Goal: Complete application form

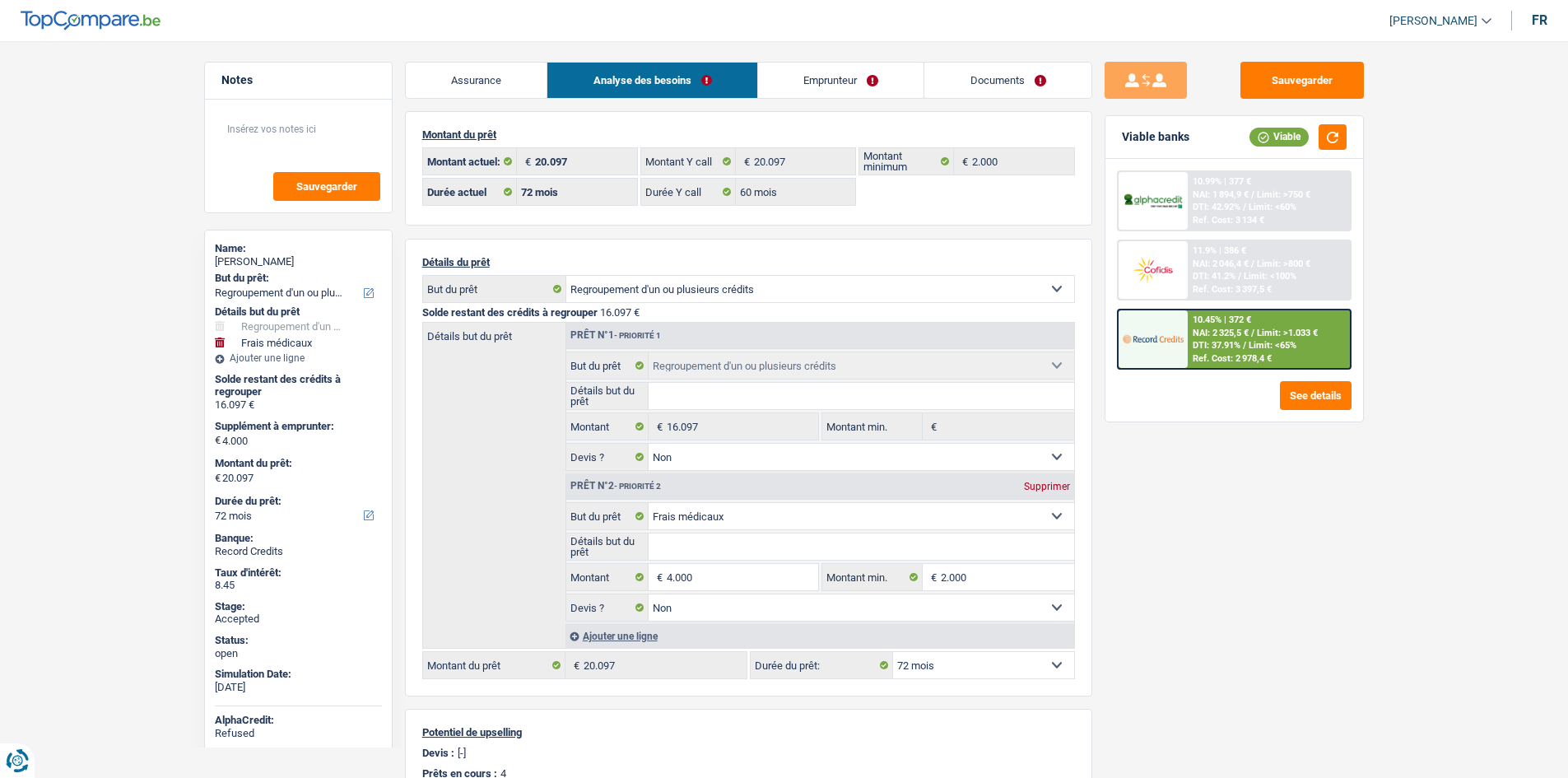
select select "refinancing"
select select "medical"
select select "72"
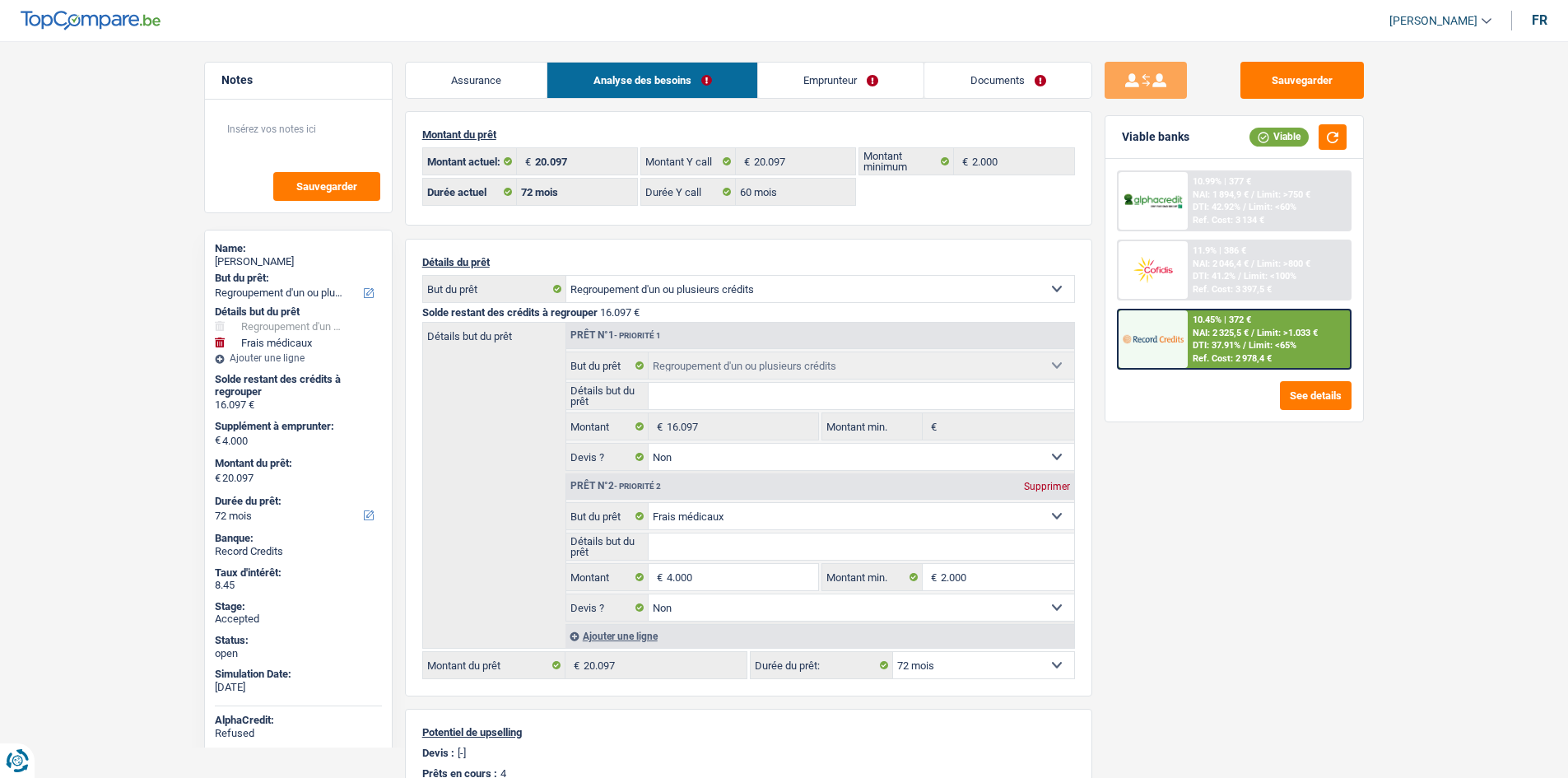
select select "60"
select select "refinancing"
select select "false"
select select "medical"
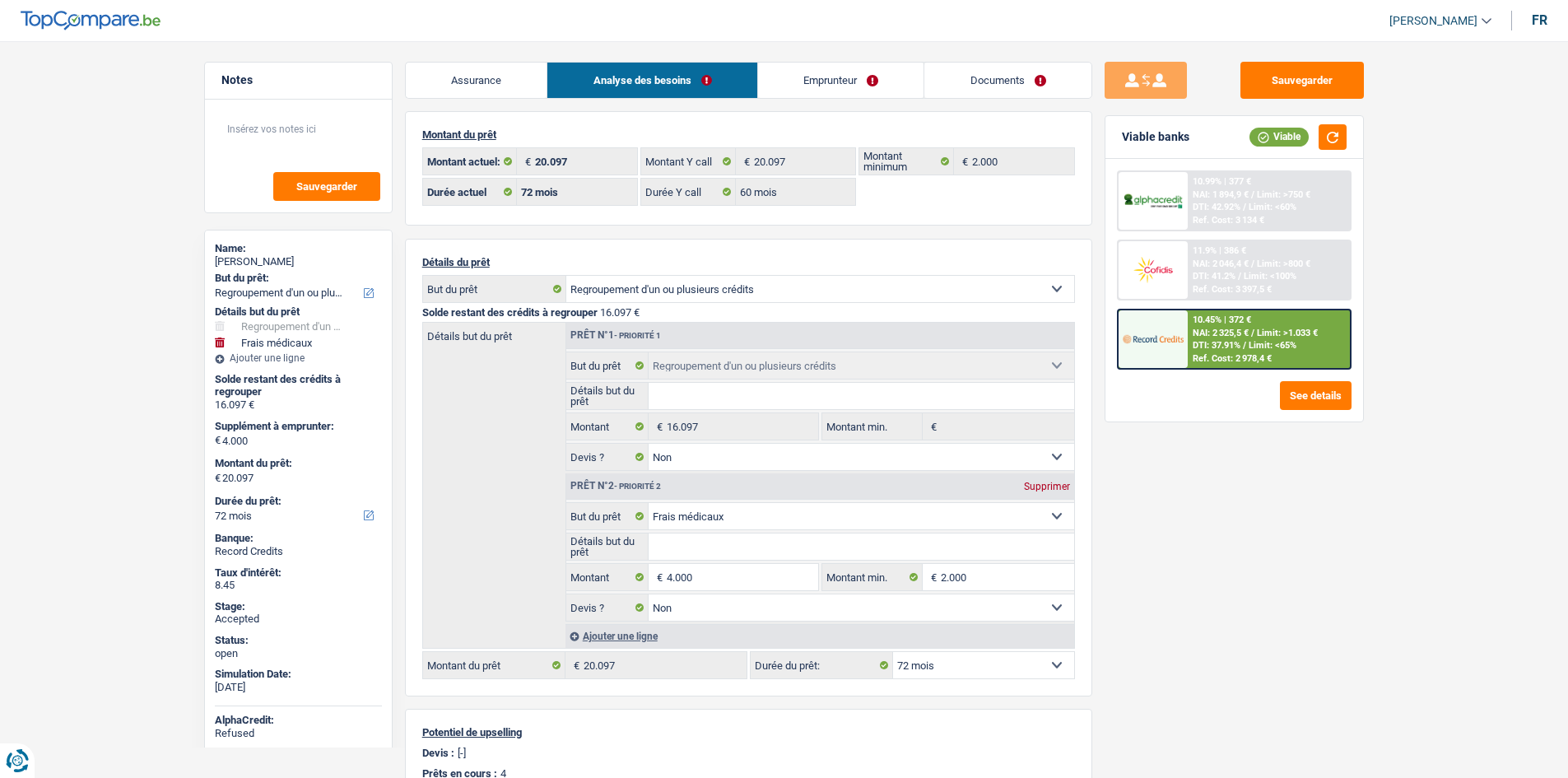
select select "false"
select select "72"
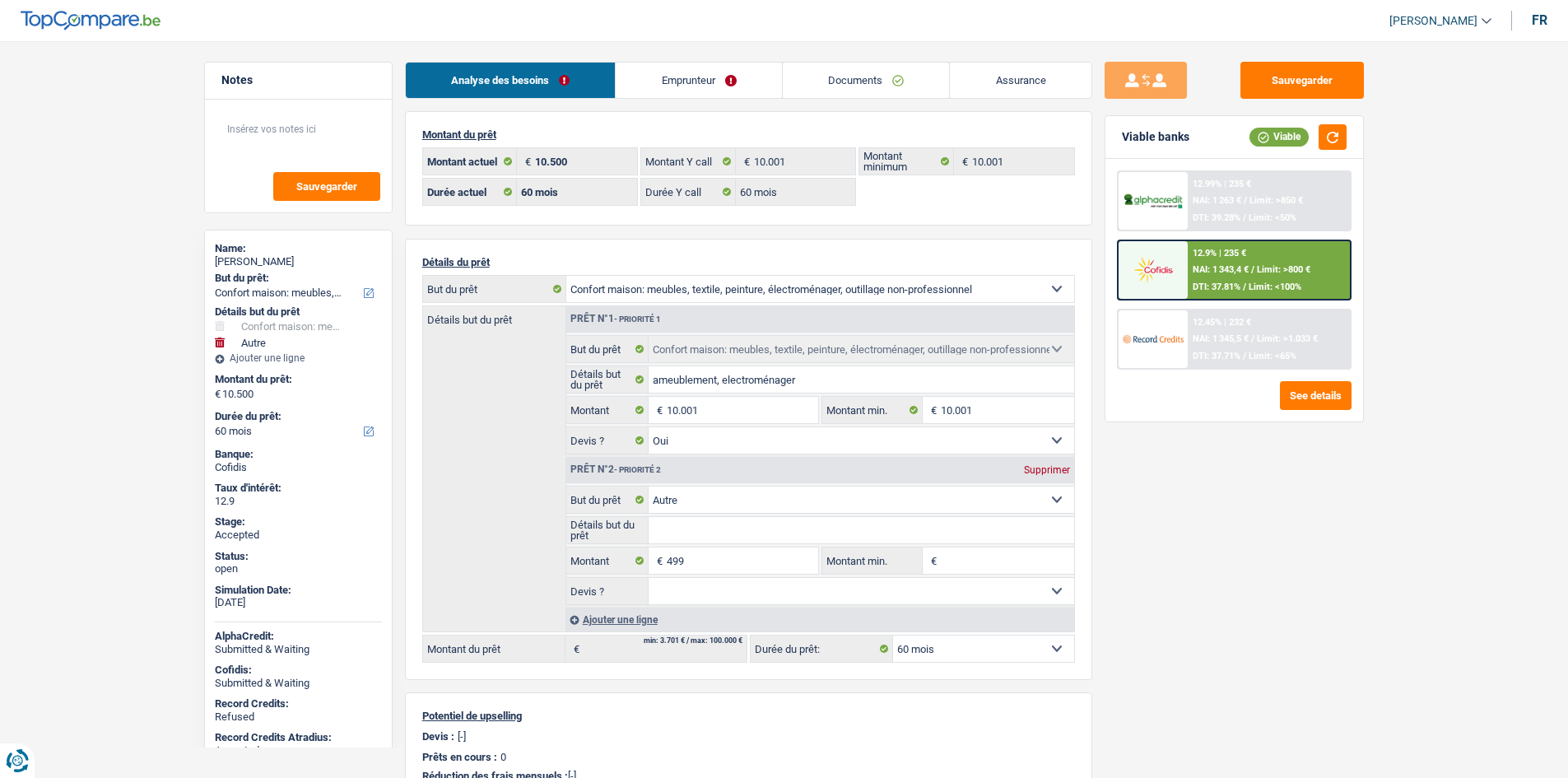
select select "household"
select select "other"
select select "60"
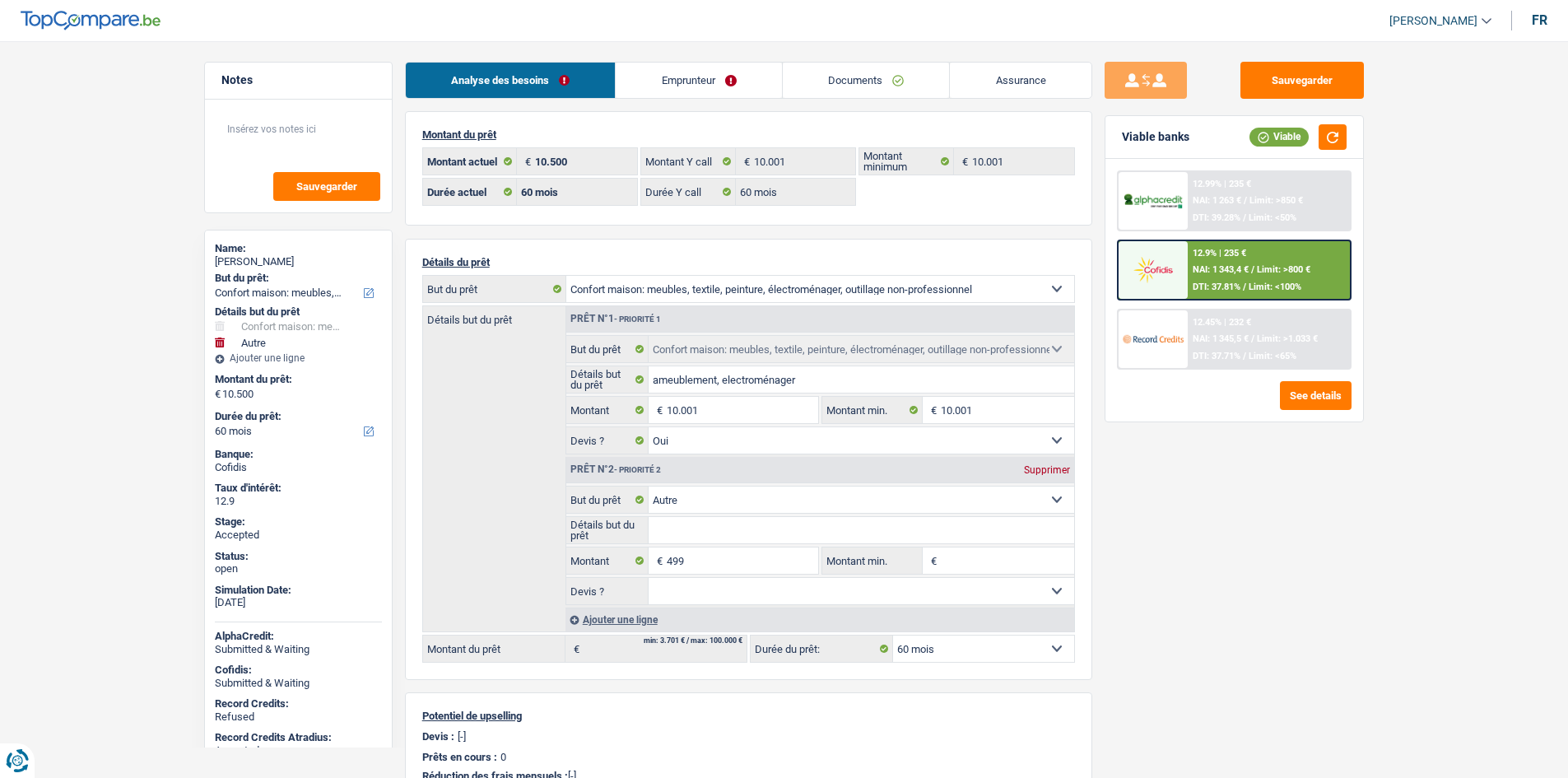
select select "60"
select select "household"
select select "yes"
select select "other"
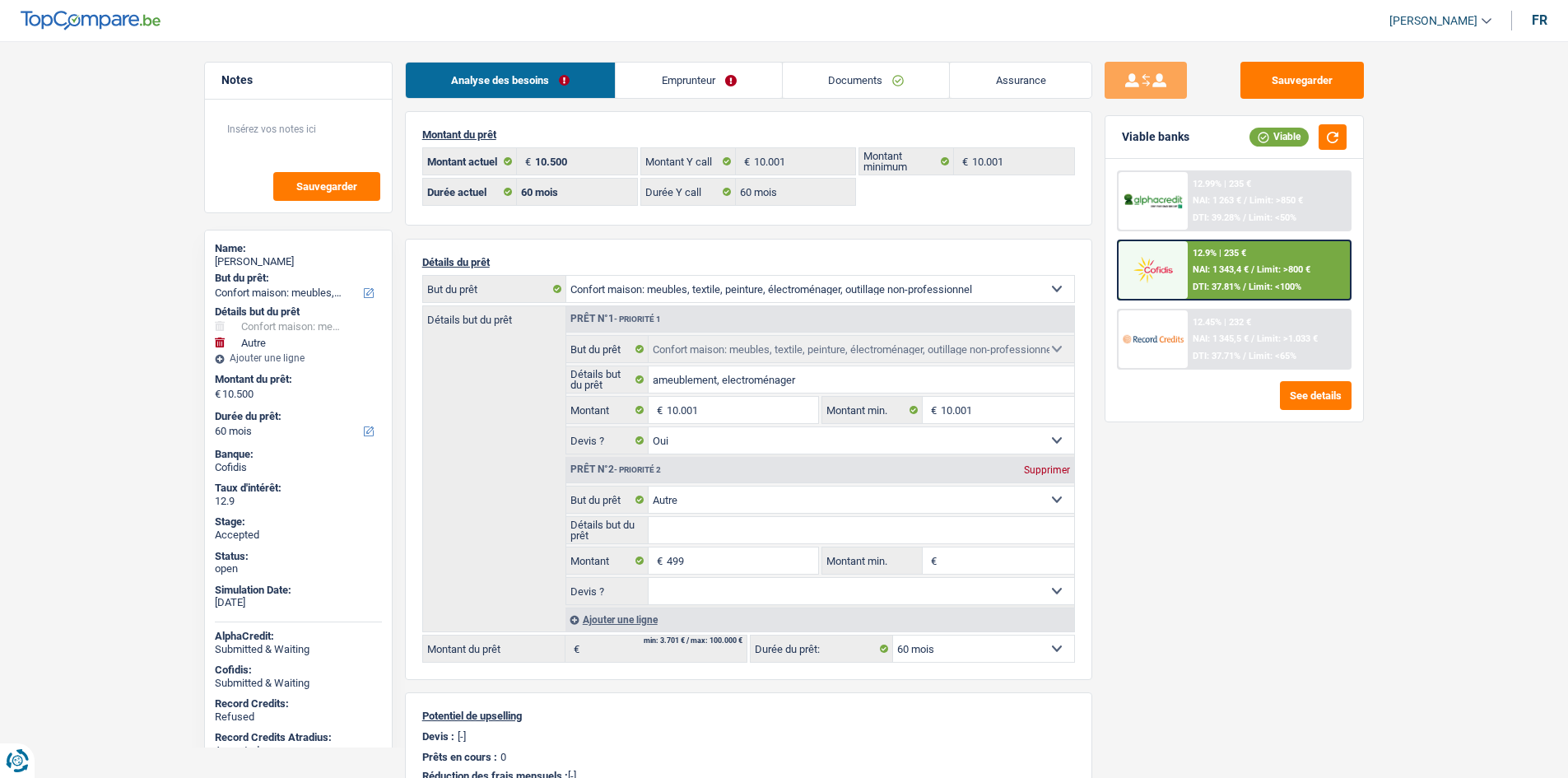
select select "60"
click at [735, 85] on link "Emprunteur" at bounding box center [698, 80] width 166 height 35
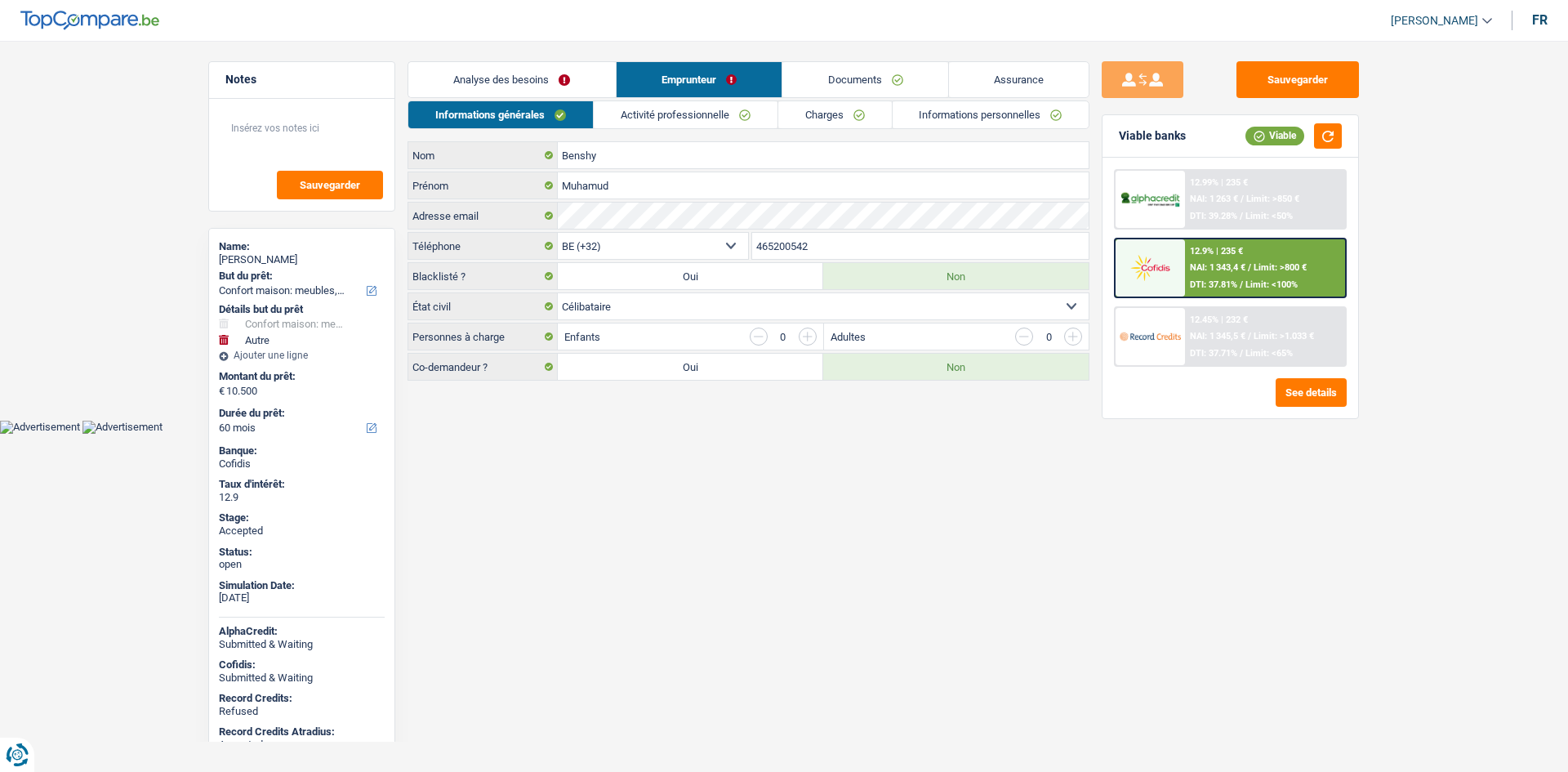
click at [853, 98] on div "Analyse des besoins Emprunteur Documents Assurance Montant du prêt 10.500 € Mon…" at bounding box center [749, 220] width 682 height 319
click at [853, 105] on link "Charges" at bounding box center [835, 114] width 113 height 27
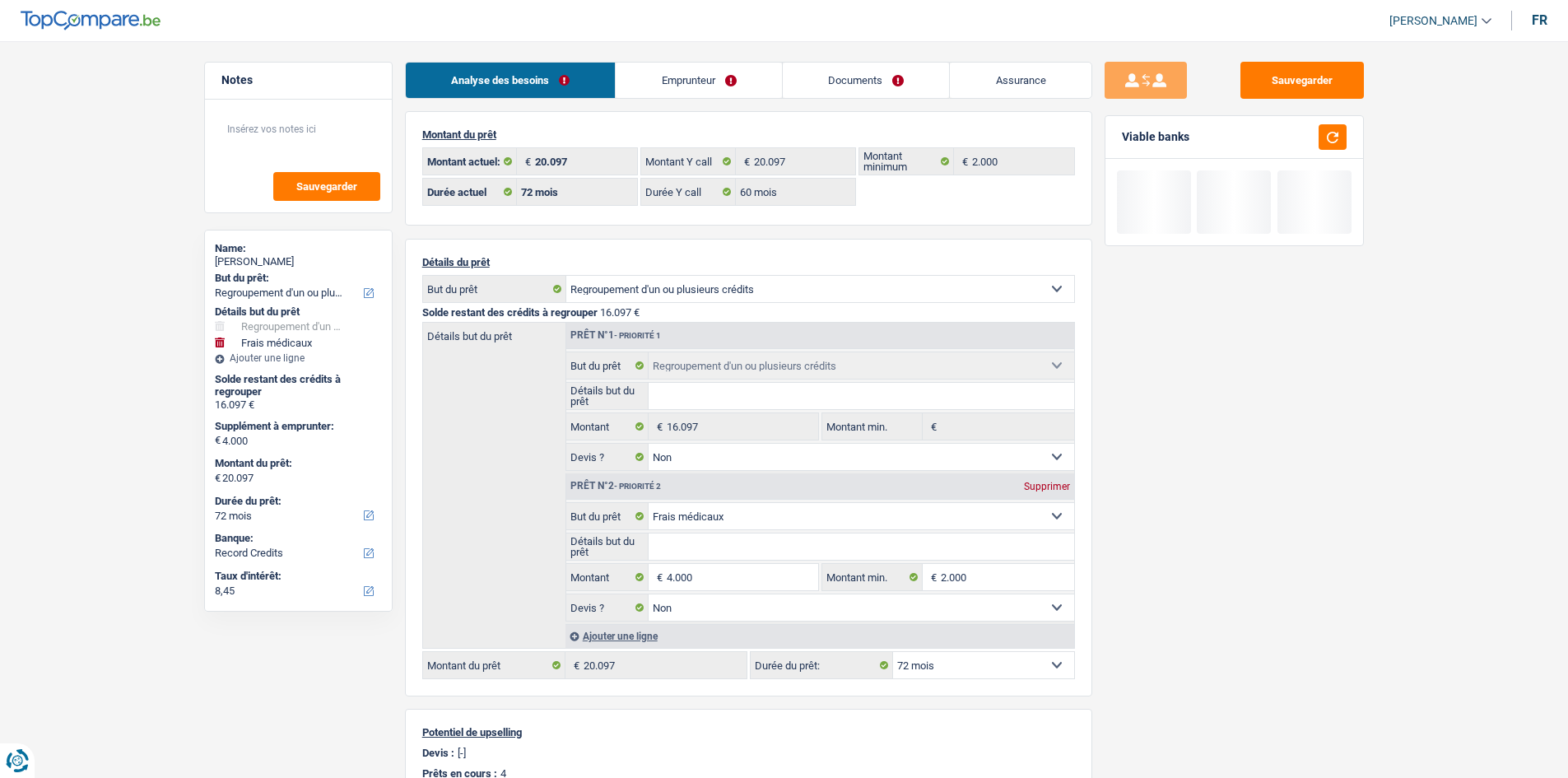
select select "refinancing"
select select "medical"
select select "72"
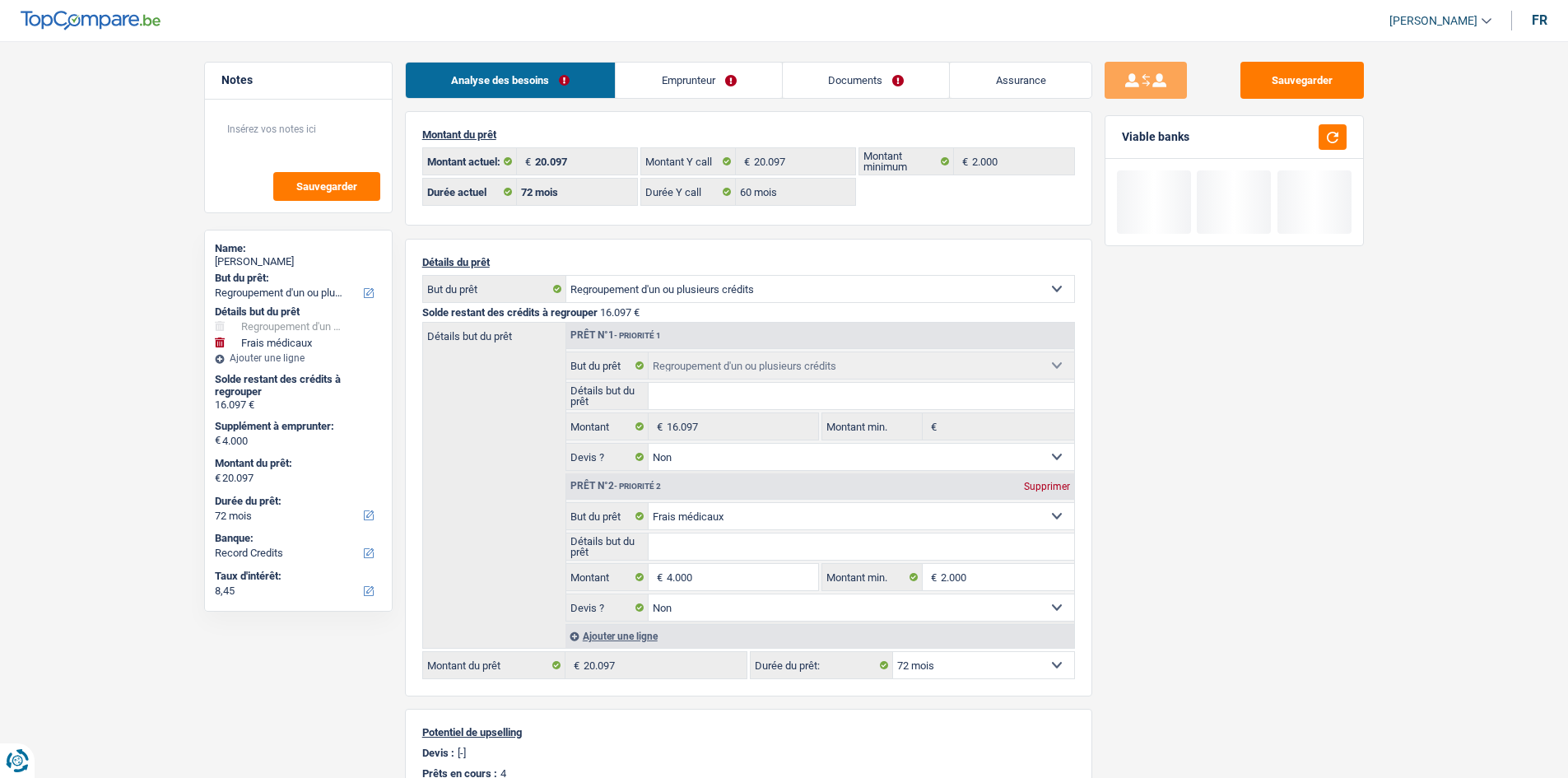
select select "60"
select select "refinancing"
select select "false"
select select "medical"
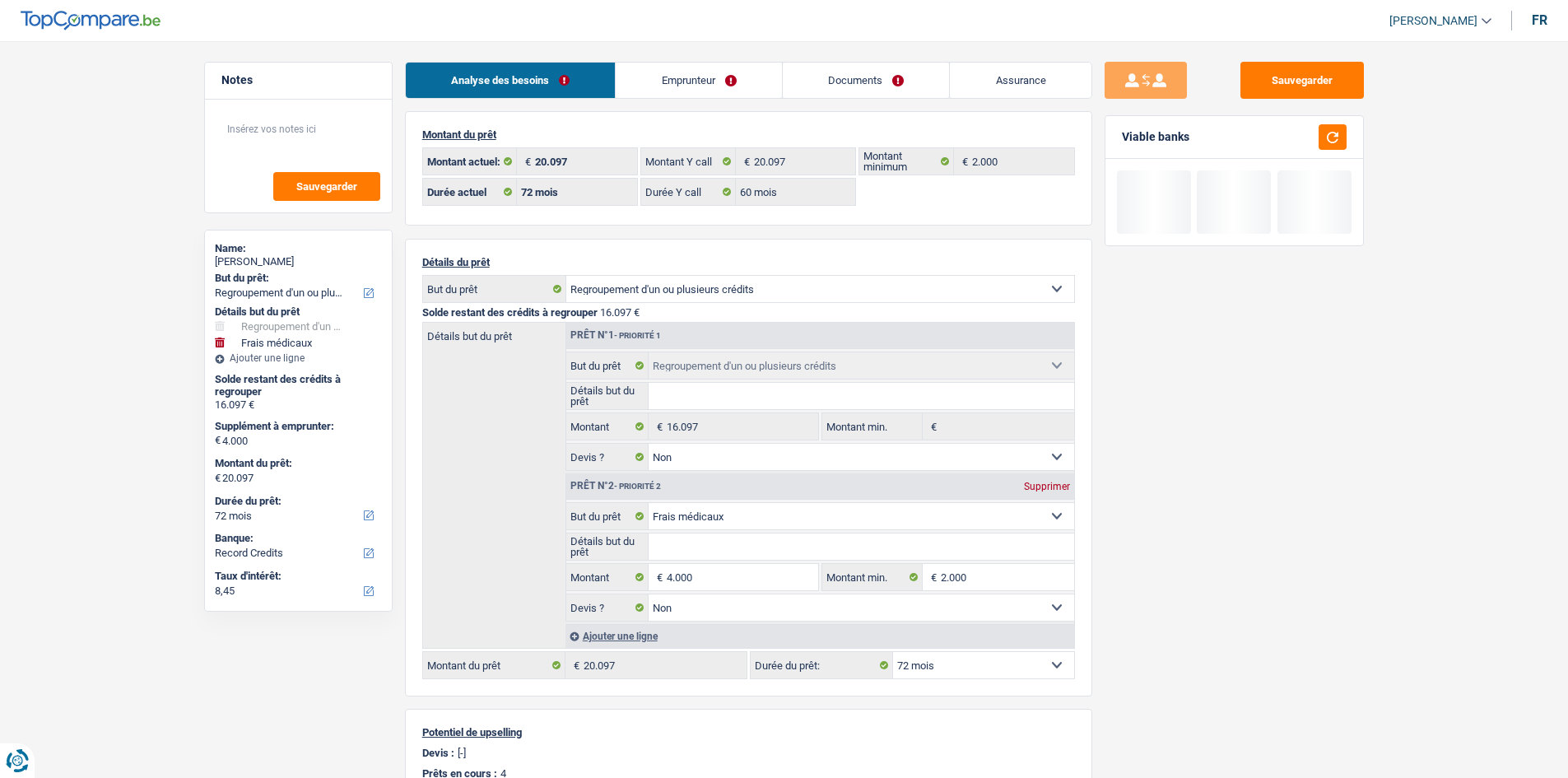
select select "false"
select select "72"
select select "rents"
select select "BE"
select select "cardOrCredit"
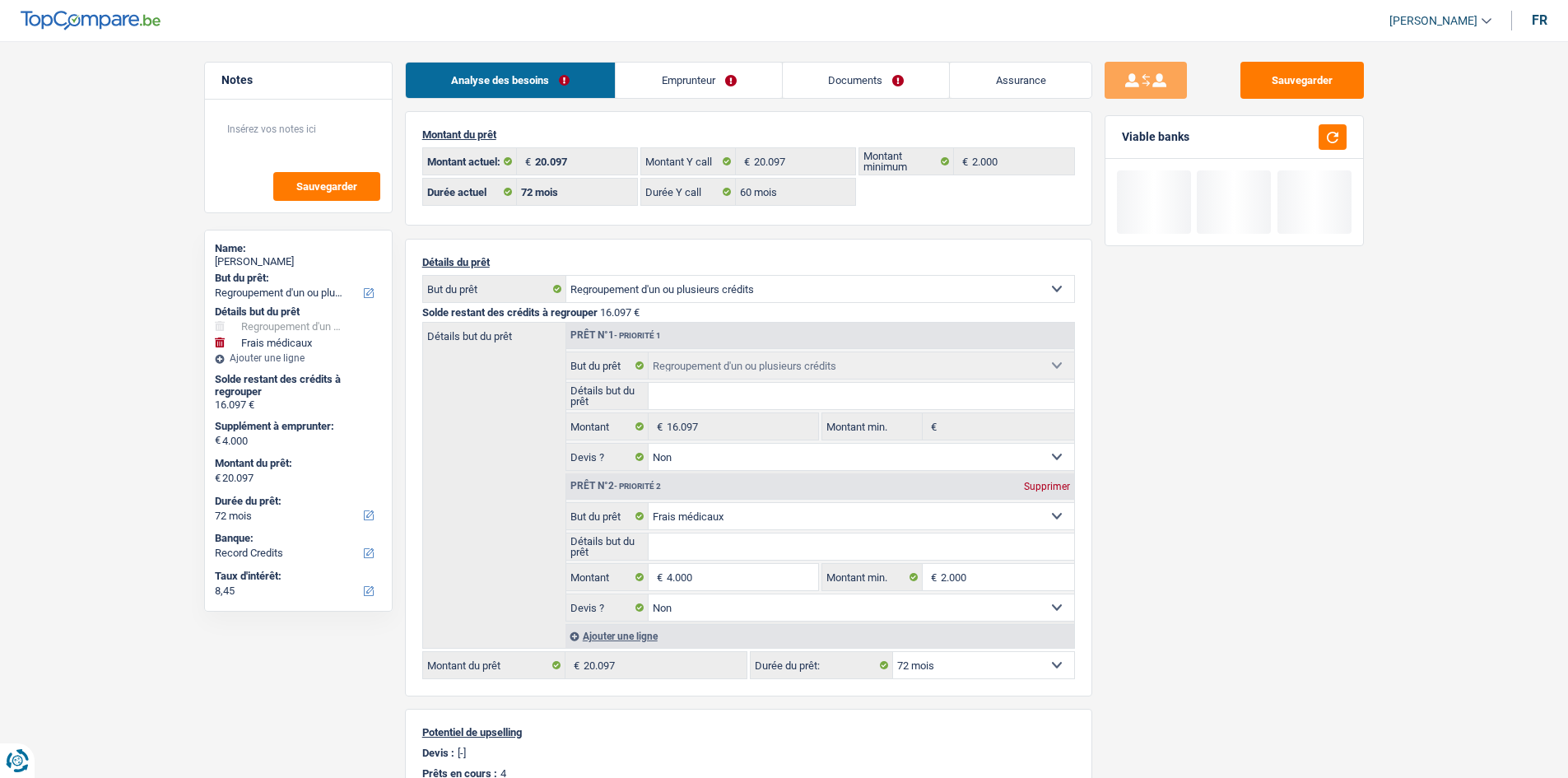
select select "personalLoan"
select select "other"
select select "48"
select select "carLoan"
select select "60"
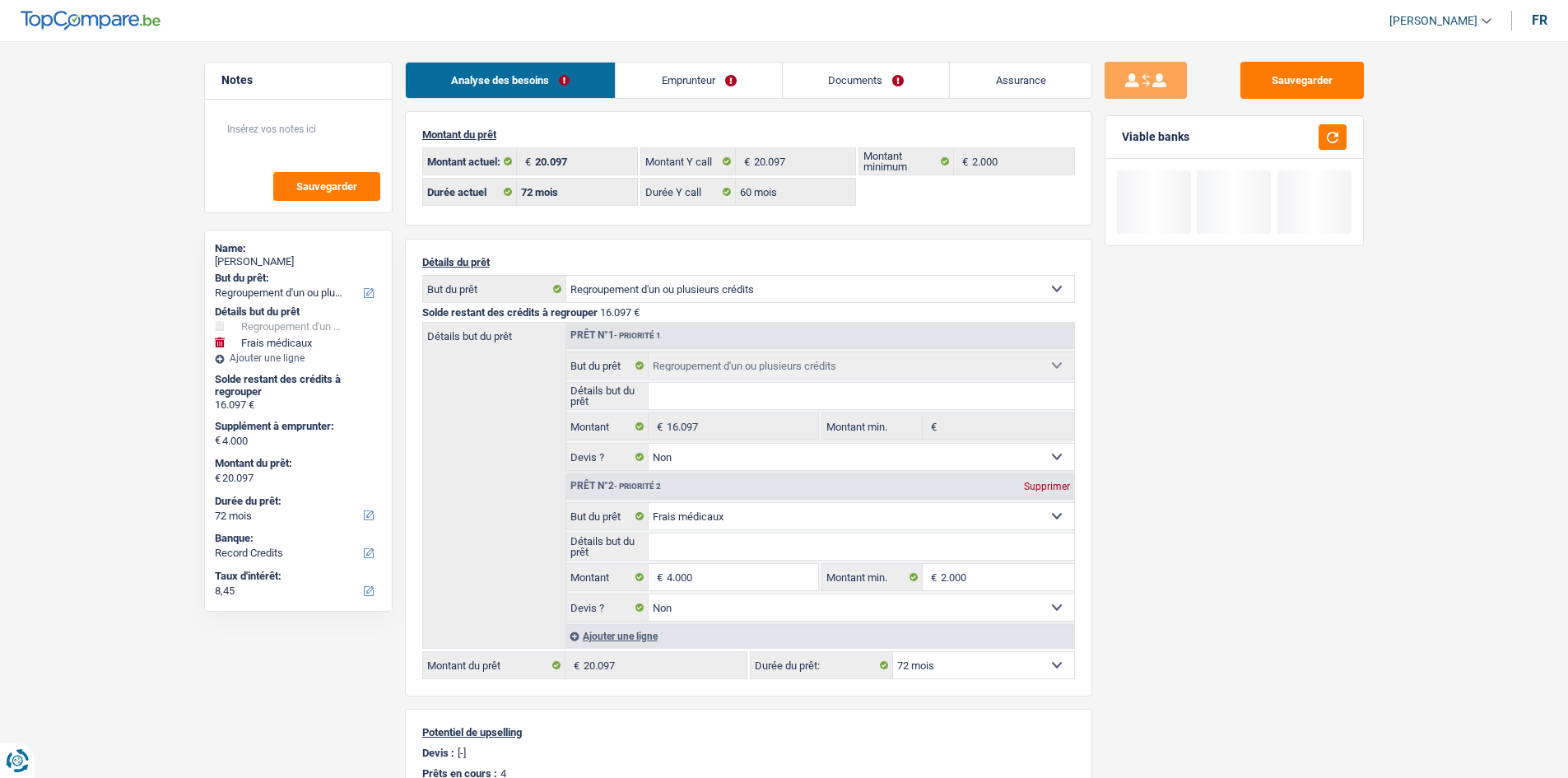
select select "carLoan"
select select "60"
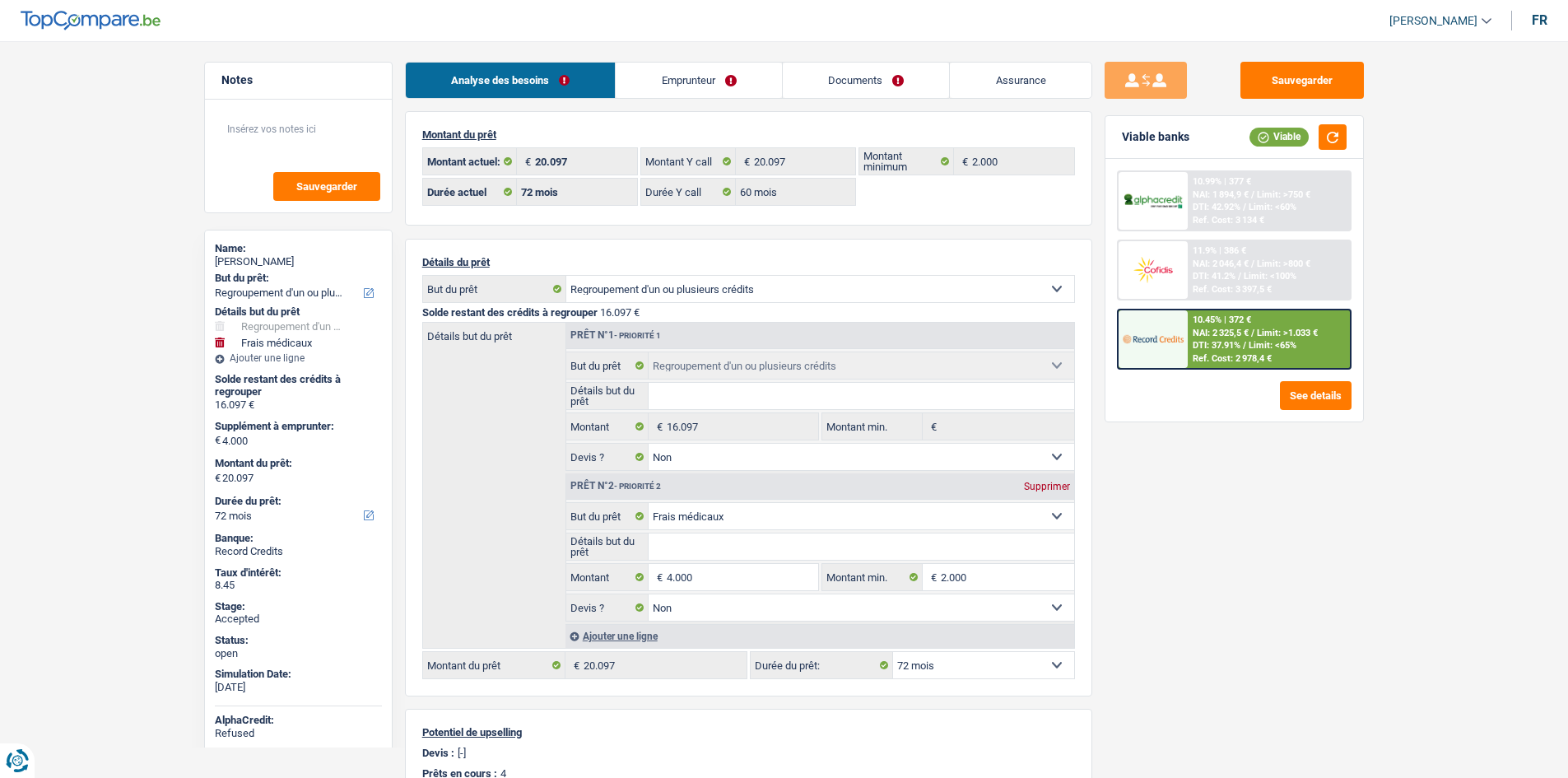
click at [733, 72] on link "Emprunteur" at bounding box center [698, 80] width 166 height 35
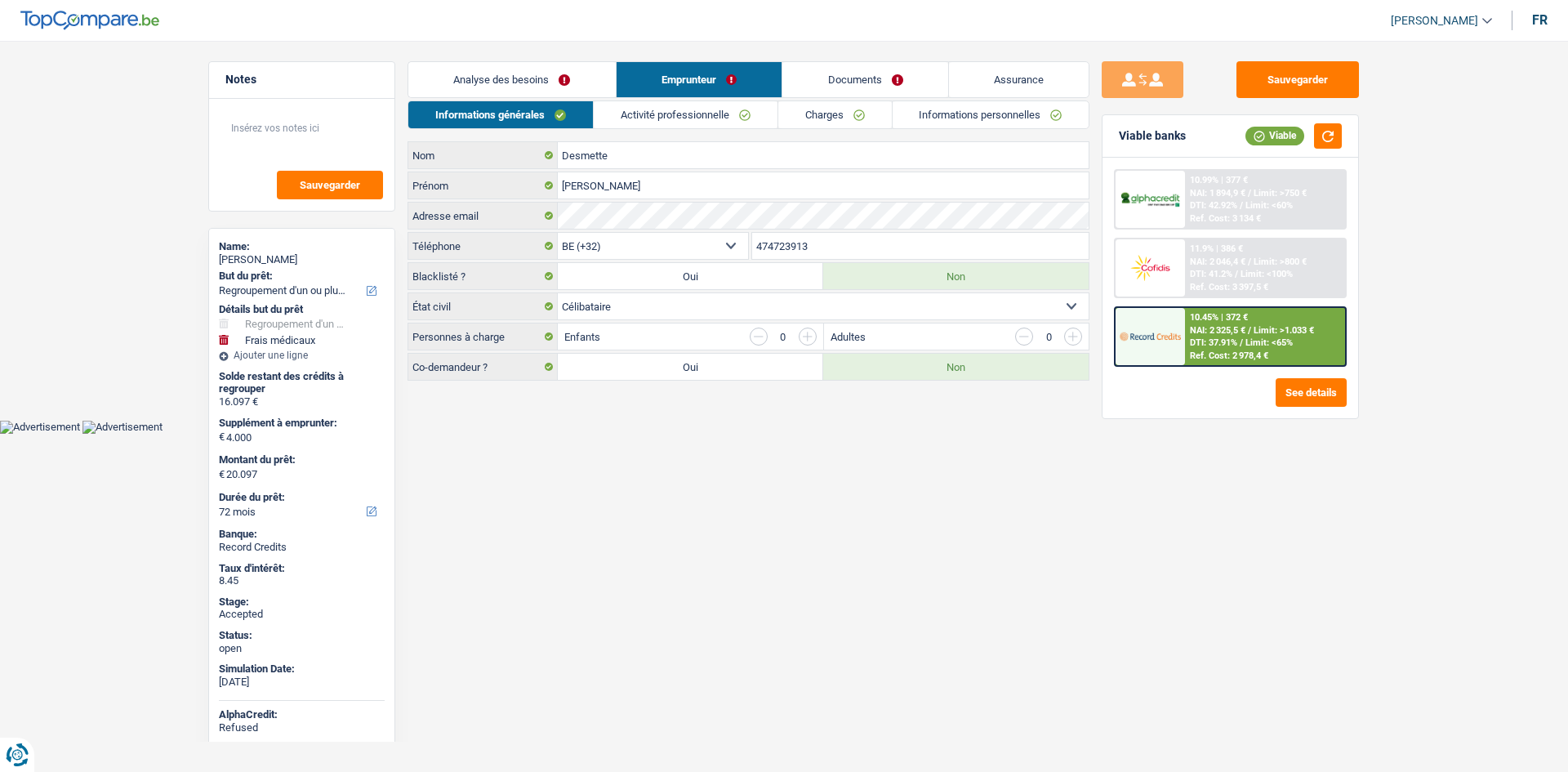
click at [825, 117] on link "Charges" at bounding box center [835, 114] width 113 height 27
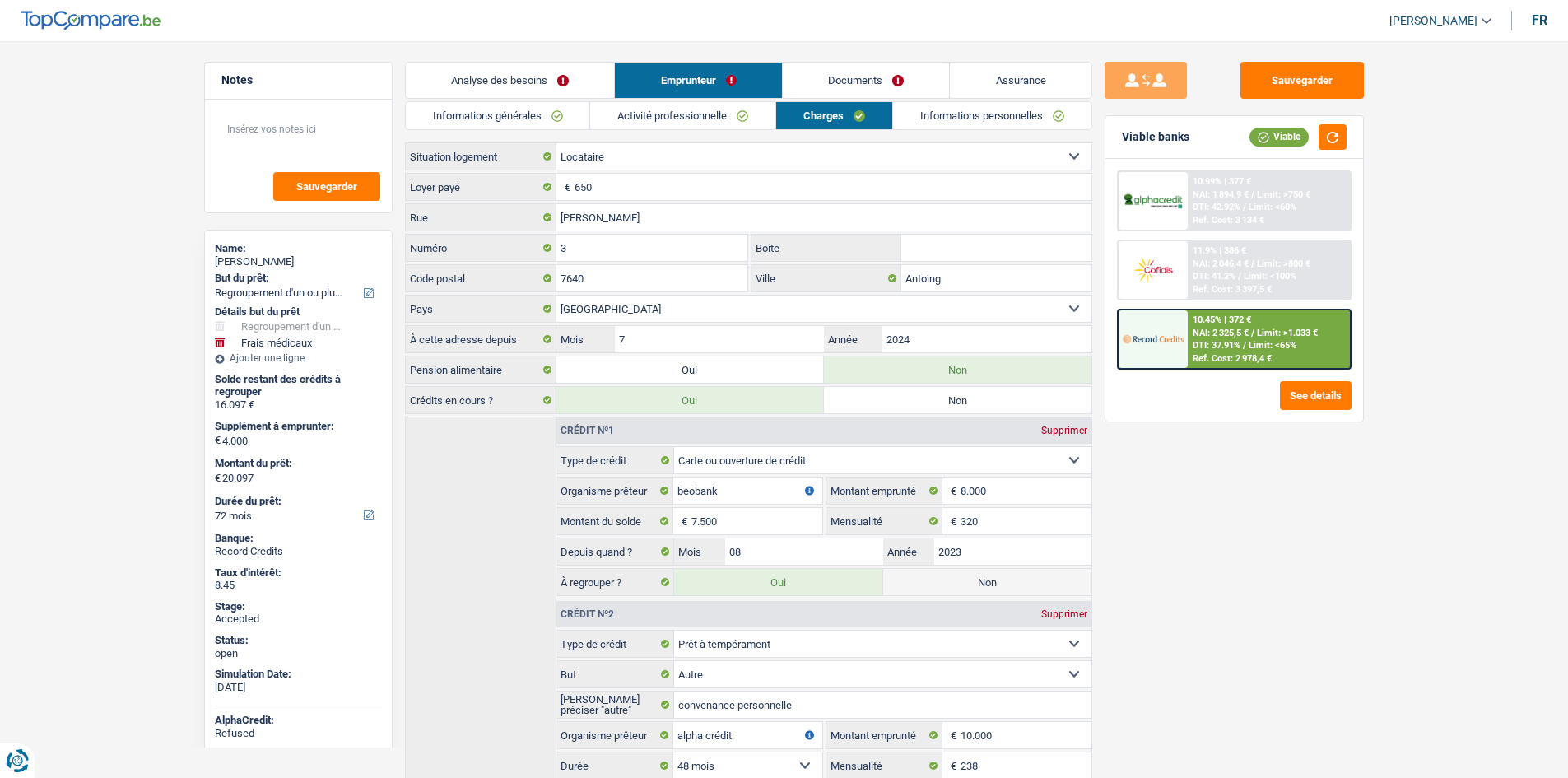
click at [1287, 570] on div "Sauvegarder Viable banks Viable 10.99% | 377 € NAI: 1 894,9 € / Limit: >750 € D…" at bounding box center [1234, 404] width 284 height 686
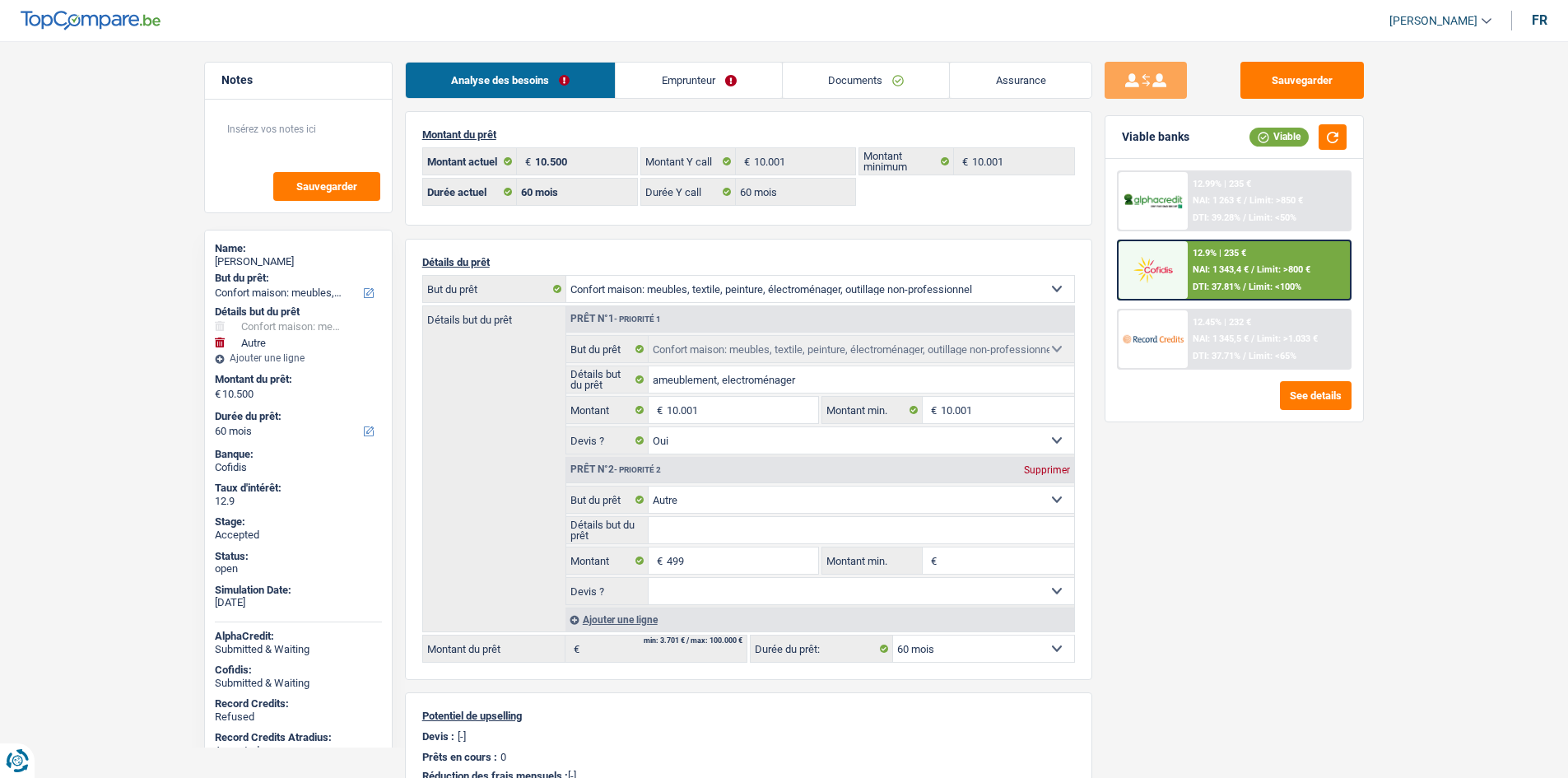
select select "household"
select select "other"
select select "60"
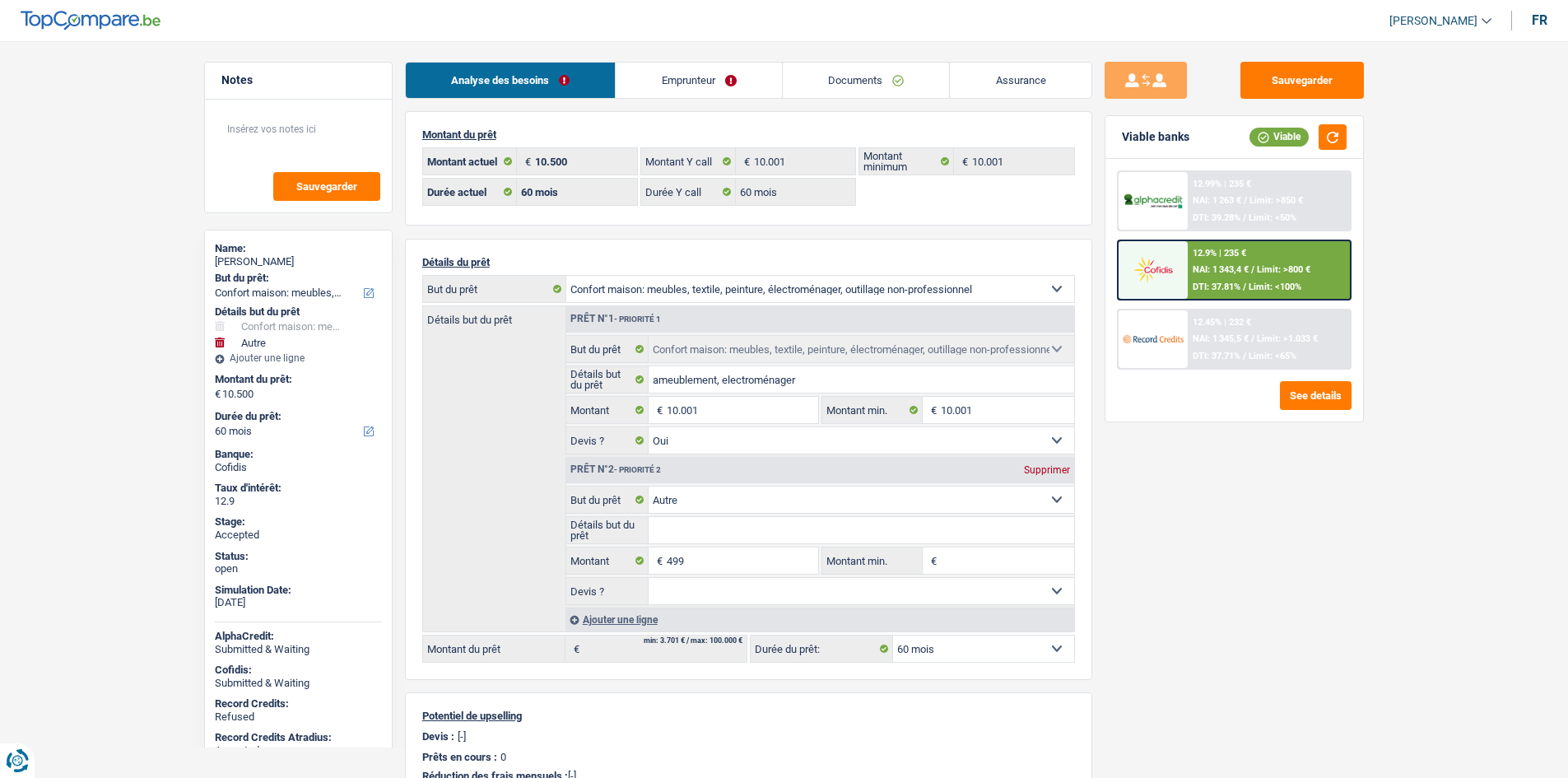
select select "60"
select select "household"
select select "yes"
select select "other"
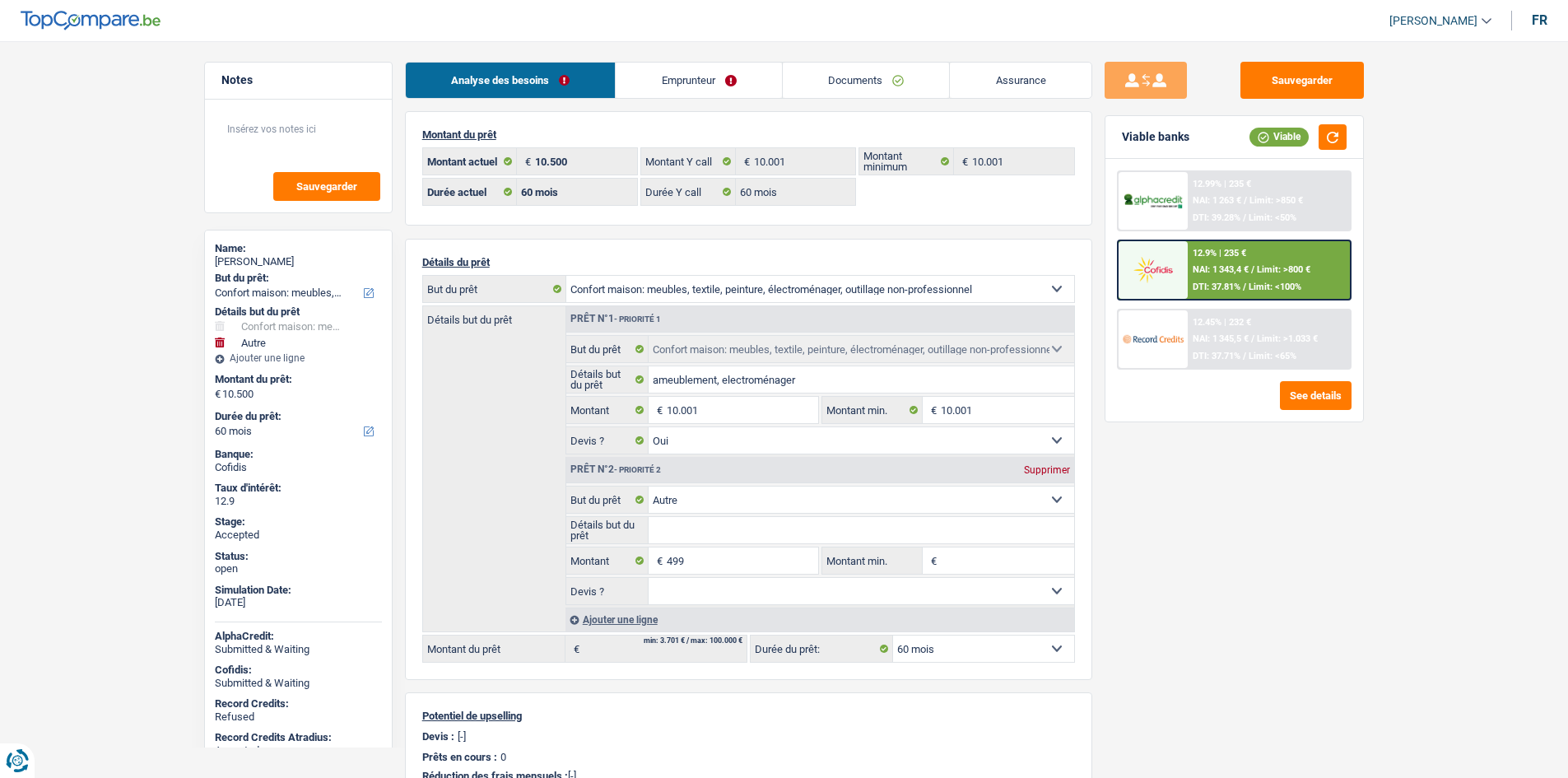
select select "60"
click at [1034, 77] on link "Assurance" at bounding box center [1020, 80] width 141 height 35
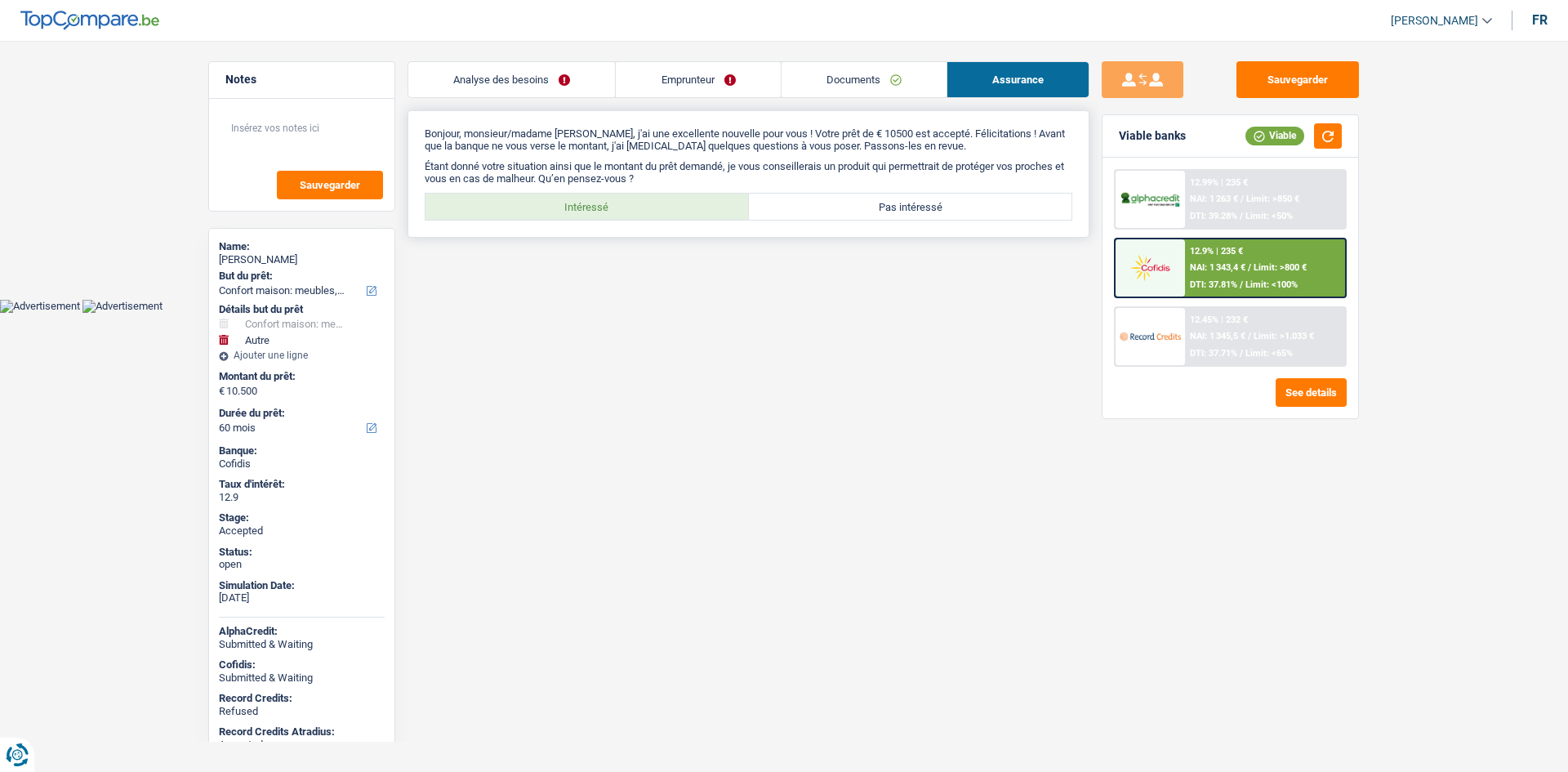
click at [604, 195] on label "Intéressé" at bounding box center [587, 207] width 323 height 26
click at [604, 195] on input "Intéressé" at bounding box center [587, 207] width 323 height 26
radio input "true"
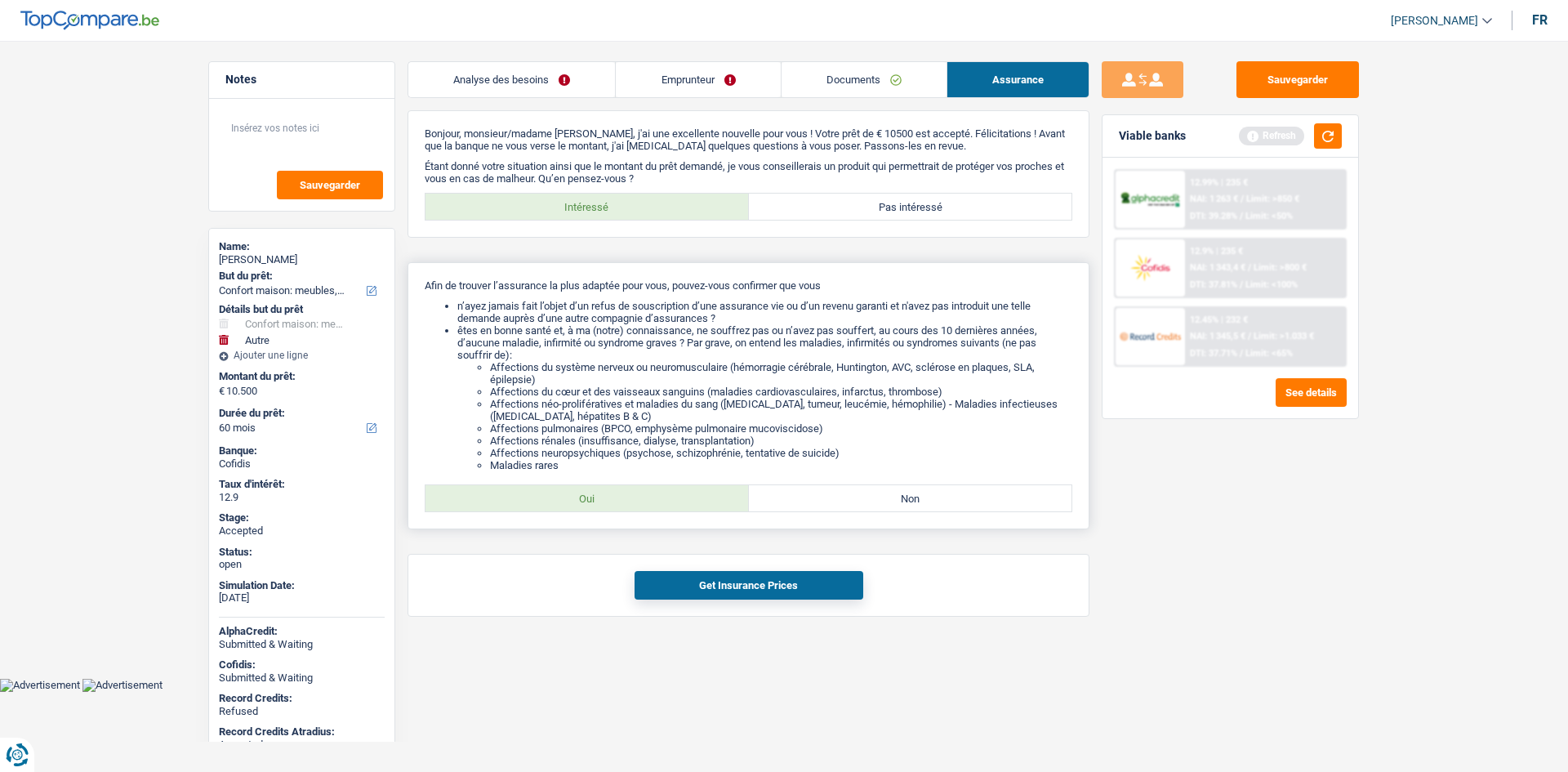
click at [677, 497] on label "Oui" at bounding box center [587, 498] width 323 height 26
click at [677, 497] on input "Oui" at bounding box center [587, 498] width 323 height 26
radio input "true"
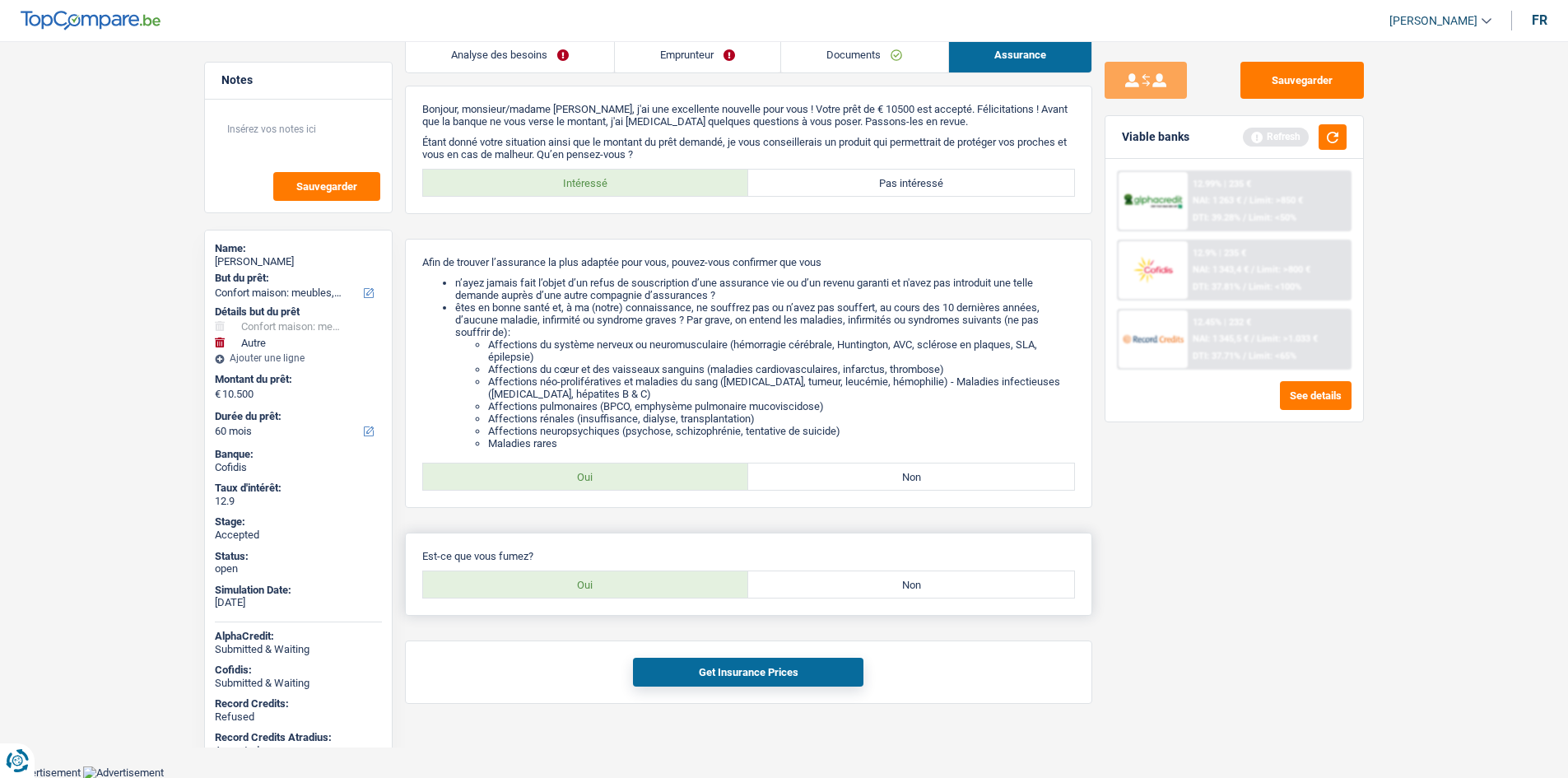
click at [897, 574] on label "Non" at bounding box center [911, 584] width 326 height 26
click at [897, 574] on input "Non" at bounding box center [911, 584] width 326 height 26
radio input "true"
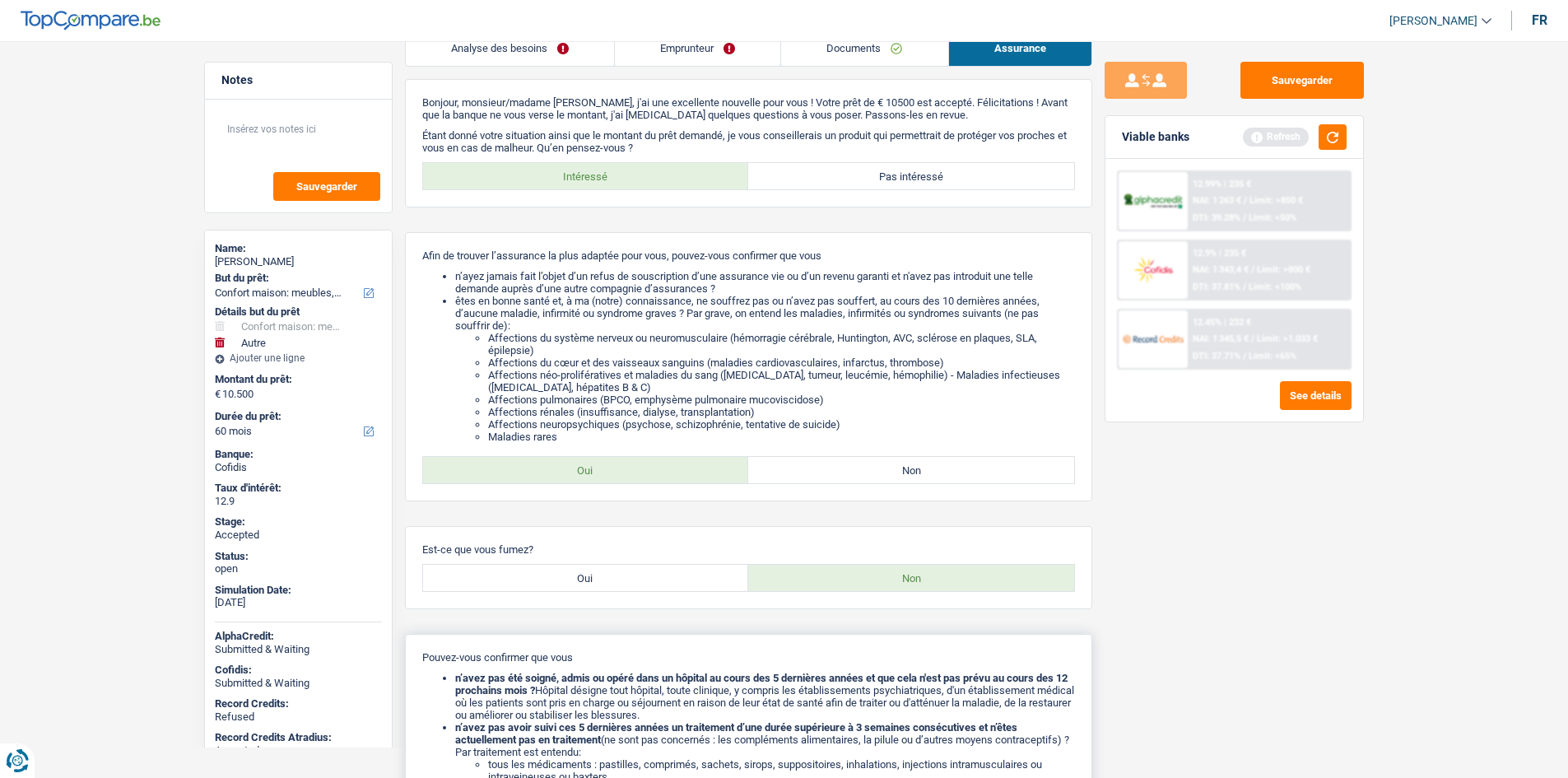
scroll to position [270, 0]
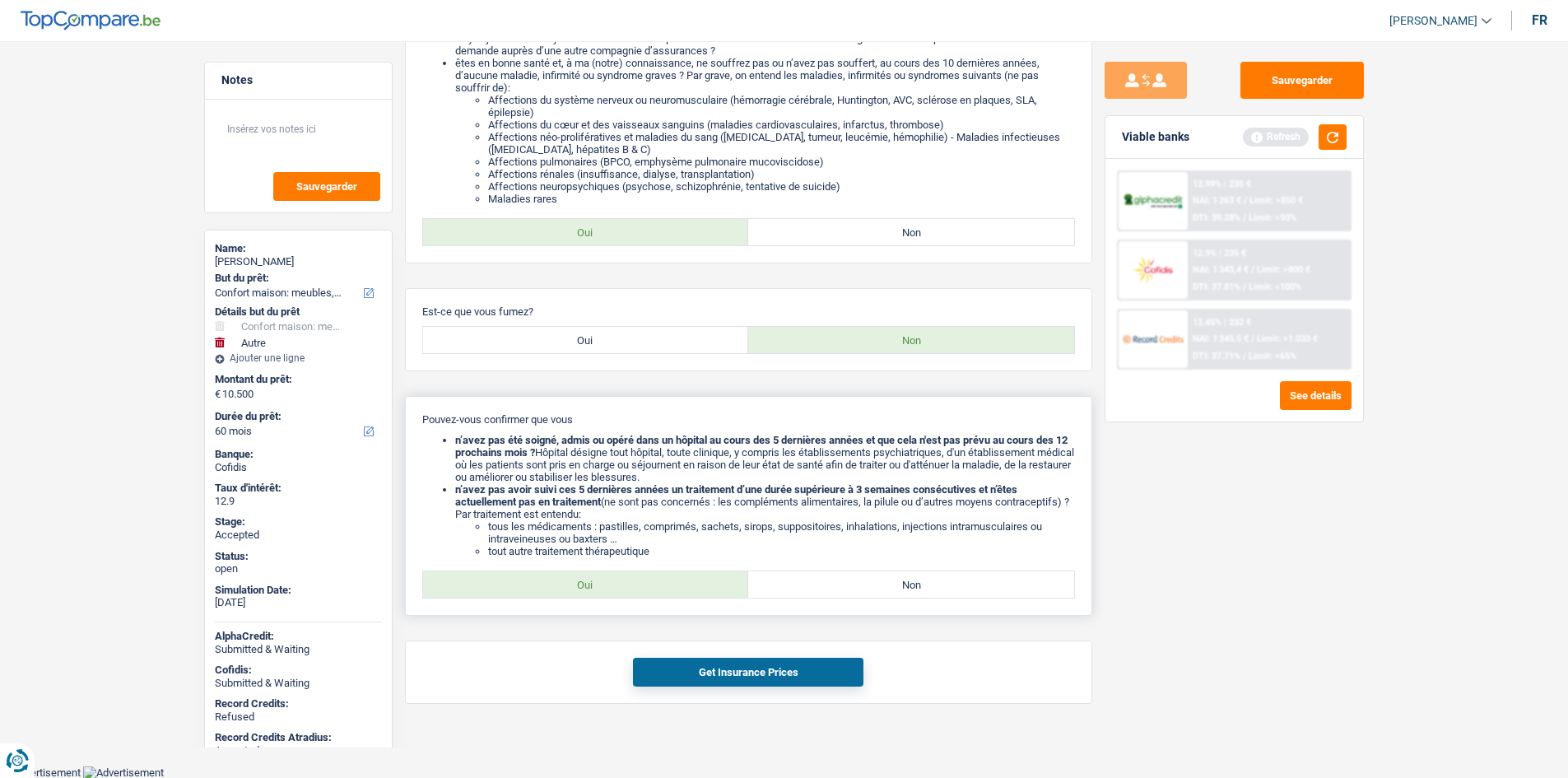
click at [601, 582] on label "Oui" at bounding box center [586, 584] width 326 height 26
click at [601, 582] on input "Oui" at bounding box center [586, 584] width 326 height 26
radio input "true"
click at [770, 673] on button "Get Insurance Prices" at bounding box center [748, 672] width 230 height 29
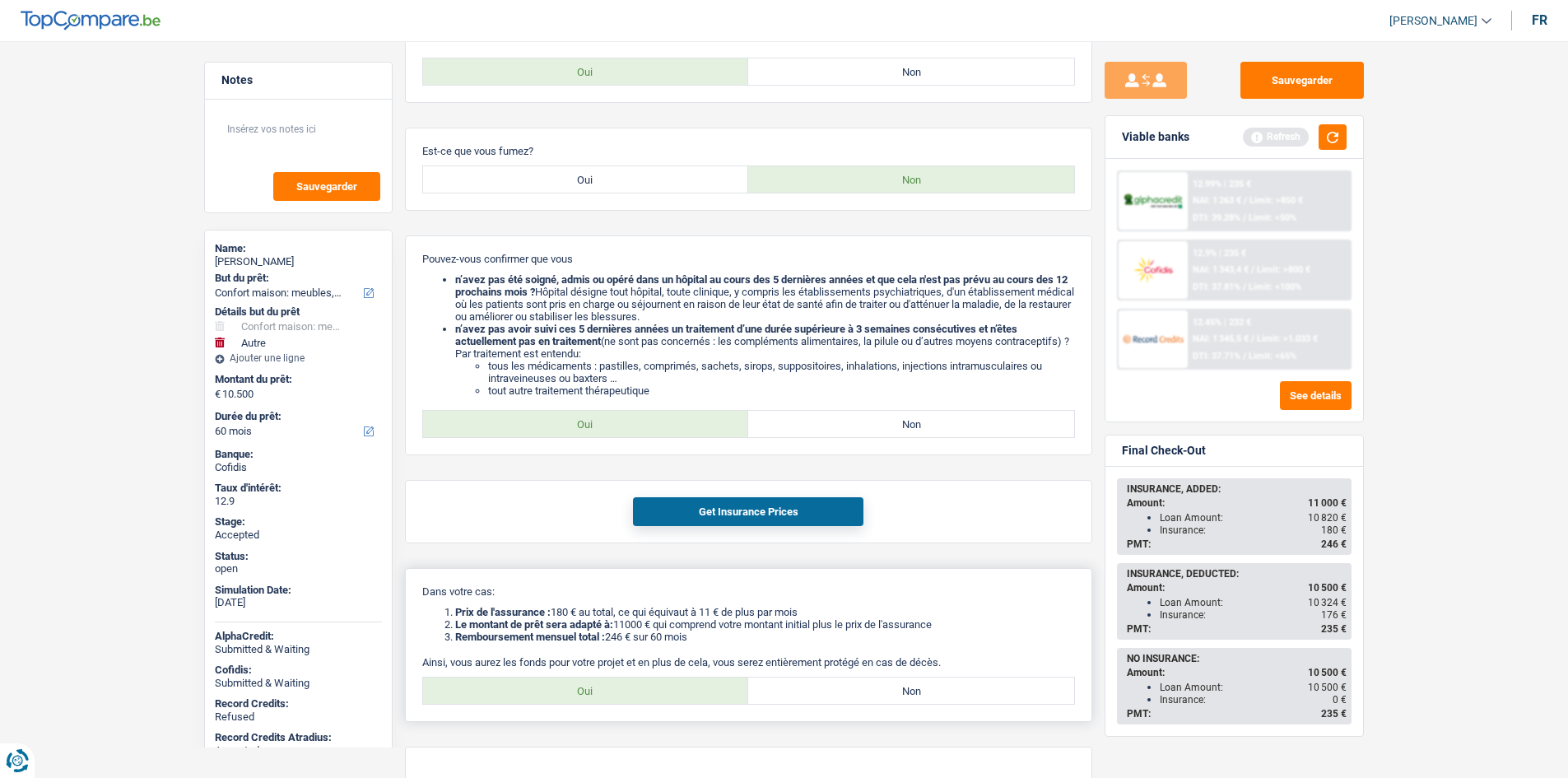
scroll to position [508, 0]
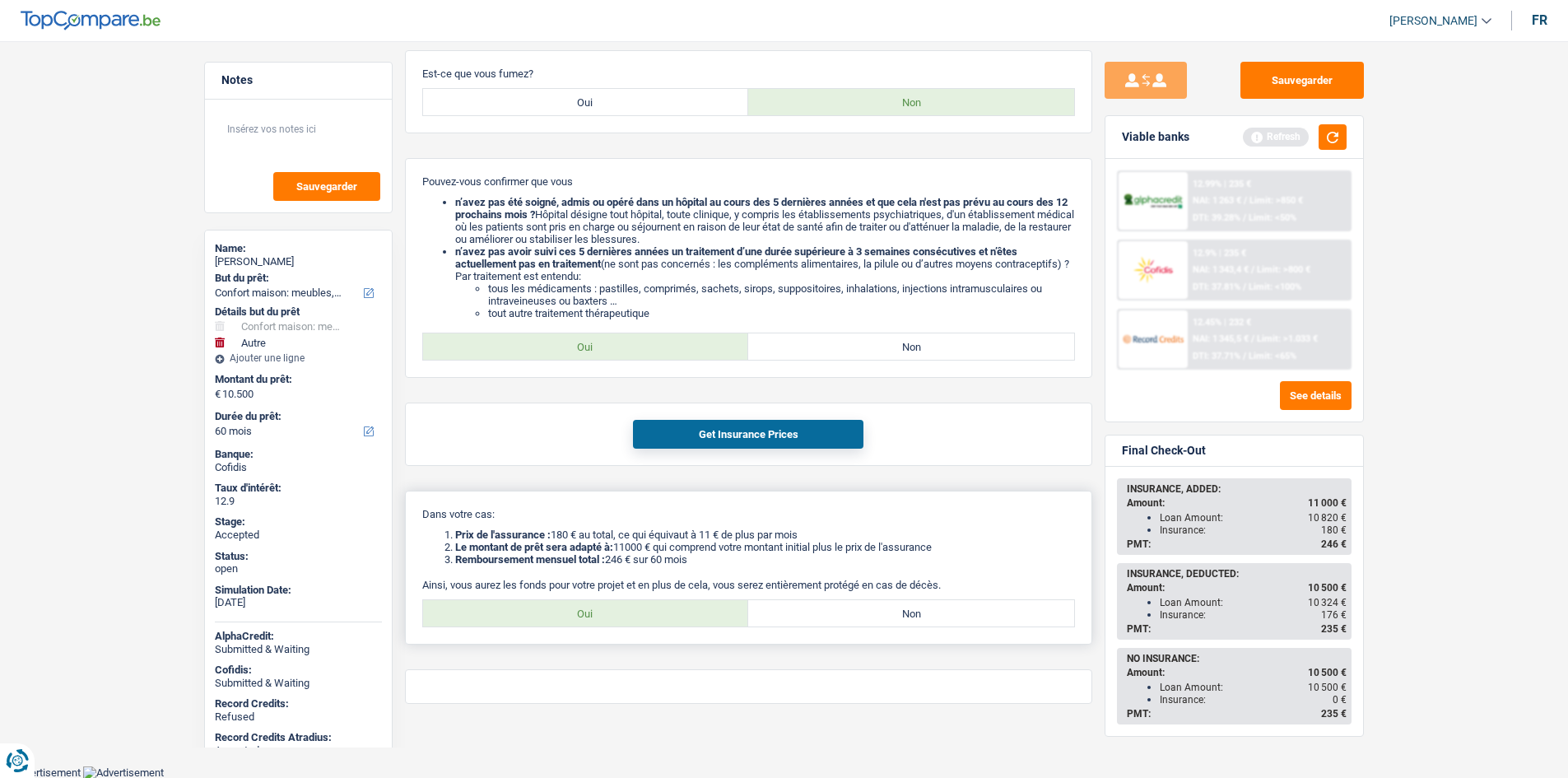
click at [615, 604] on label "Oui" at bounding box center [586, 613] width 326 height 26
click at [615, 604] on input "Oui" at bounding box center [586, 613] width 326 height 26
radio input "true"
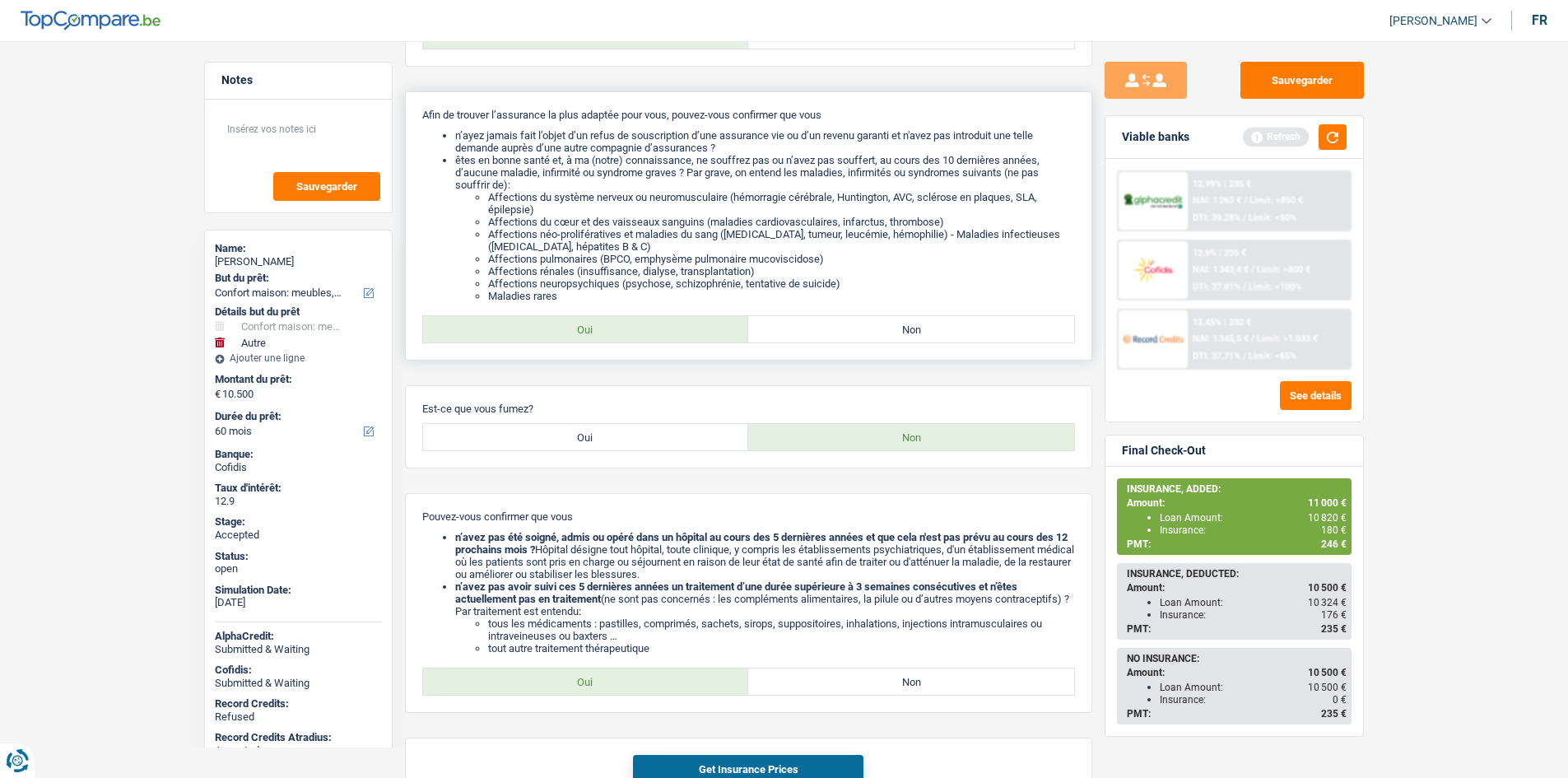
scroll to position [0, 0]
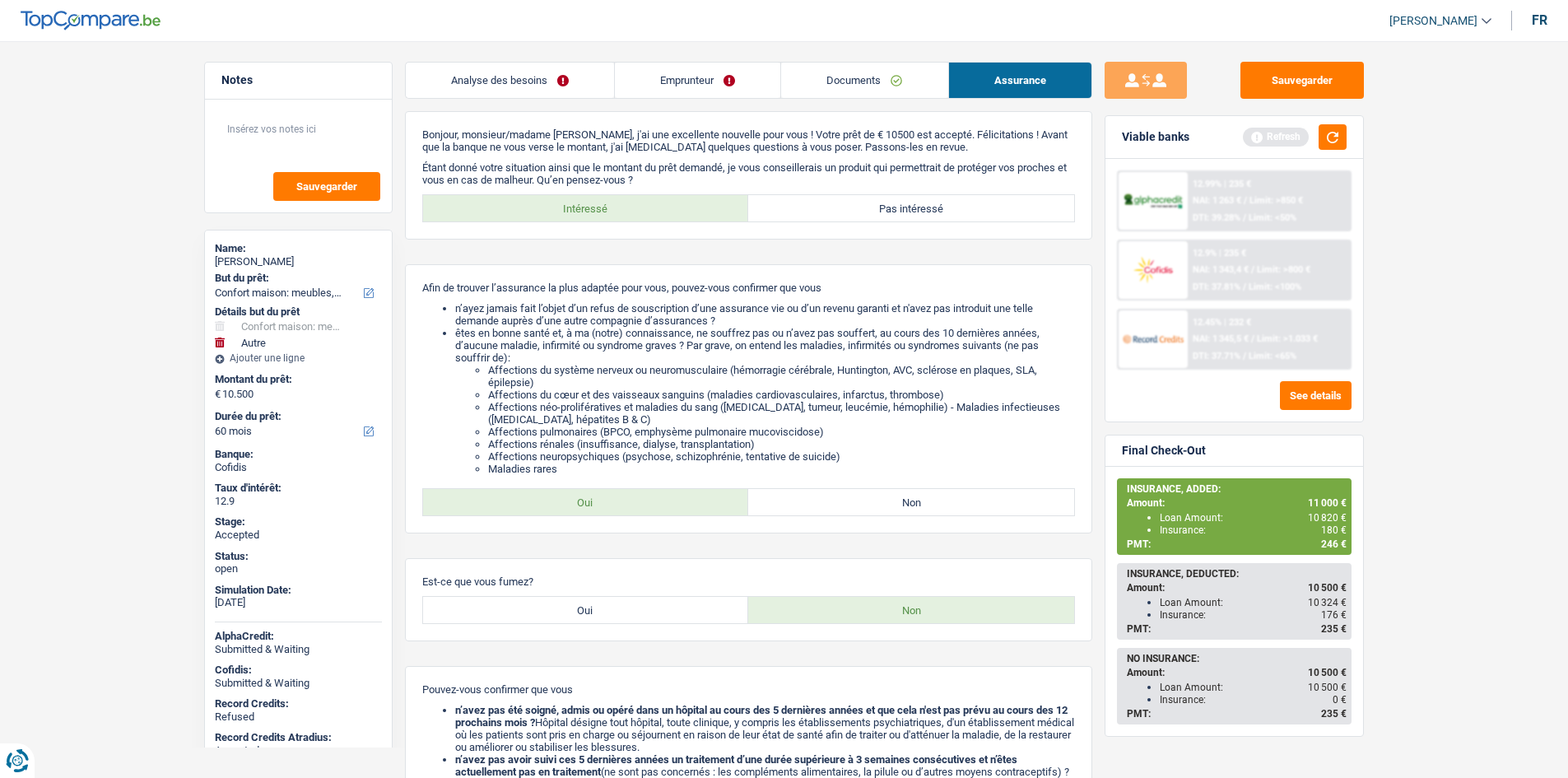
click at [509, 67] on link "Analyse des besoins" at bounding box center [509, 80] width 208 height 35
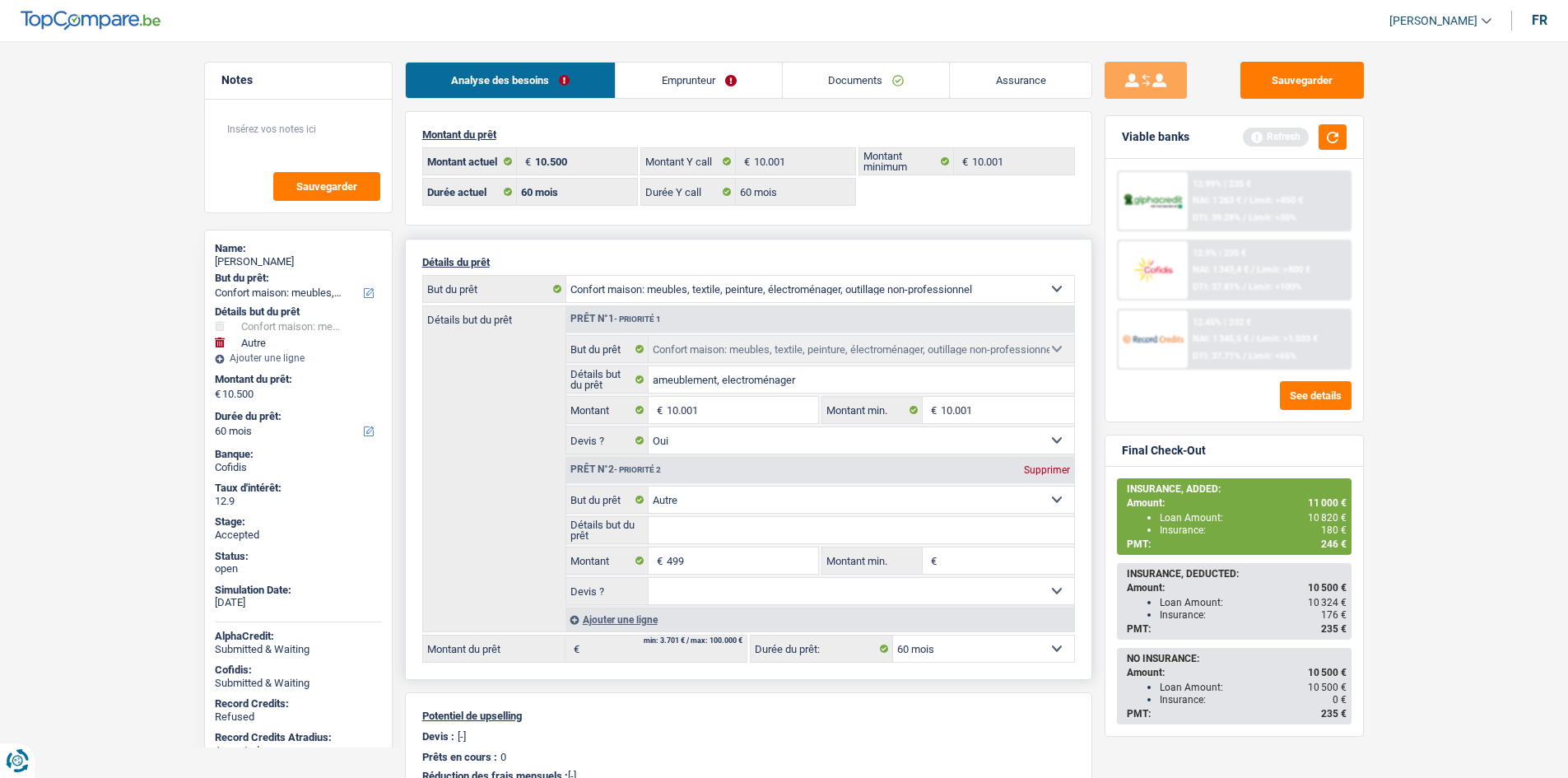
click at [1058, 463] on div "Prêt n°2 - Priorité 2 Supprimer" at bounding box center [820, 470] width 508 height 26
click at [1045, 472] on div "Supprimer" at bounding box center [1047, 469] width 54 height 10
type input "10.001"
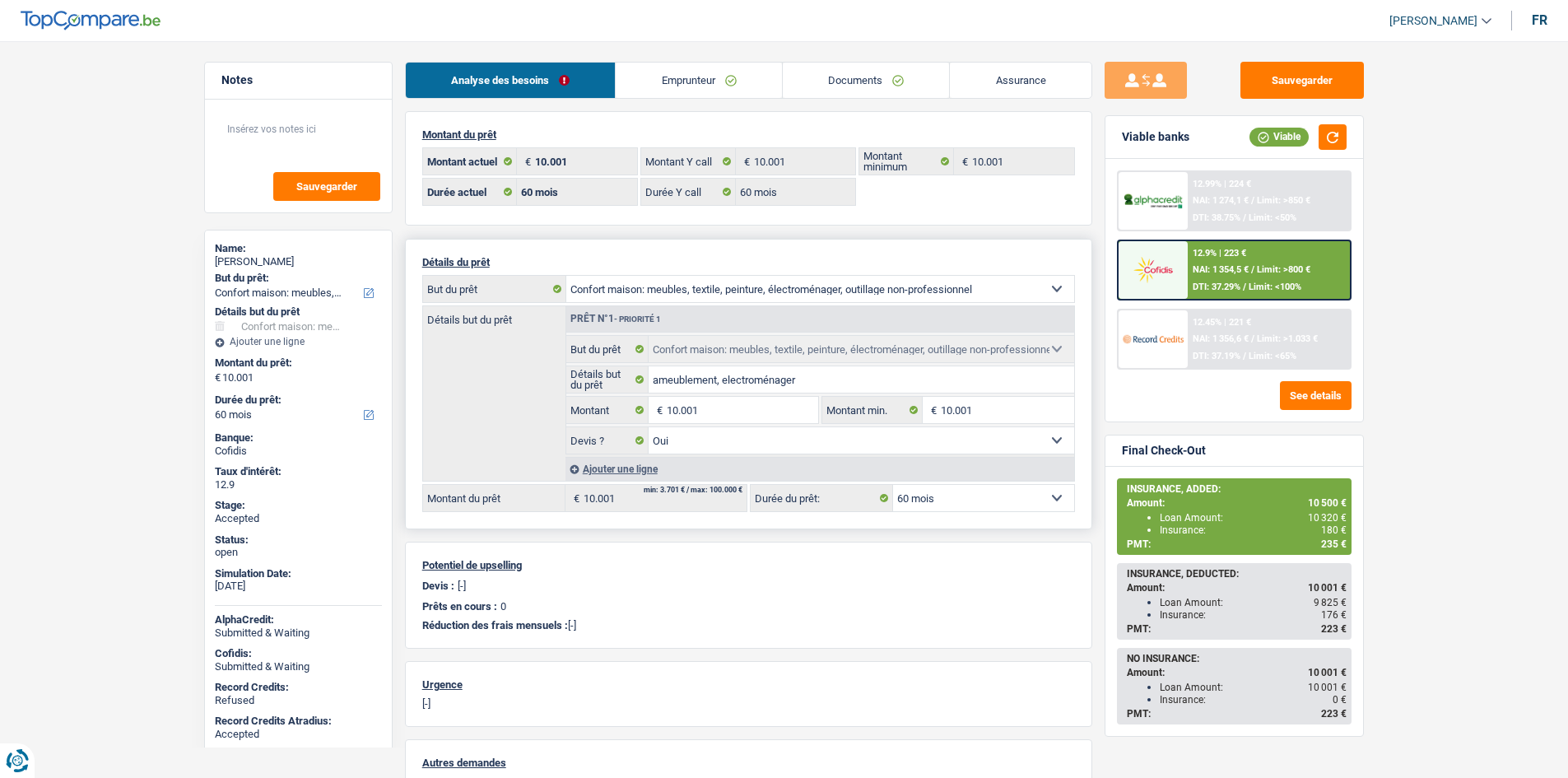
click at [1238, 330] on div "12.45% | 221 € NAI: 1 356,6 € / Limit: >1.033 € DTI: 37.19% / Limit: <65%" at bounding box center [1268, 339] width 163 height 58
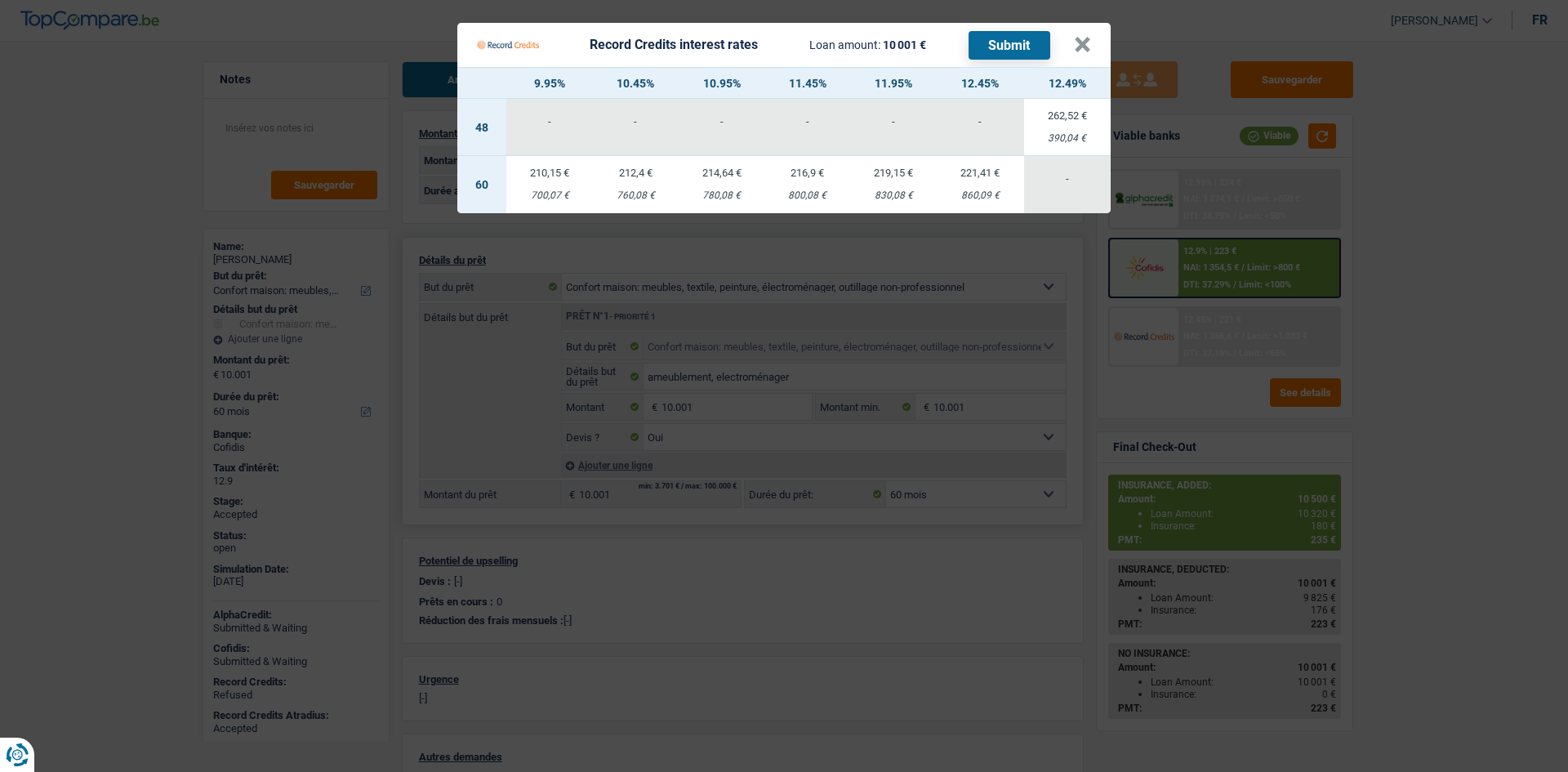
click at [1090, 133] on div "390,04 €" at bounding box center [1067, 139] width 86 height 10
select select "48"
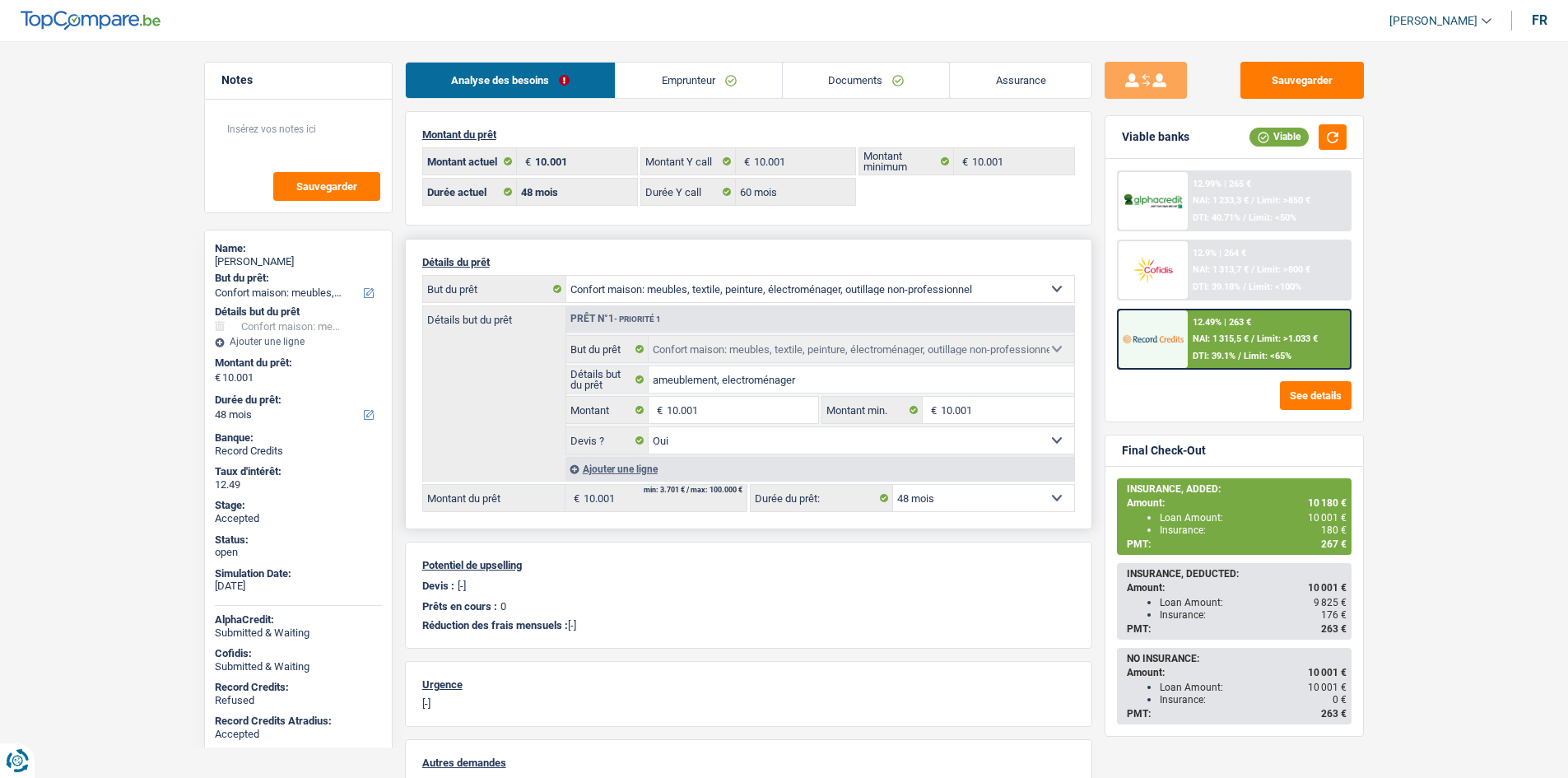
click at [1053, 92] on link "Assurance" at bounding box center [1020, 80] width 141 height 35
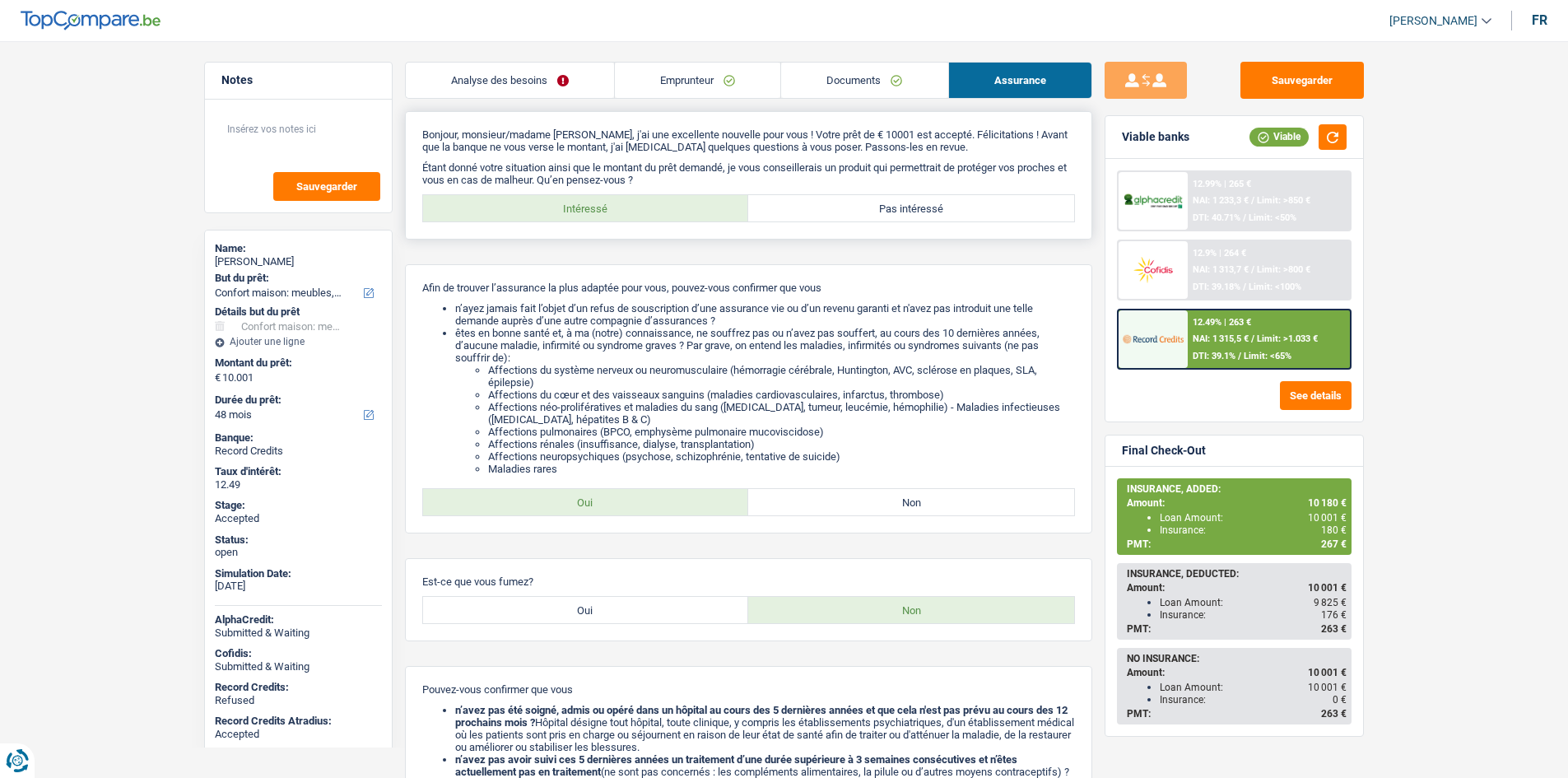
click at [864, 221] on div "Intéressé Pas intéressé" at bounding box center [748, 208] width 653 height 28
click at [847, 227] on div "Bonjour, monsieur/madame Muhamud Benshy, j'ai une excellente nouvelle pour vous…" at bounding box center [748, 176] width 687 height 128
click at [849, 213] on label "Pas intéressé" at bounding box center [911, 208] width 326 height 26
click at [849, 213] on input "Pas intéressé" at bounding box center [911, 208] width 326 height 26
radio input "true"
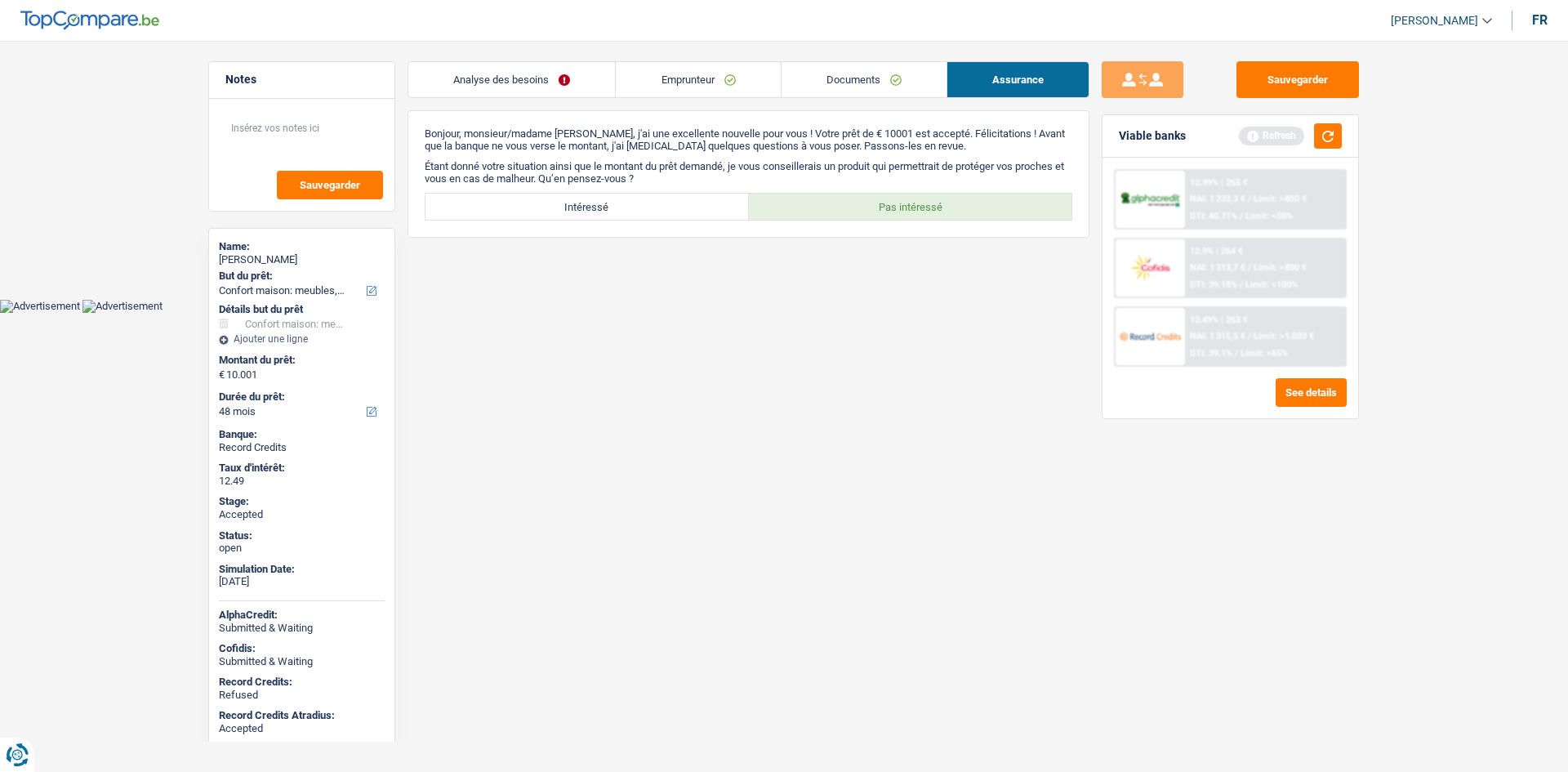
click at [542, 85] on link "Analyse des besoins" at bounding box center [512, 79] width 207 height 35
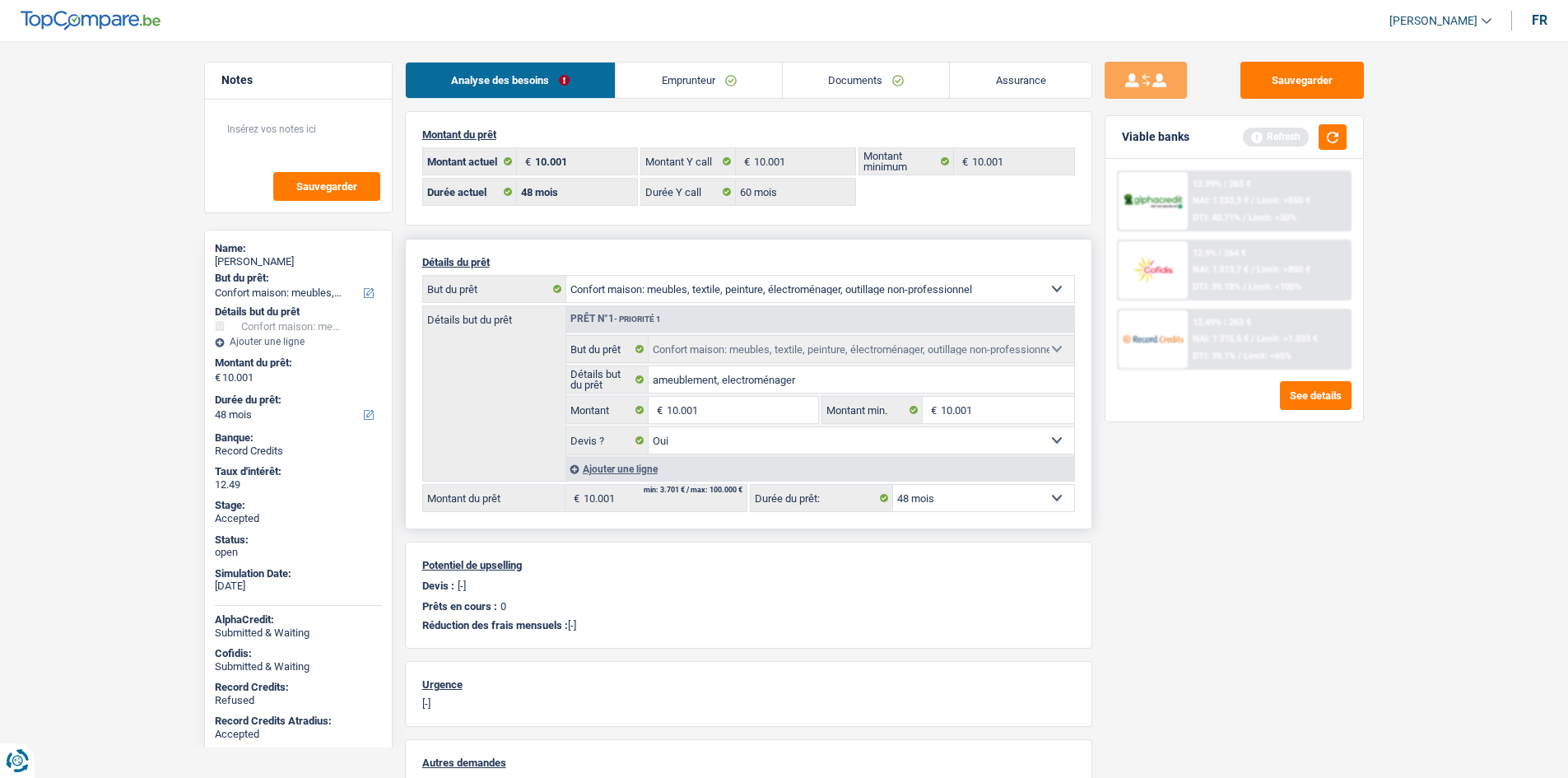
click at [278, 263] on div "Muhamud Benshy" at bounding box center [299, 261] width 167 height 13
copy div "Muhamud Benshy"
drag, startPoint x: 694, startPoint y: 63, endPoint x: 690, endPoint y: 85, distance: 22.4
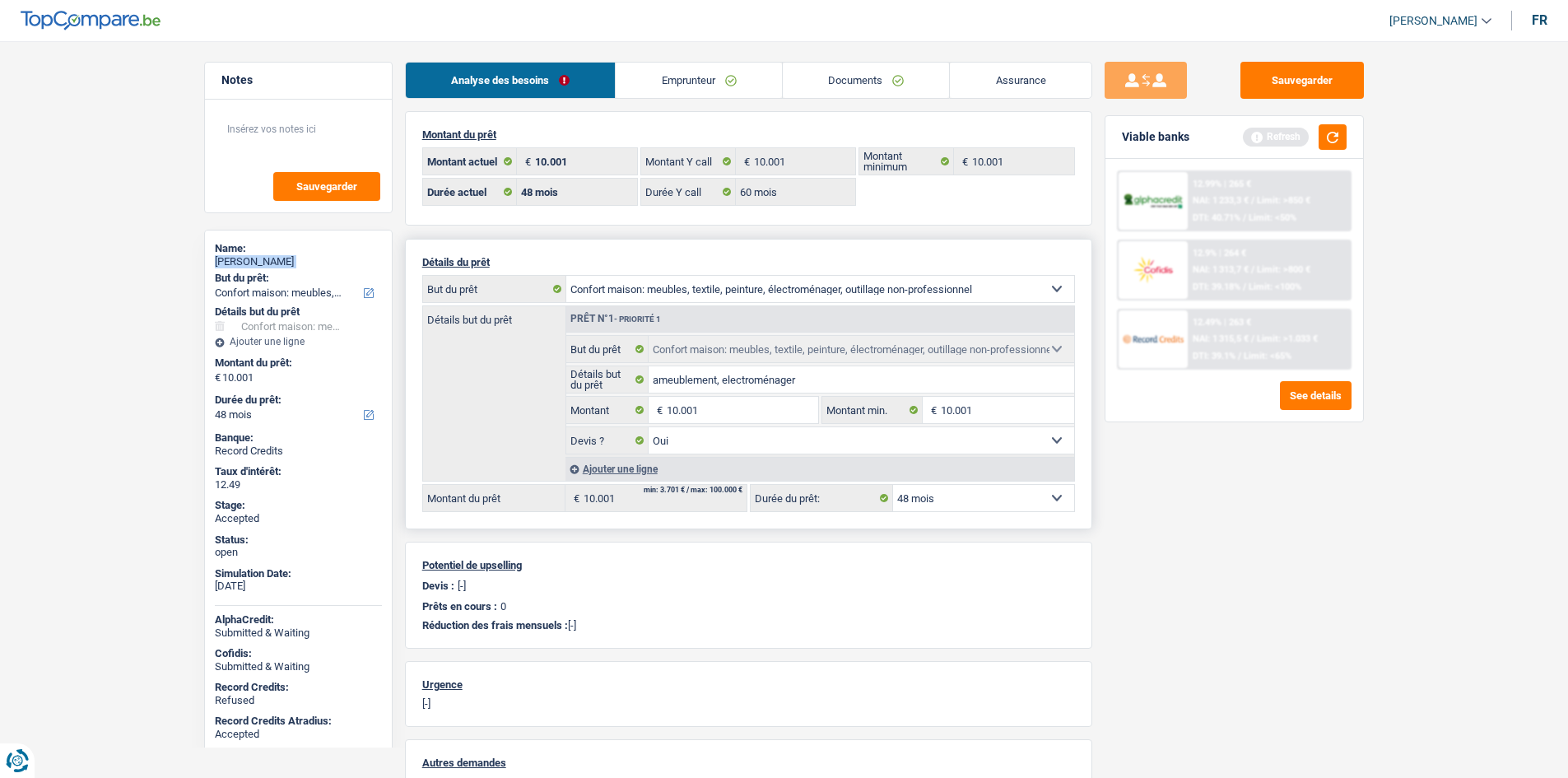
click at [693, 65] on link "Emprunteur" at bounding box center [698, 80] width 166 height 35
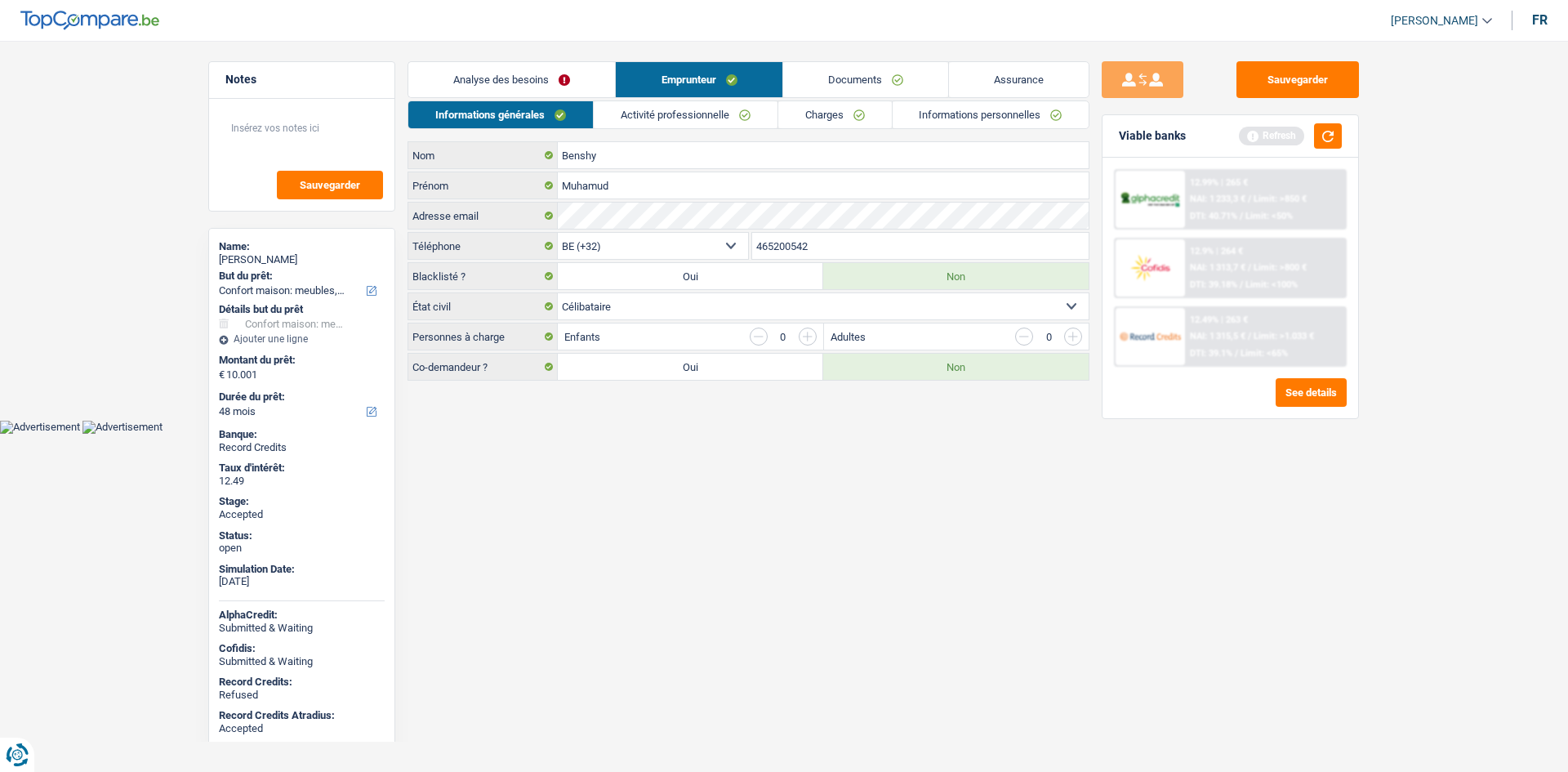
click at [776, 248] on input "465200542" at bounding box center [920, 246] width 337 height 26
click at [652, 115] on link "Activité professionnelle" at bounding box center [685, 114] width 184 height 27
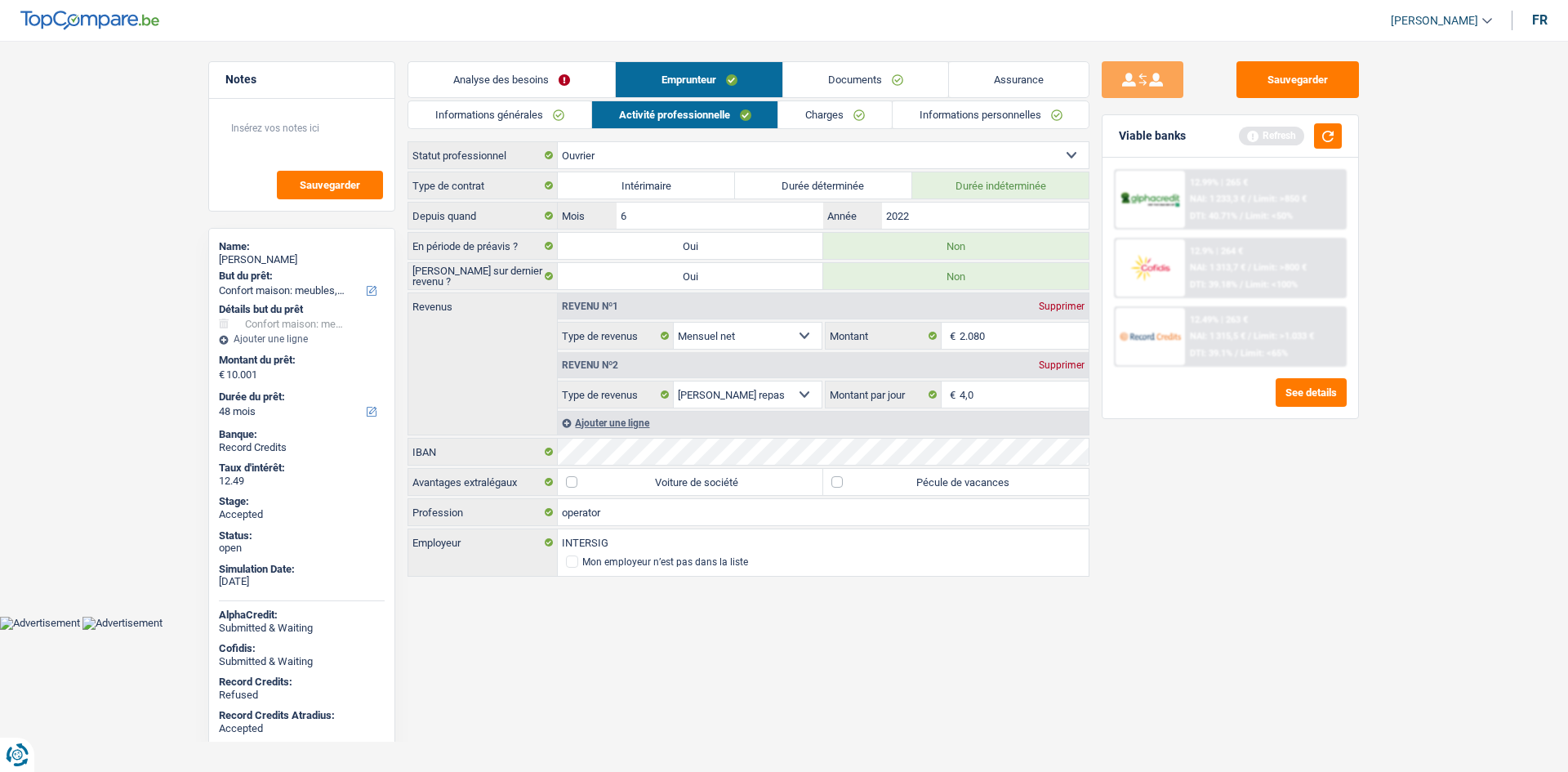
click at [850, 115] on link "Charges" at bounding box center [835, 114] width 113 height 27
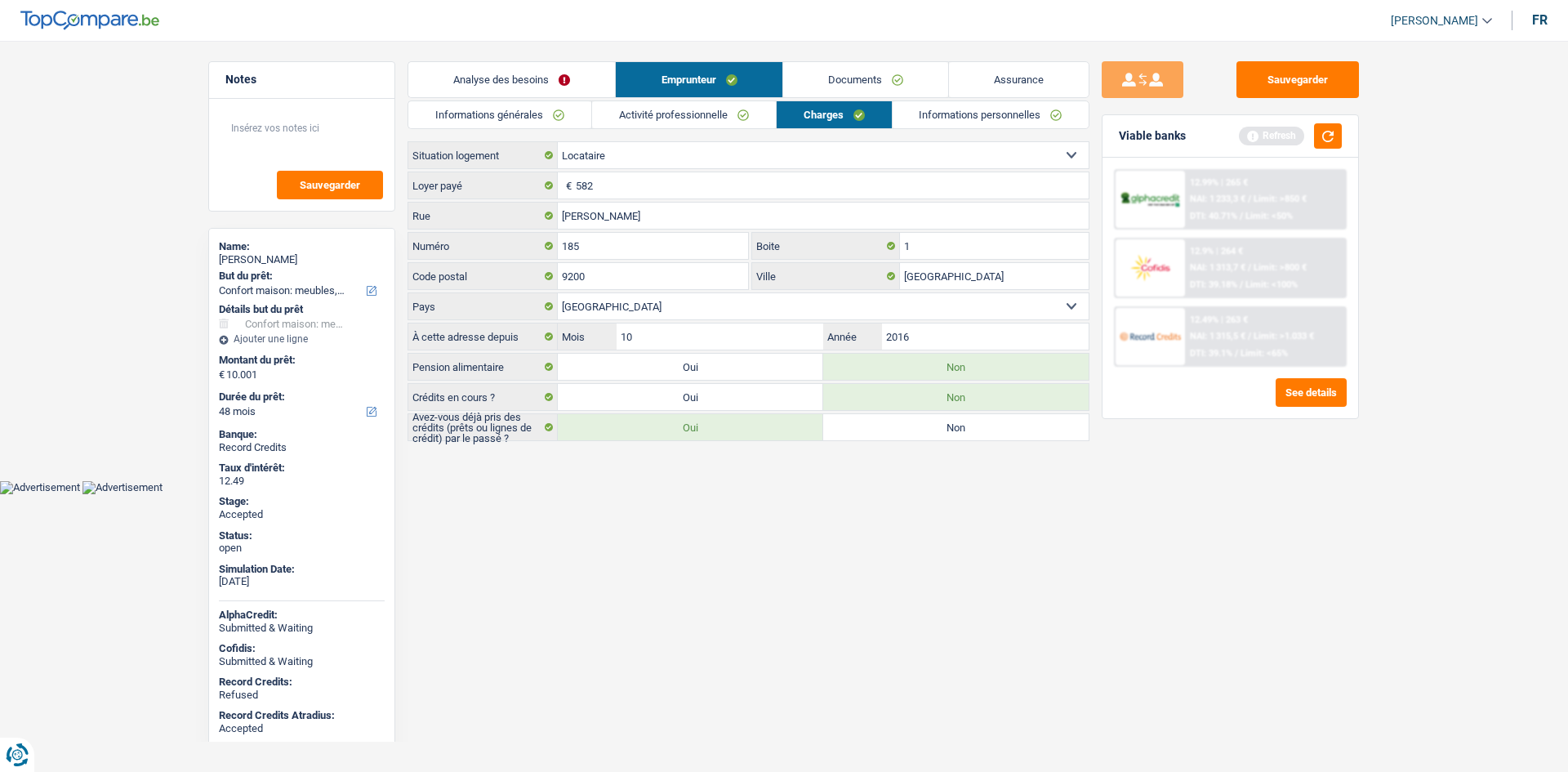
click at [1023, 112] on link "Informations personnelles" at bounding box center [991, 114] width 197 height 27
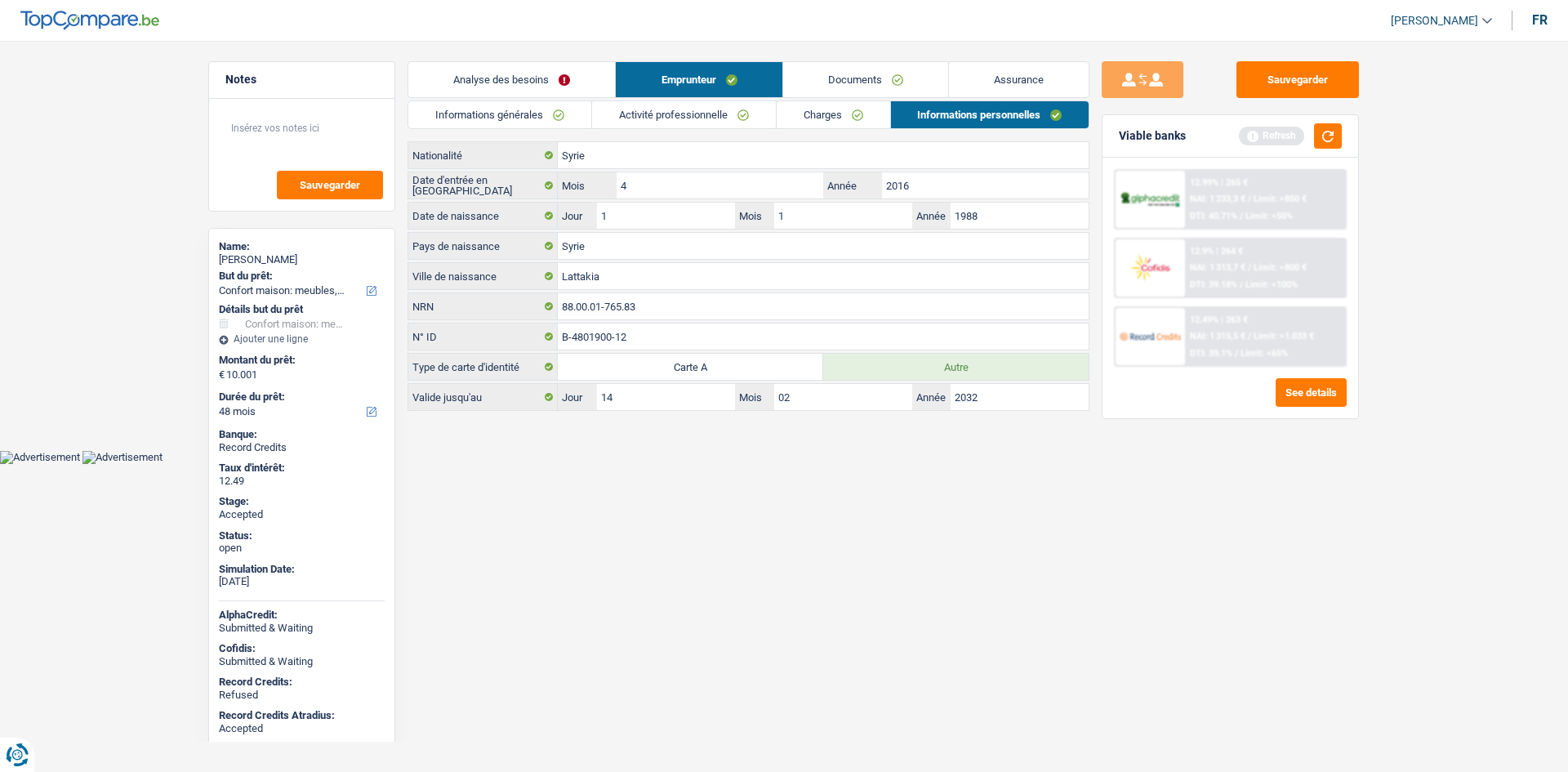
click at [933, 69] on link "Documents" at bounding box center [865, 79] width 165 height 35
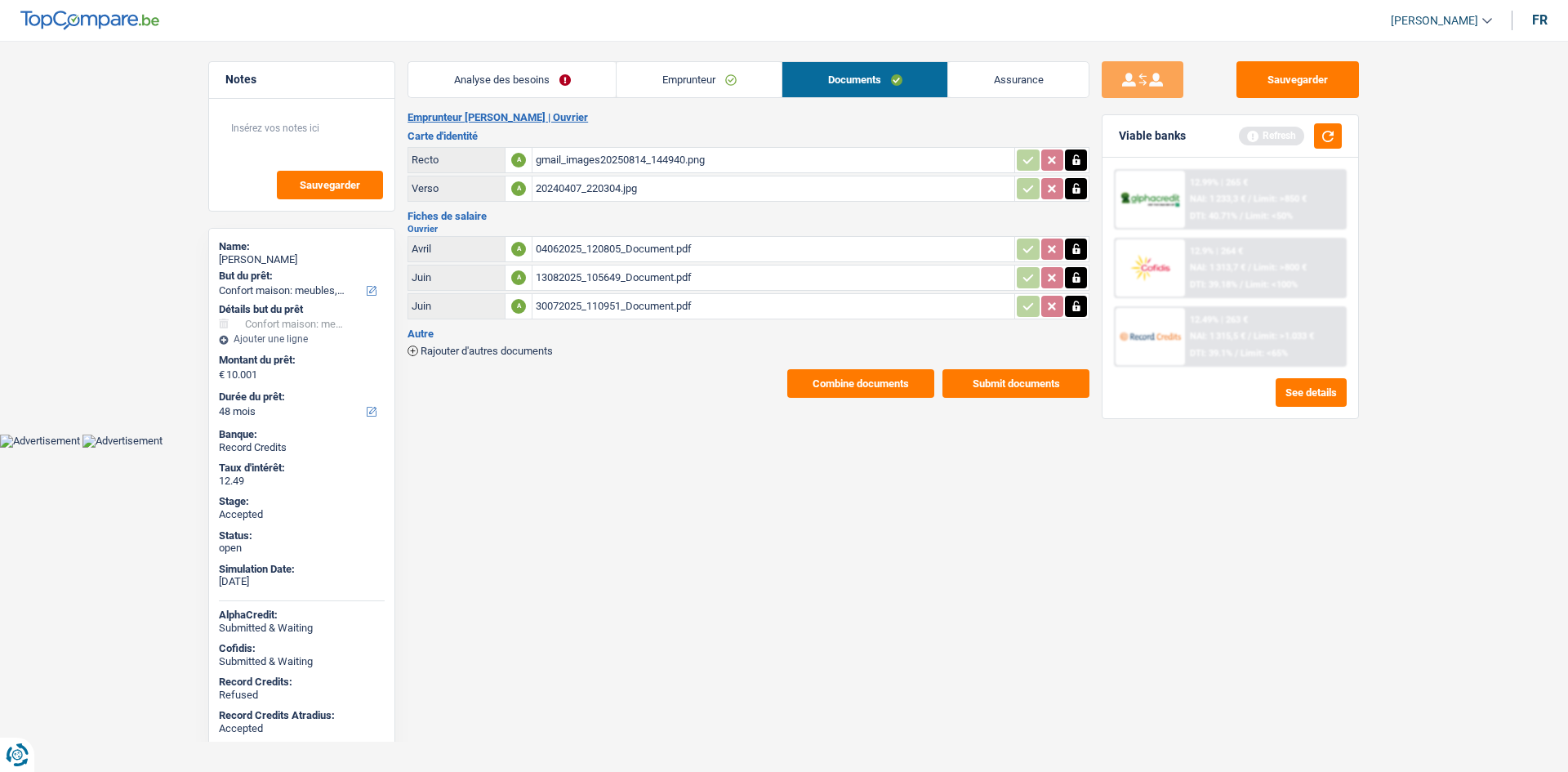
click at [568, 152] on div "gmail_images20250814_144940.png" at bounding box center [773, 160] width 475 height 24
click at [638, 191] on div "20240407_220304.jpg" at bounding box center [773, 188] width 475 height 24
click at [764, 53] on main "Notes Sauvegarder Name: Muhamud Benshy But du prêt: Confort maison: meubles, te…" at bounding box center [784, 229] width 1568 height 410
click at [761, 71] on link "Emprunteur" at bounding box center [698, 79] width 165 height 35
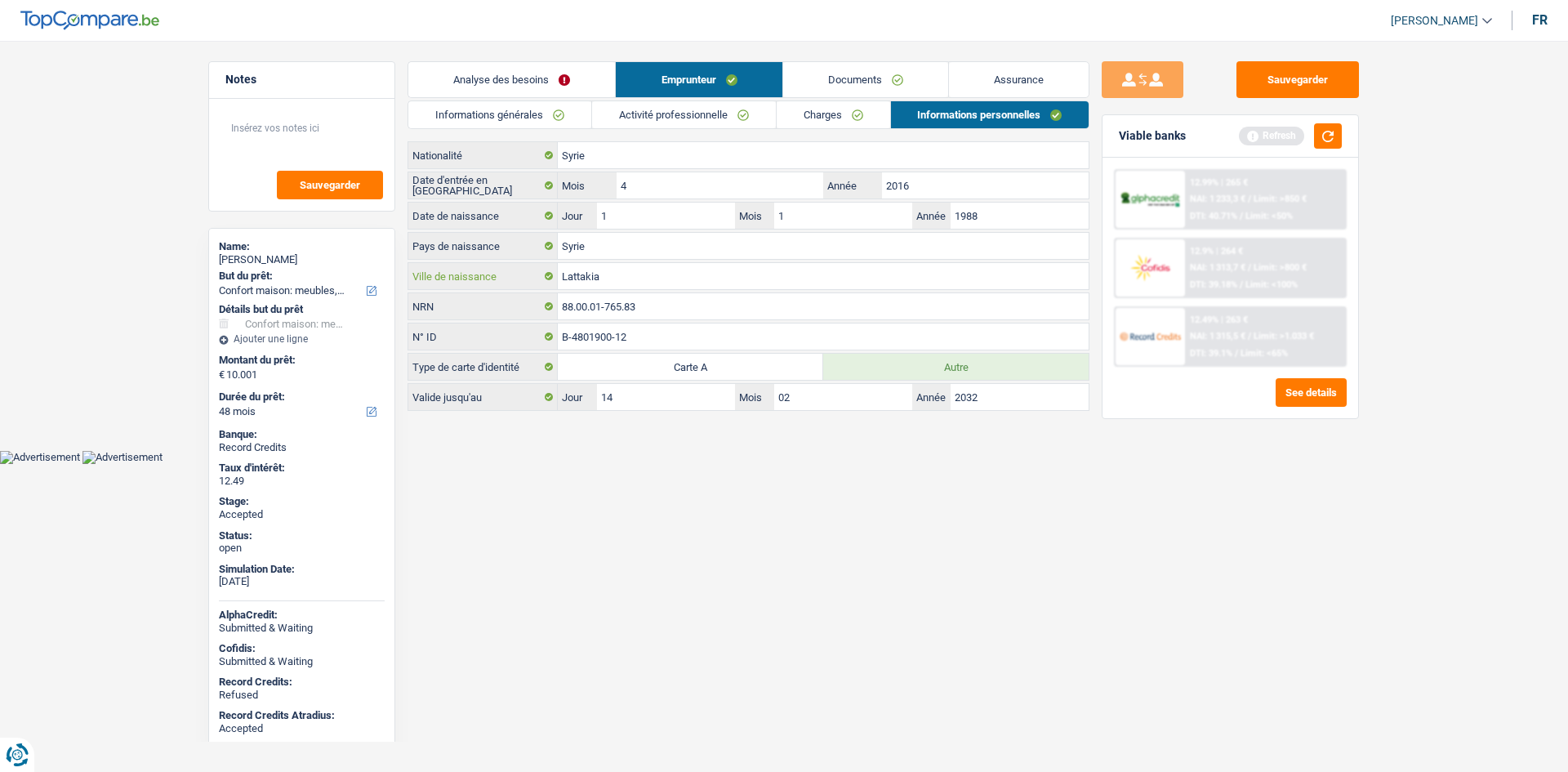
click at [608, 284] on input "Lattakia" at bounding box center [823, 276] width 531 height 26
click at [659, 464] on html "Vous avez le contrôle de vos données Nous utilisons des cookies, tout comme nos…" at bounding box center [784, 232] width 1568 height 464
click at [709, 118] on link "Activité professionnelle" at bounding box center [683, 114] width 184 height 27
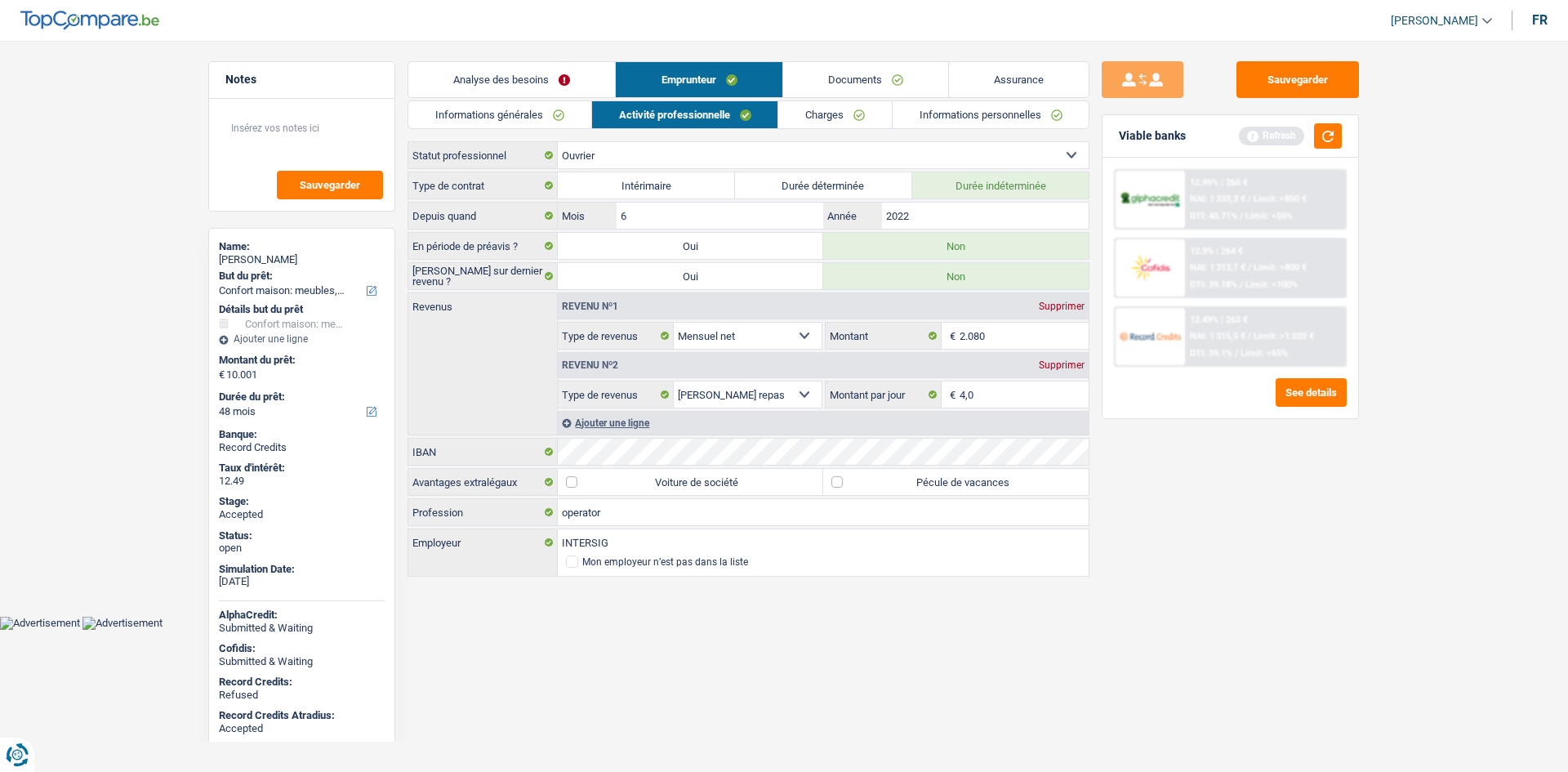
click at [813, 100] on li "Charges" at bounding box center [834, 114] width 114 height 29
drag, startPoint x: 830, startPoint y: 105, endPoint x: 832, endPoint y: 126, distance: 21.1
click at [830, 104] on link "Charges" at bounding box center [835, 114] width 113 height 27
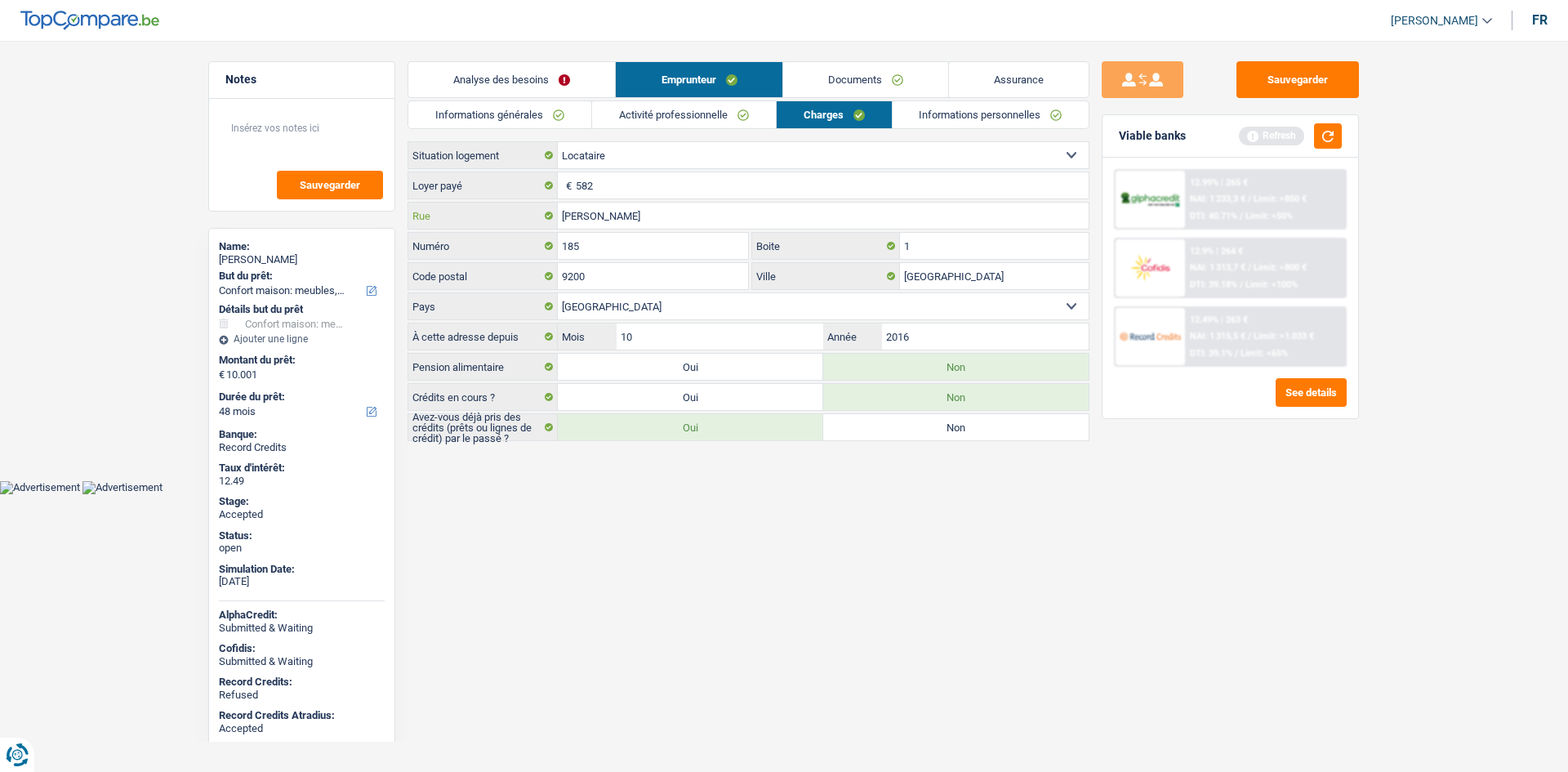
click at [645, 217] on input "Van Langenhovestraat" at bounding box center [823, 215] width 531 height 26
click at [694, 250] on input "185" at bounding box center [653, 246] width 190 height 26
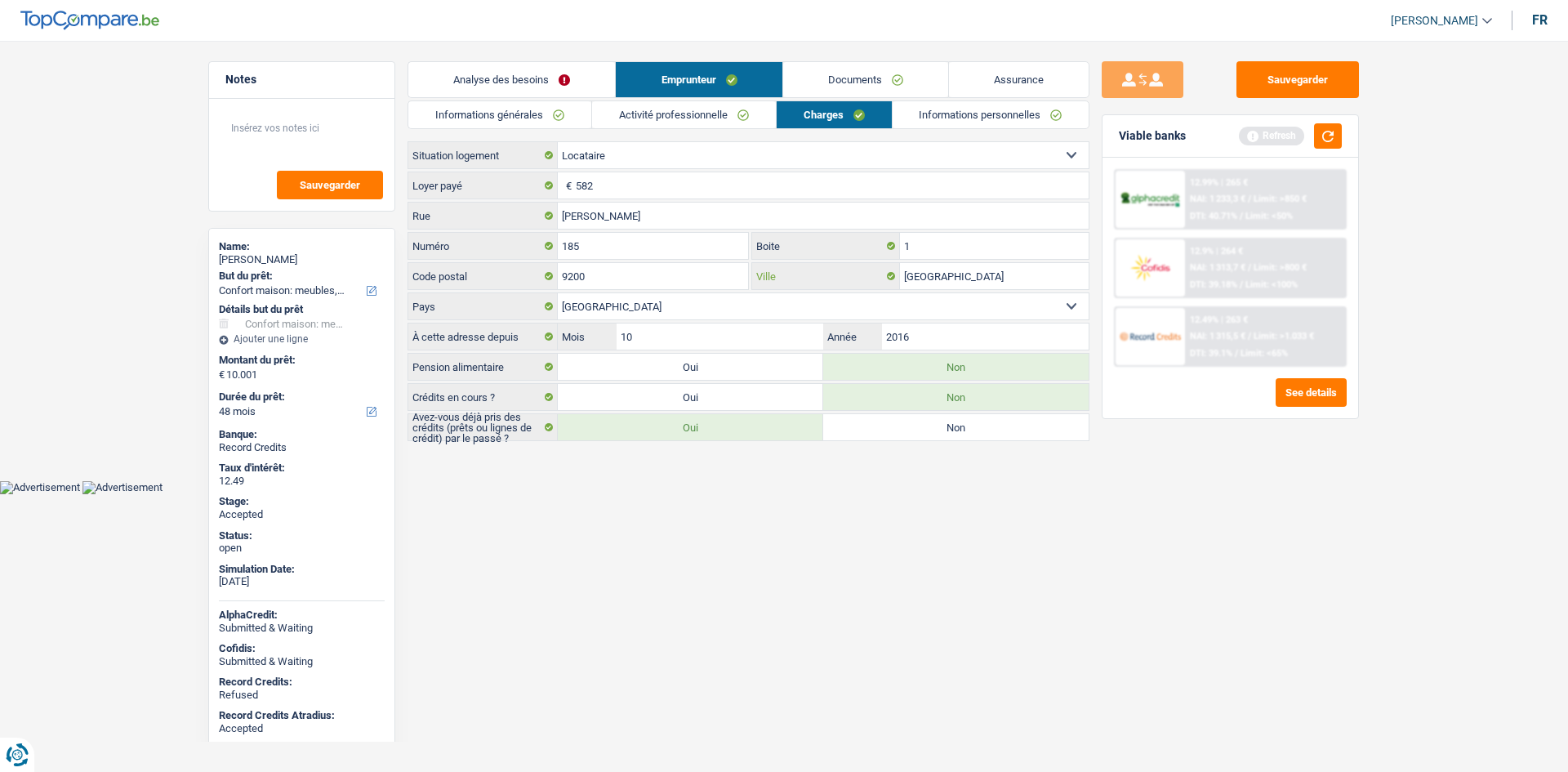
click at [981, 274] on input "Dendermonde" at bounding box center [994, 276] width 188 height 26
click at [941, 123] on link "Informations personnelles" at bounding box center [991, 114] width 197 height 27
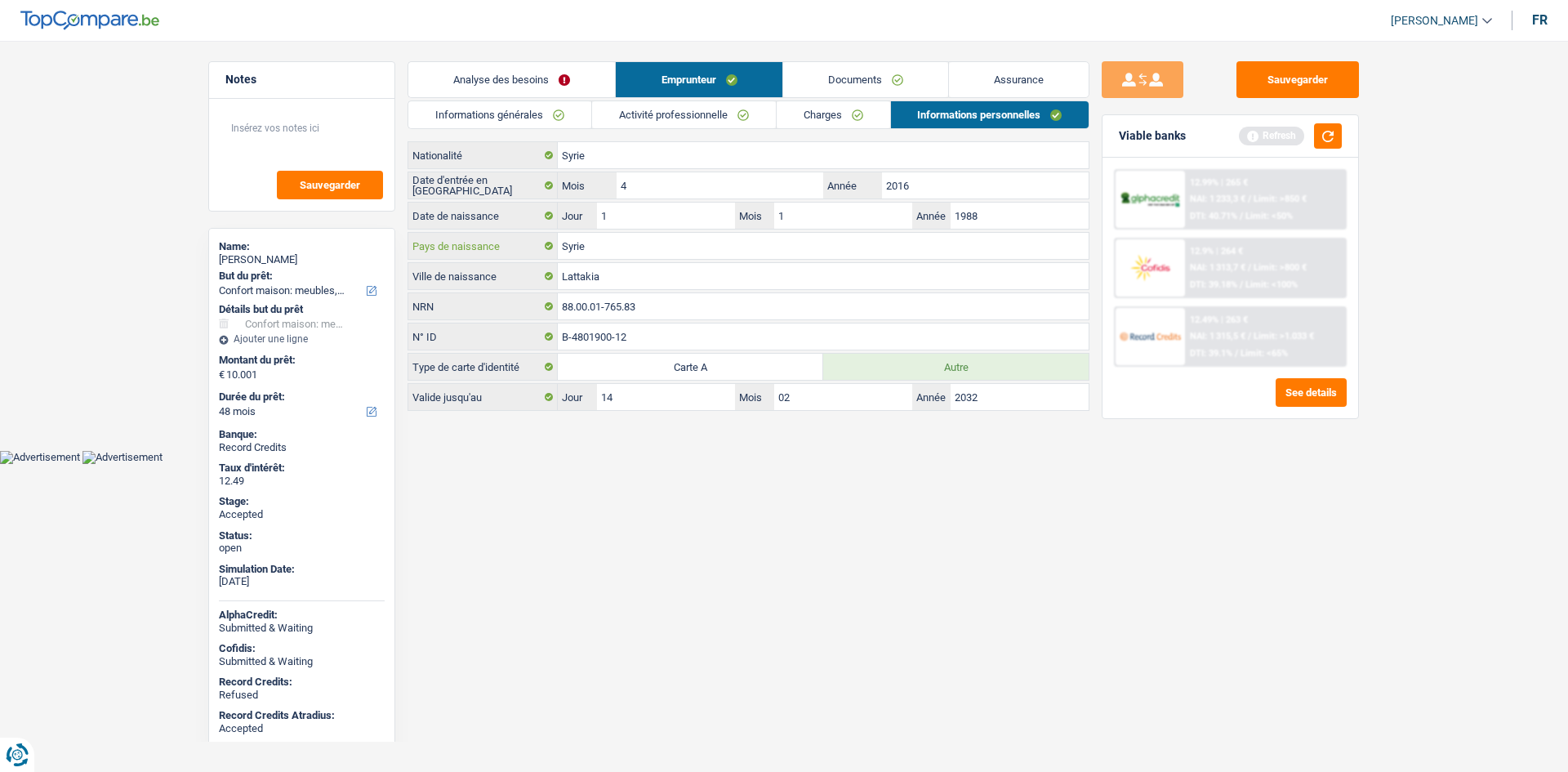
click at [663, 248] on input "Syrie" at bounding box center [823, 246] width 531 height 26
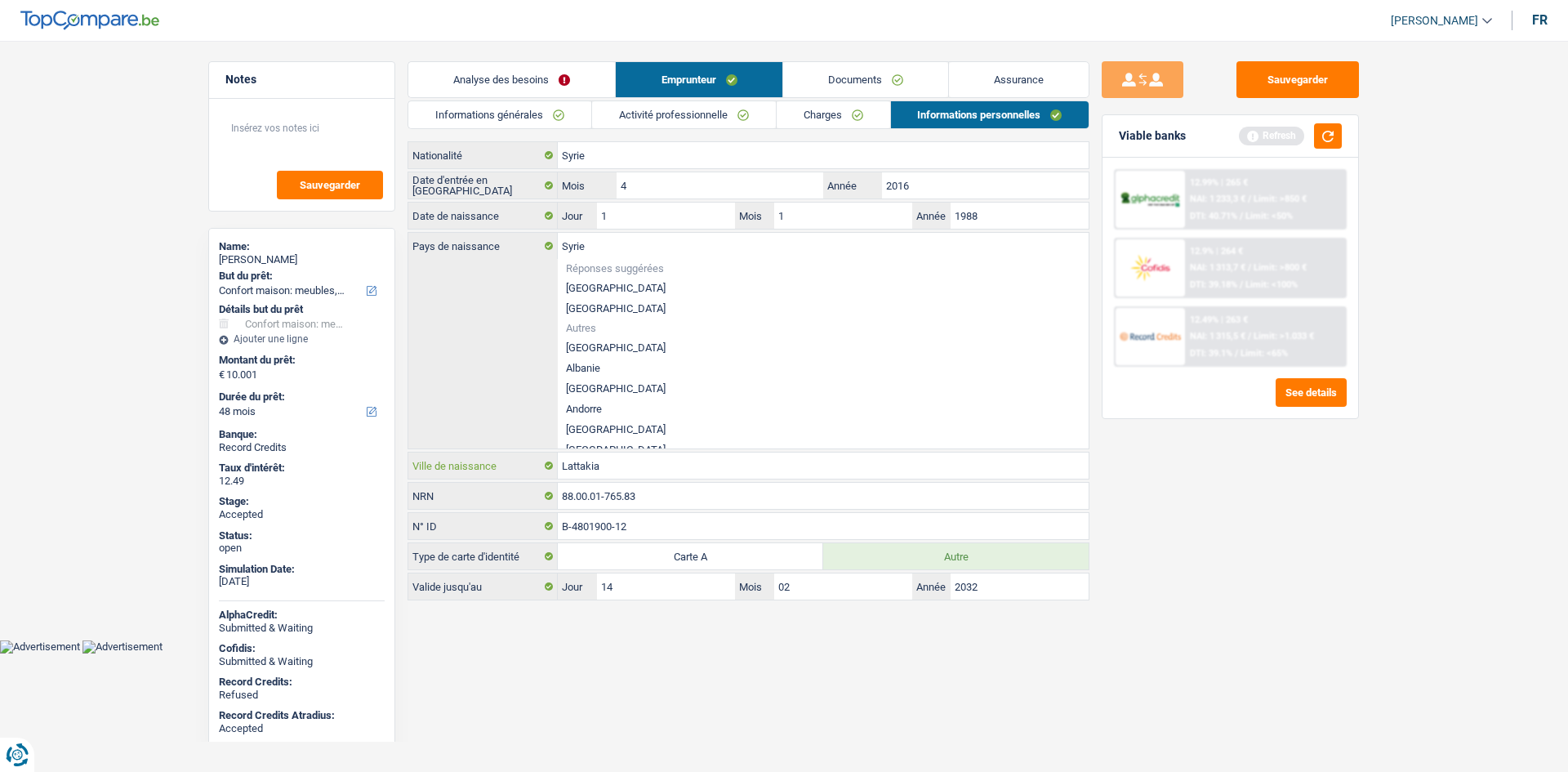
click at [630, 458] on input "Lattakia" at bounding box center [823, 465] width 531 height 26
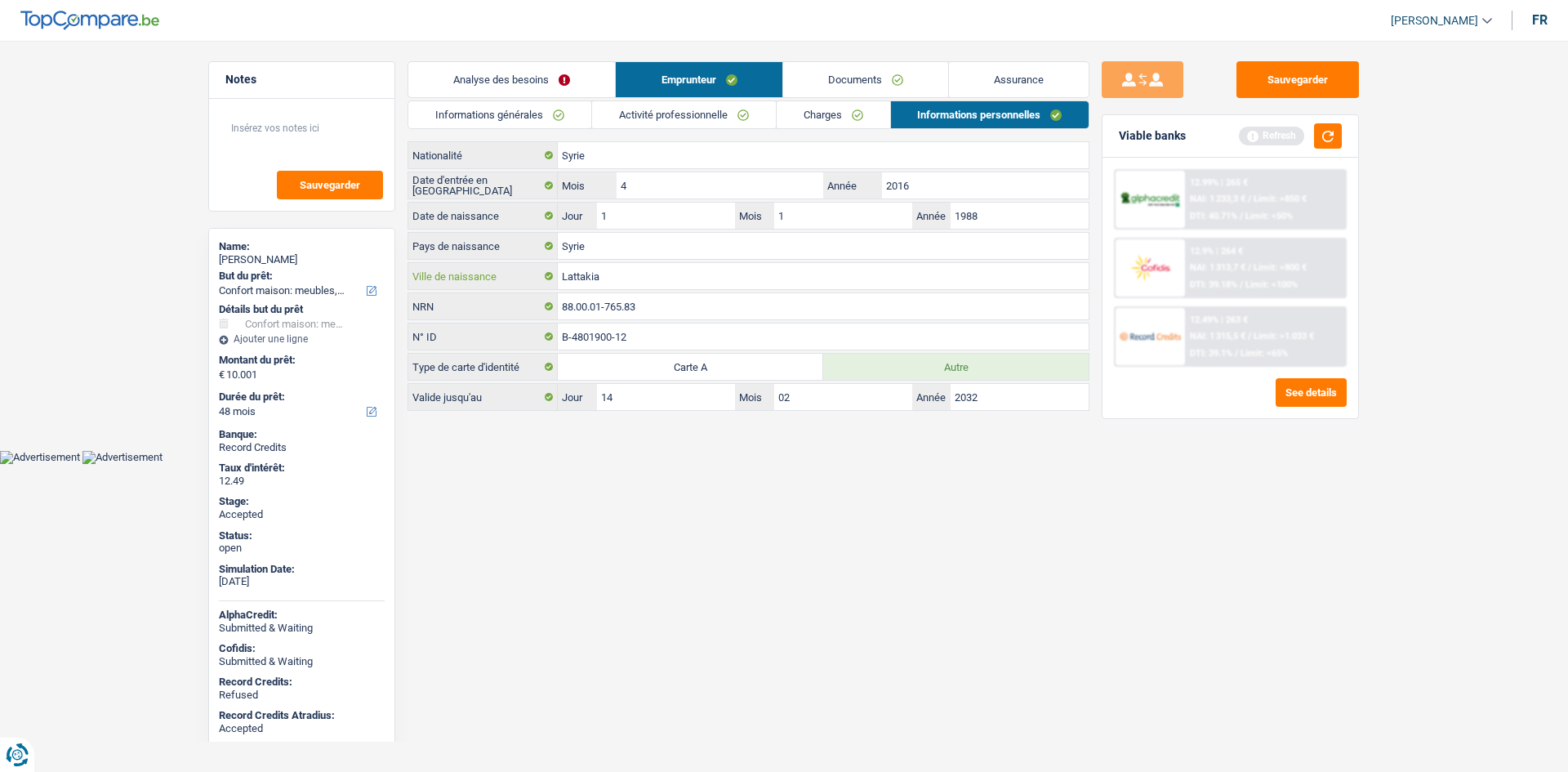
click at [660, 275] on input "Lattakia" at bounding box center [823, 276] width 531 height 26
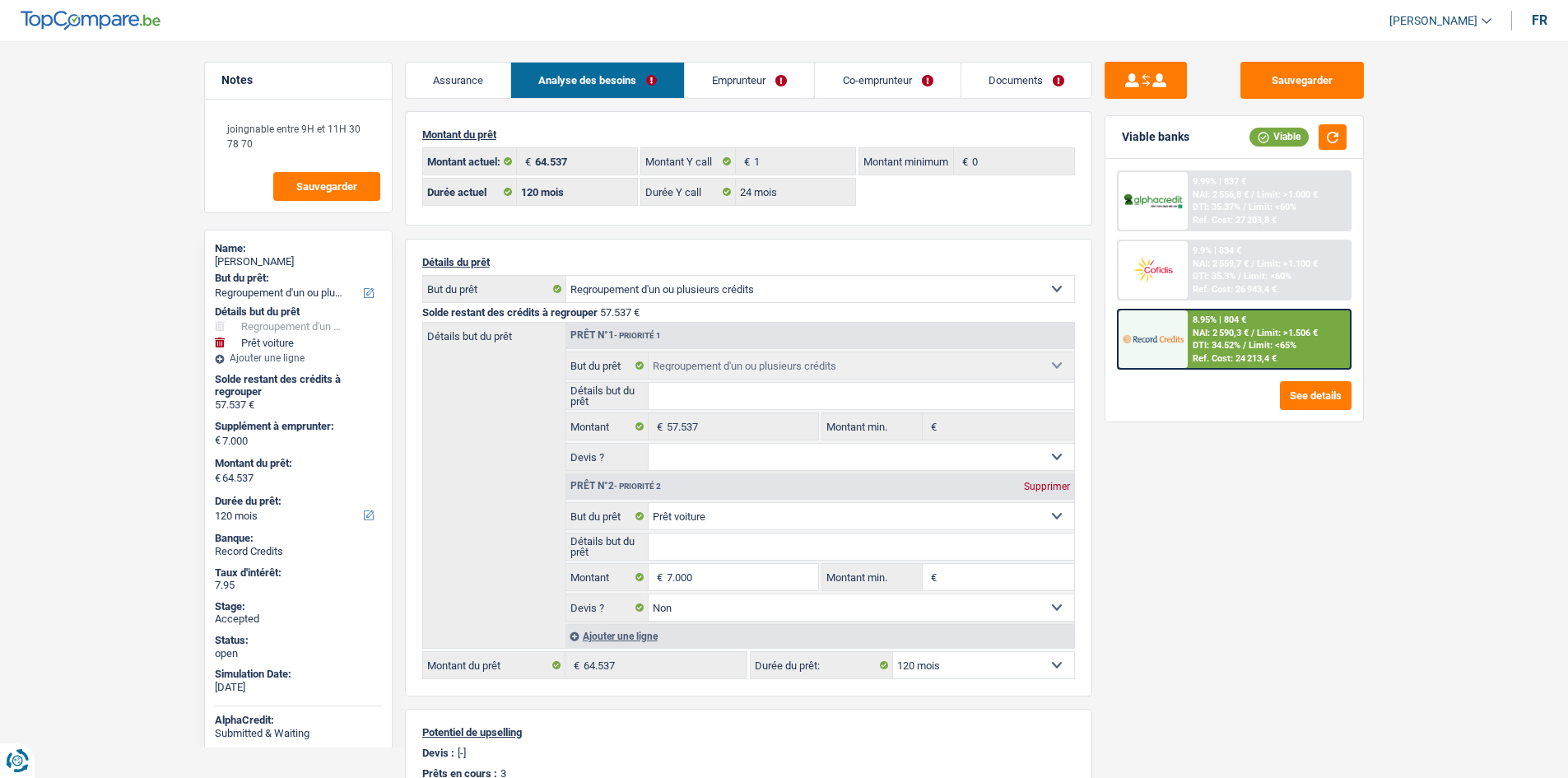
select select "refinancing"
select select "car"
select select "120"
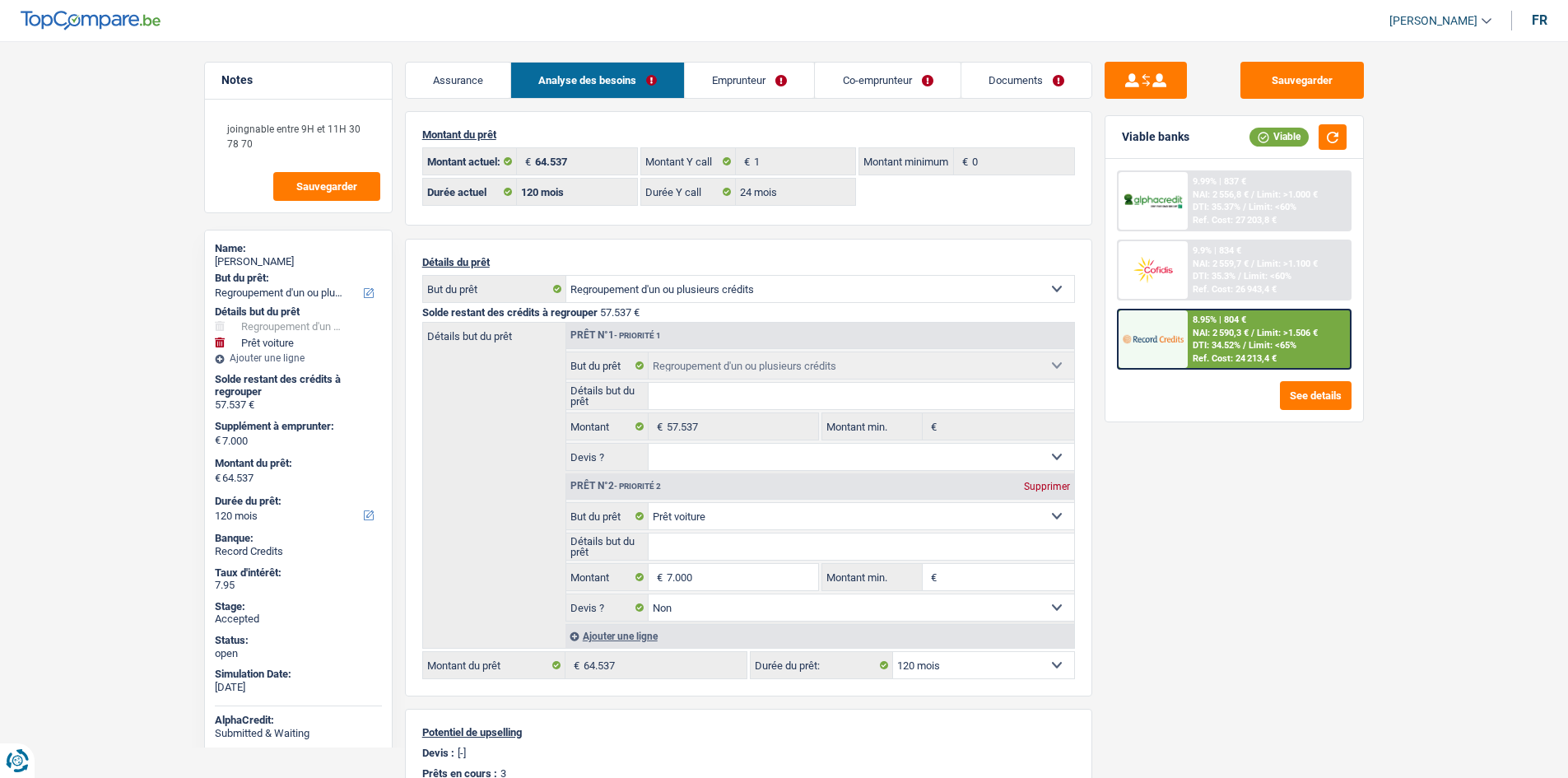
select select "24"
select select "refinancing"
select select "car"
select select "false"
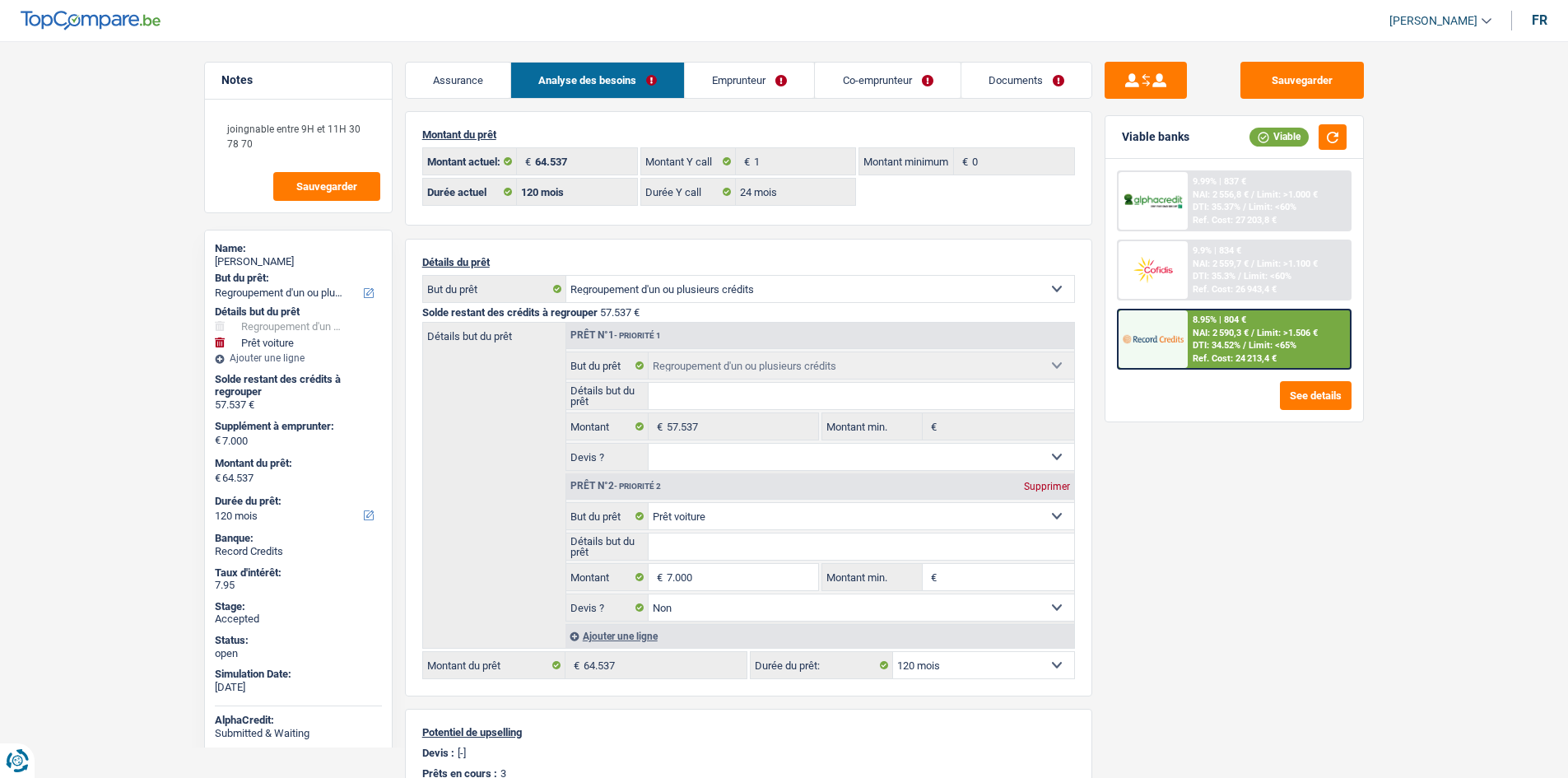
select select "120"
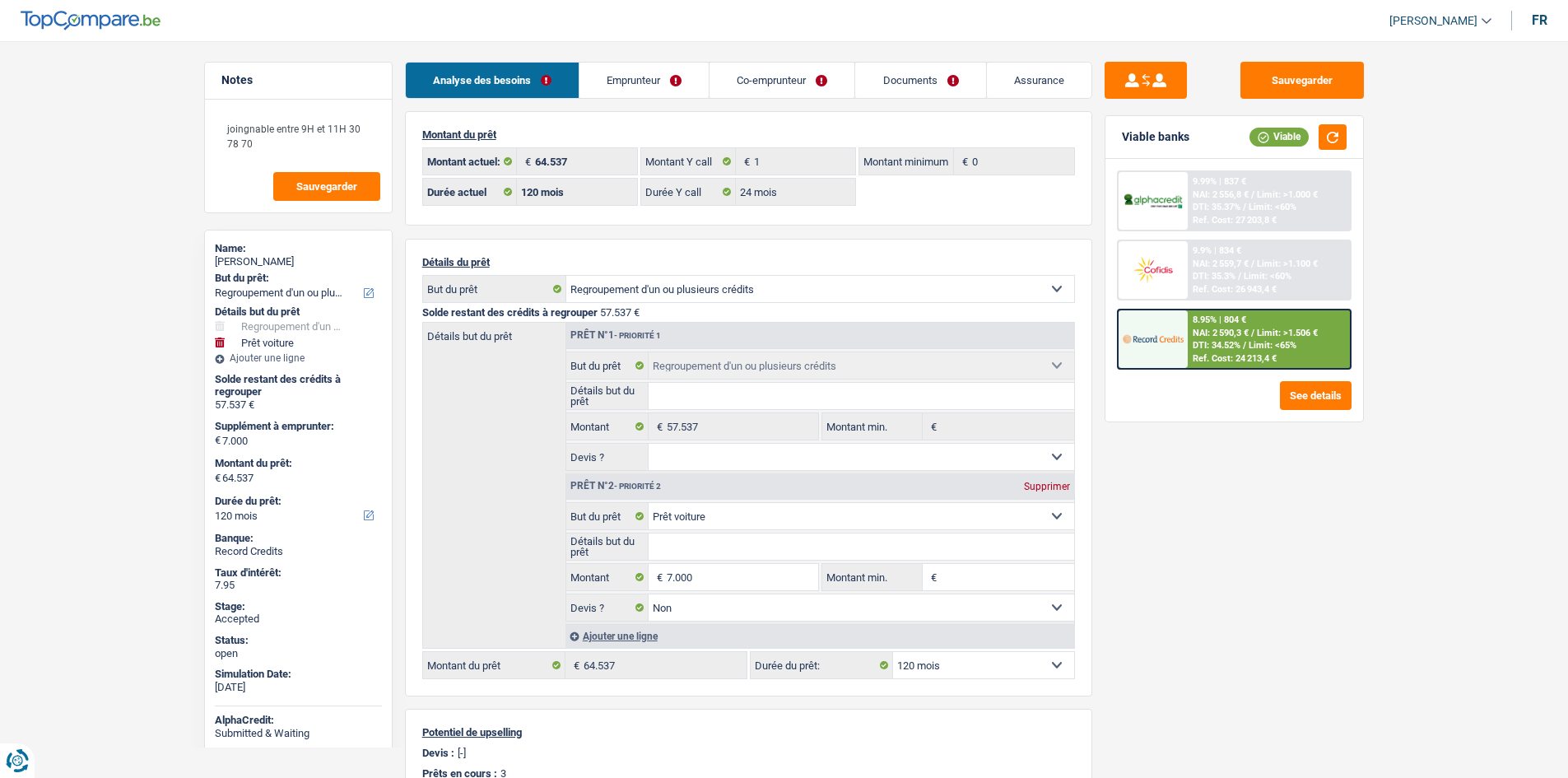
click at [930, 81] on link "Documents" at bounding box center [921, 80] width 130 height 35
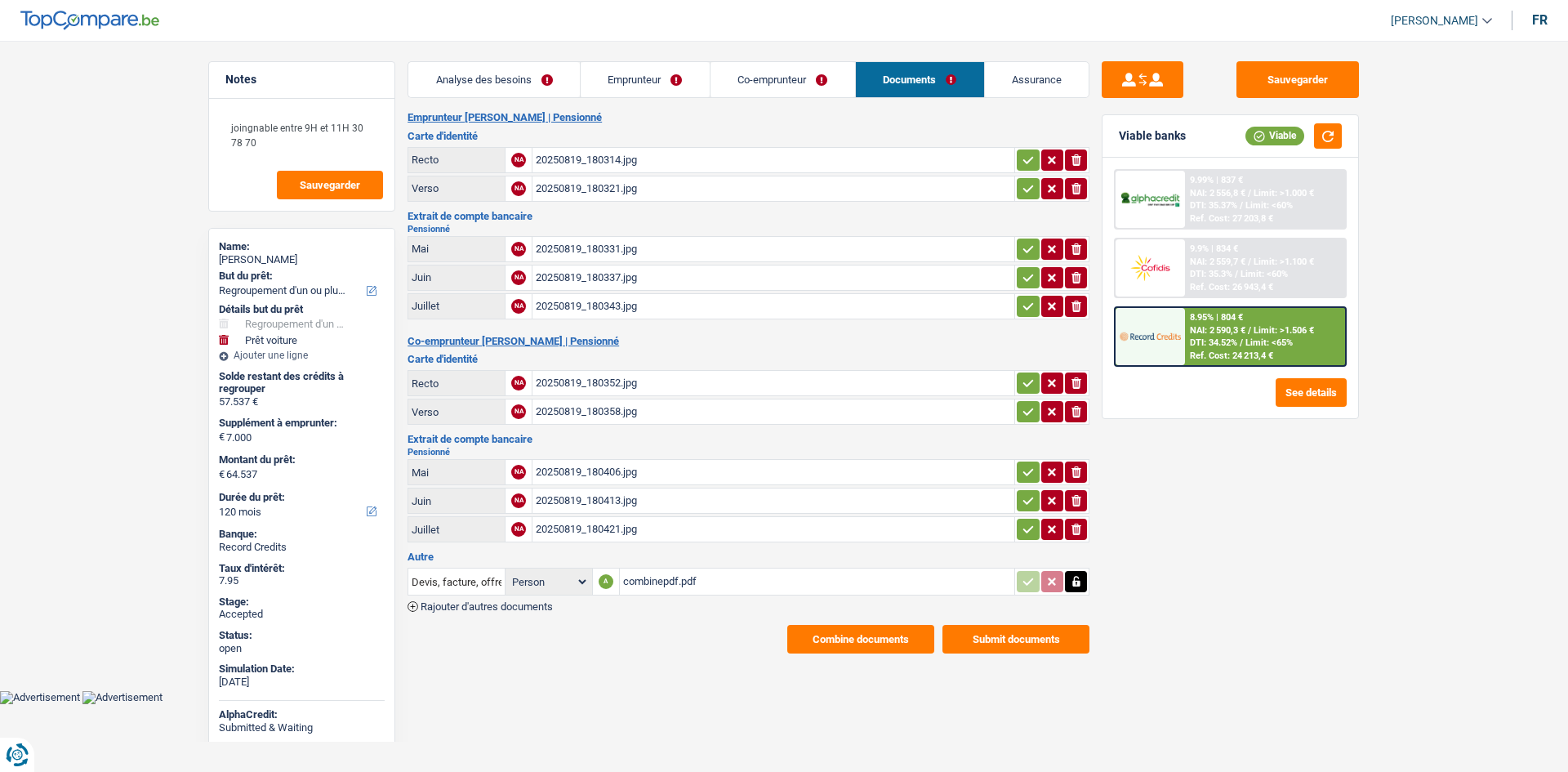
click at [657, 59] on main "Notes joingnable entre 9H et 11H 30 78 70 Sauvegarder Name: [PERSON_NAME] But d…" at bounding box center [784, 357] width 1568 height 666
click at [671, 82] on link "Emprunteur" at bounding box center [645, 79] width 129 height 35
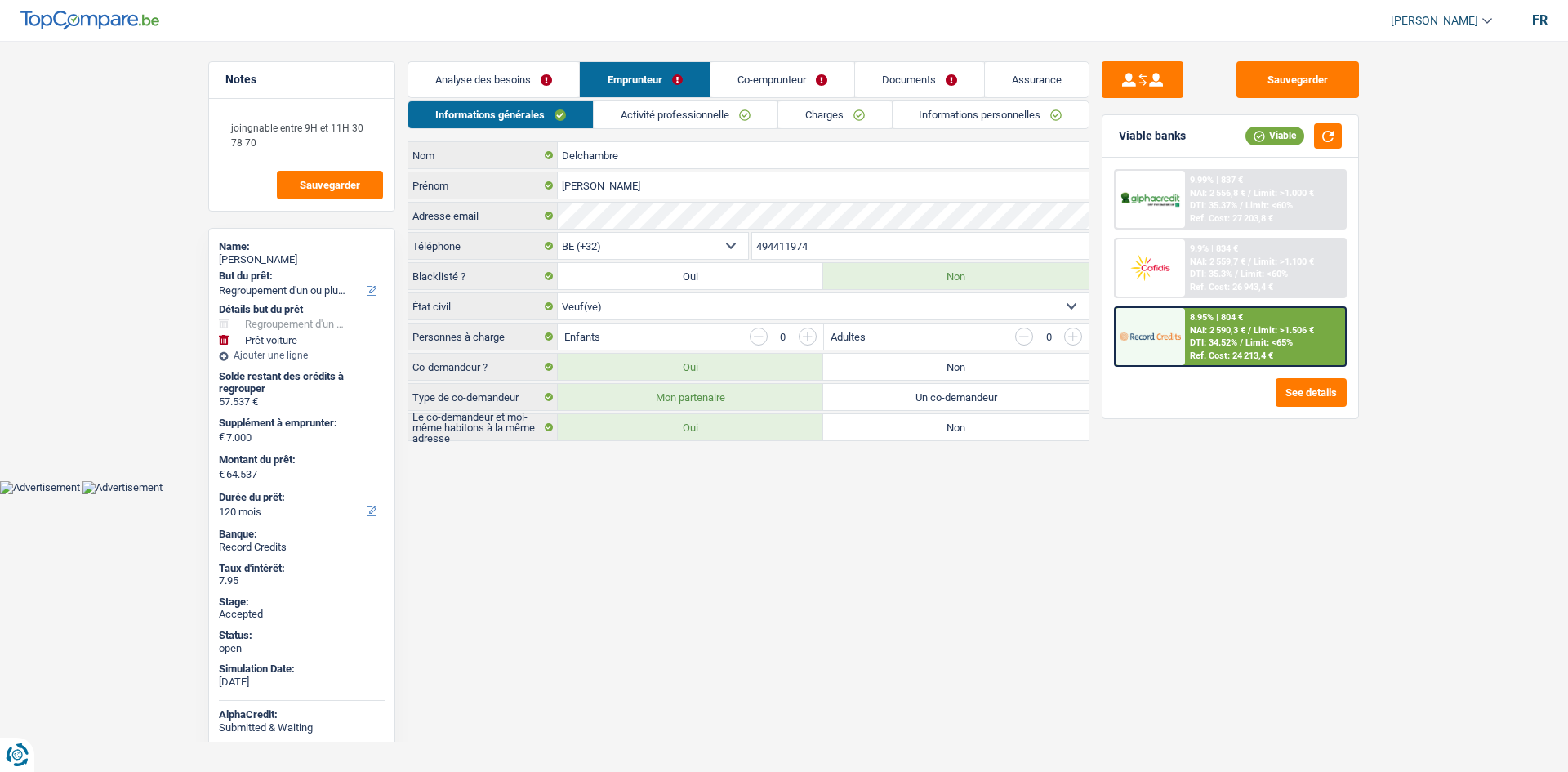
click at [635, 112] on link "Activité professionnelle" at bounding box center [685, 114] width 184 height 27
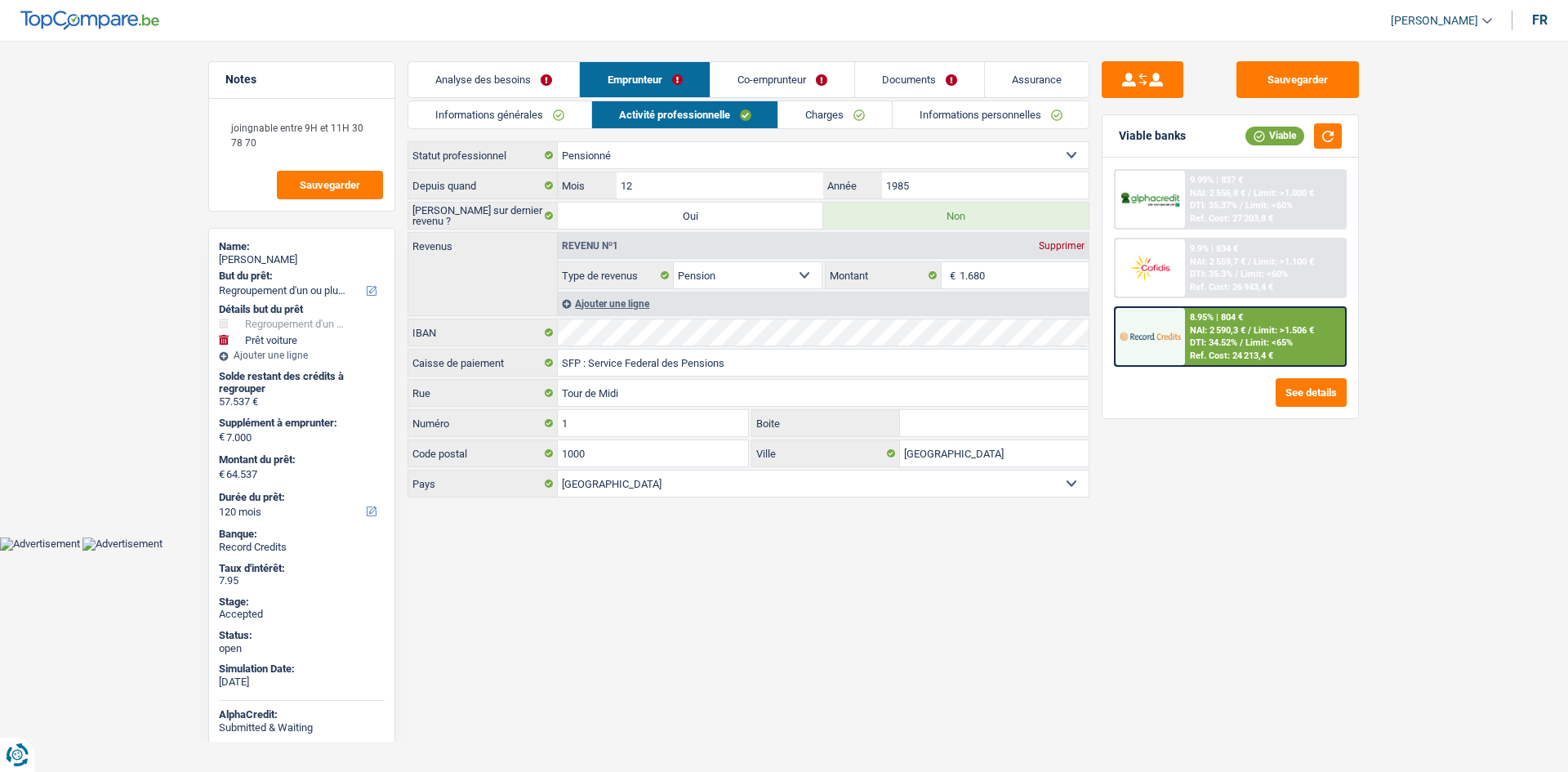
click at [849, 119] on link "Charges" at bounding box center [835, 114] width 113 height 27
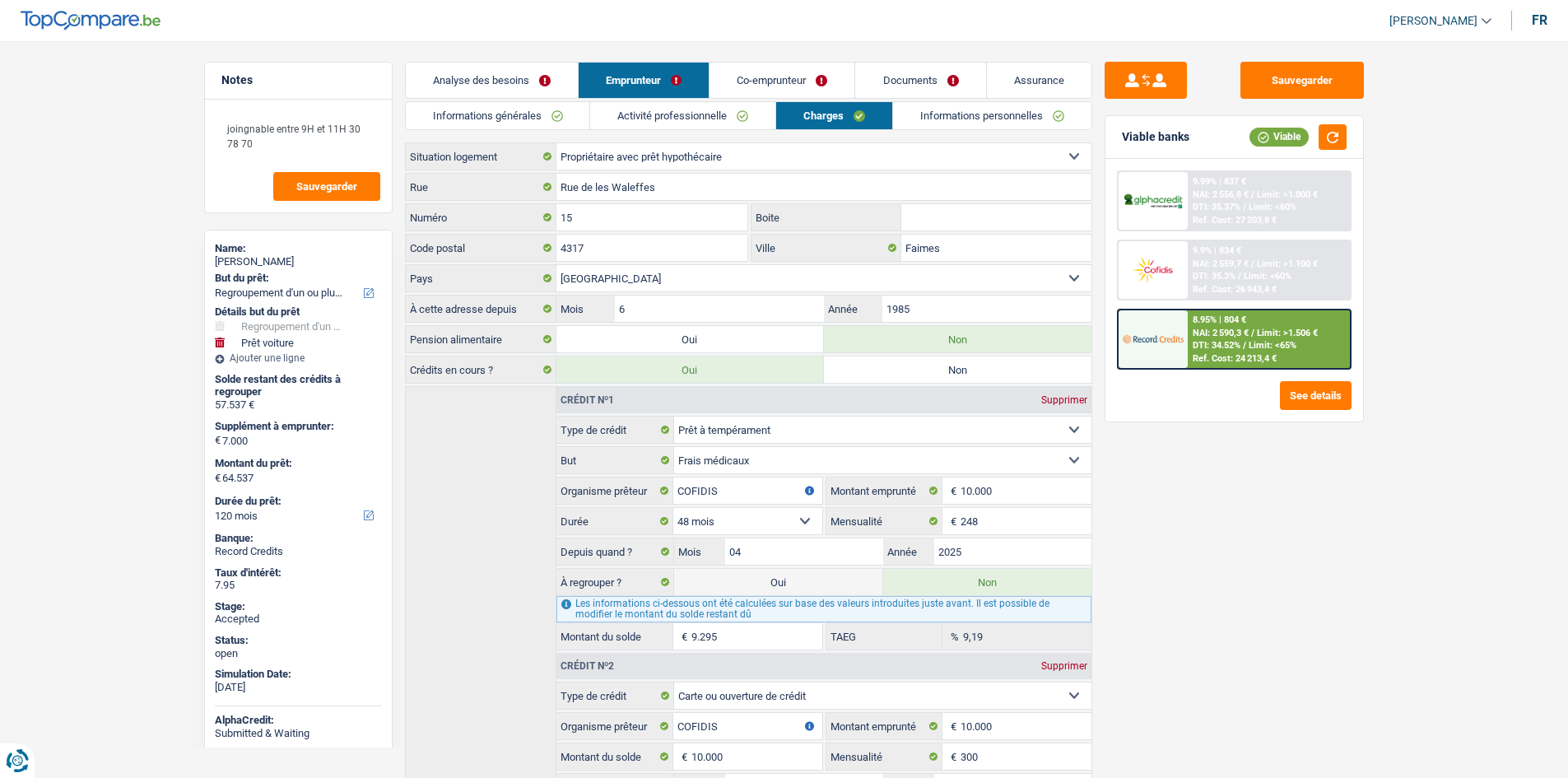
click at [800, 72] on link "Co-emprunteur" at bounding box center [782, 80] width 145 height 35
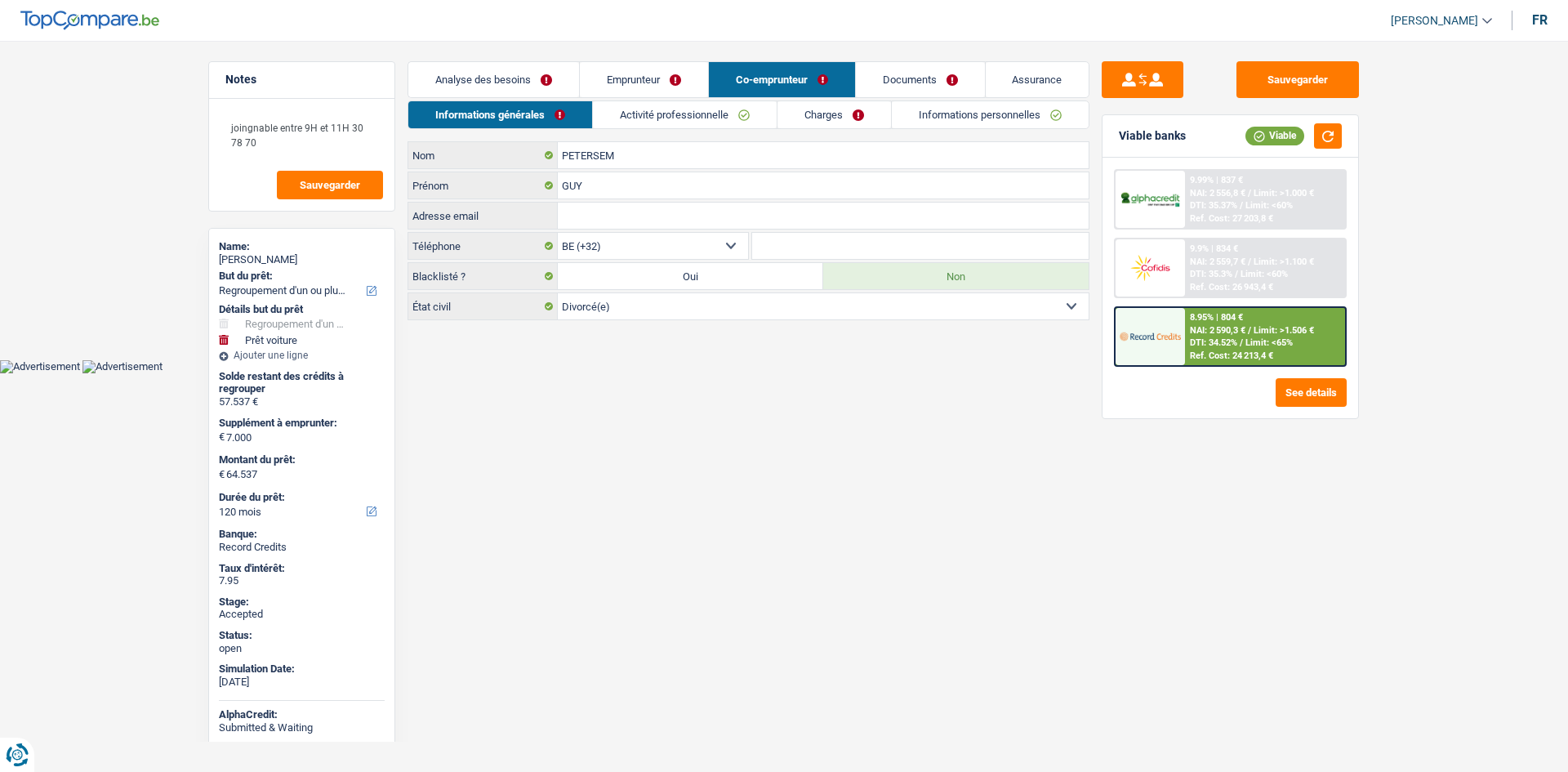
click at [869, 116] on link "Charges" at bounding box center [834, 114] width 113 height 27
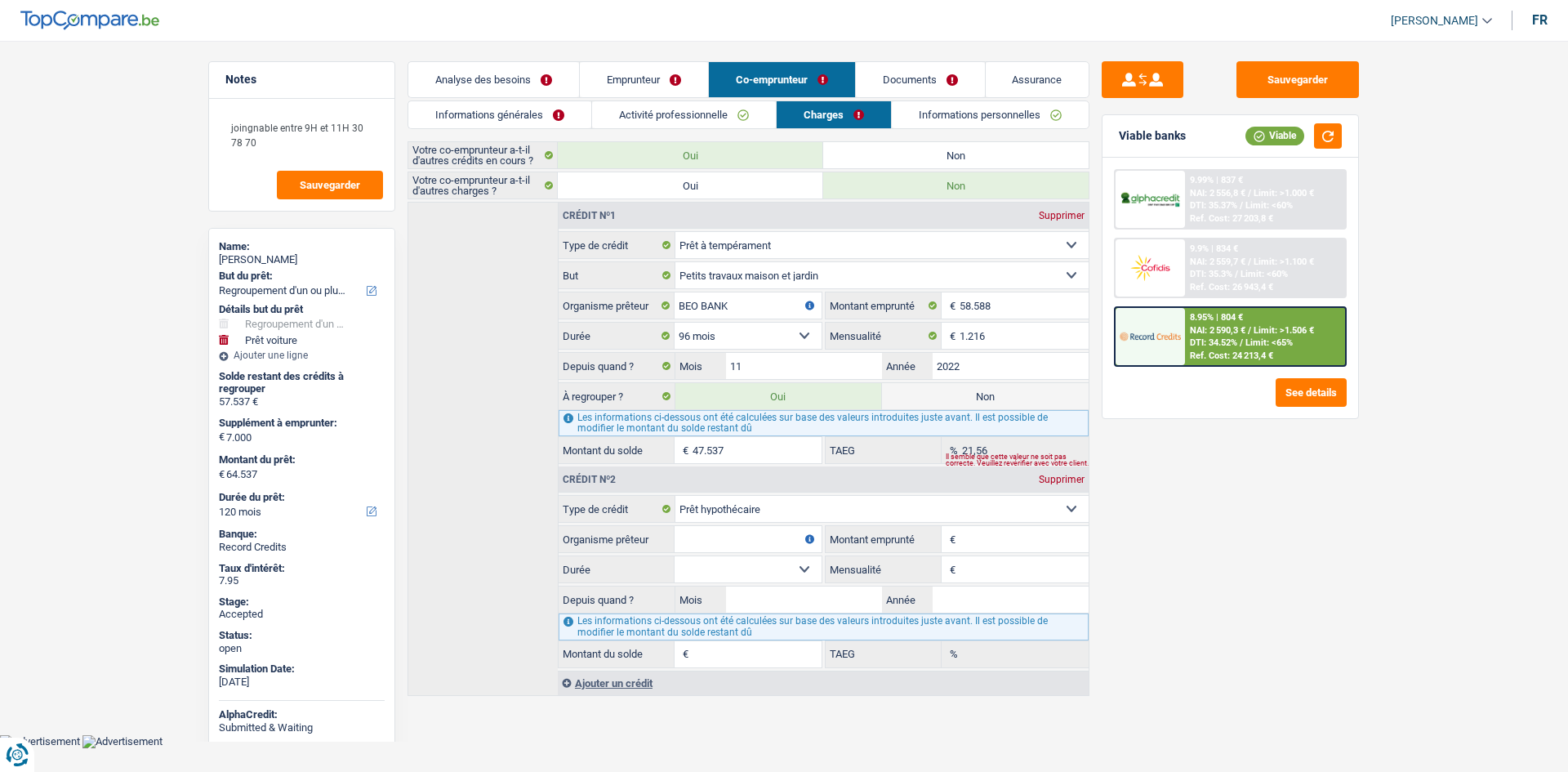
click at [62, 261] on main "Notes joingnable entre 9H et 11H 30 78 70 Sauvegarder Name: [PERSON_NAME] But d…" at bounding box center [784, 379] width 1568 height 710
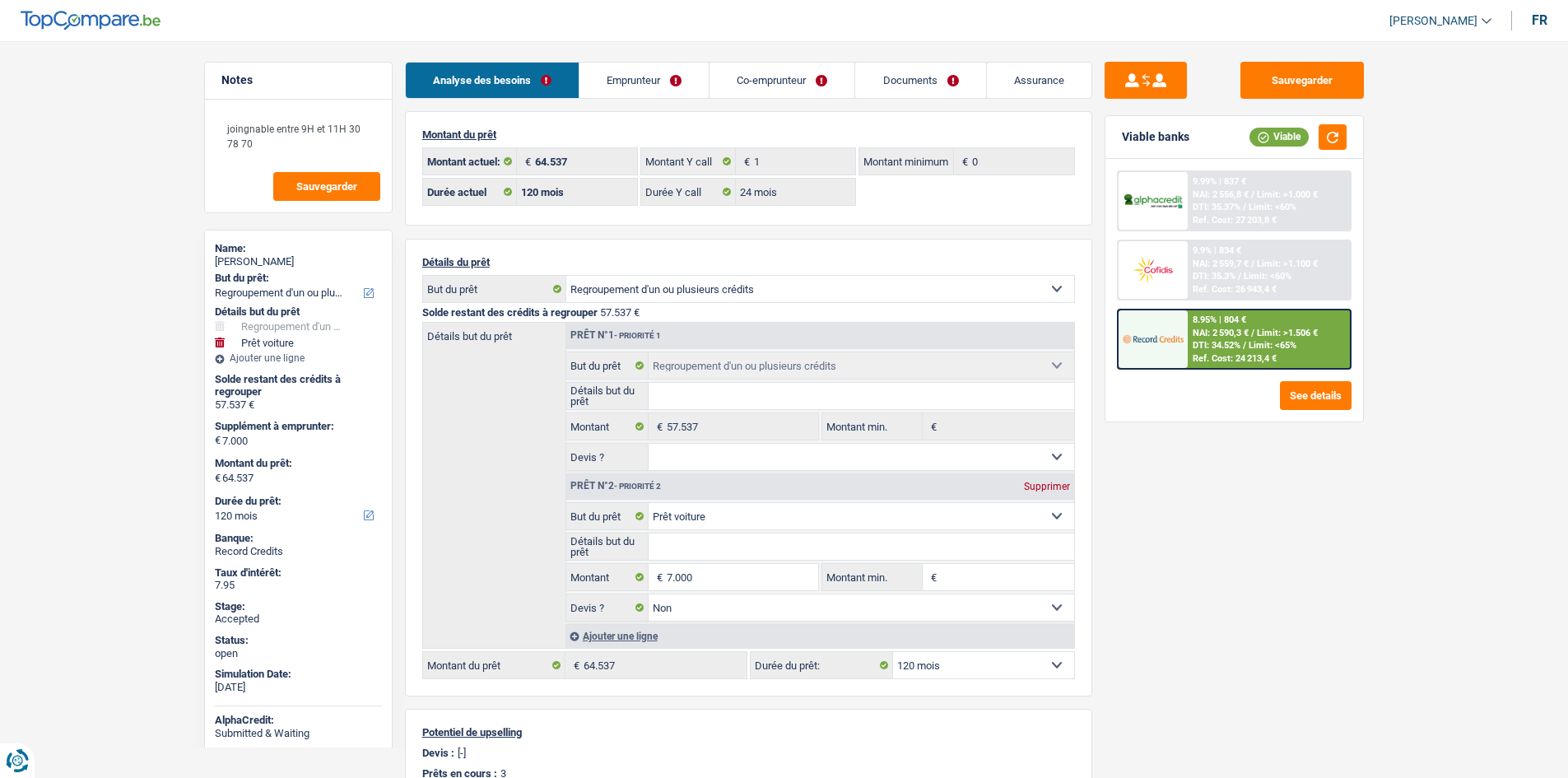
select select "refinancing"
select select "car"
select select "120"
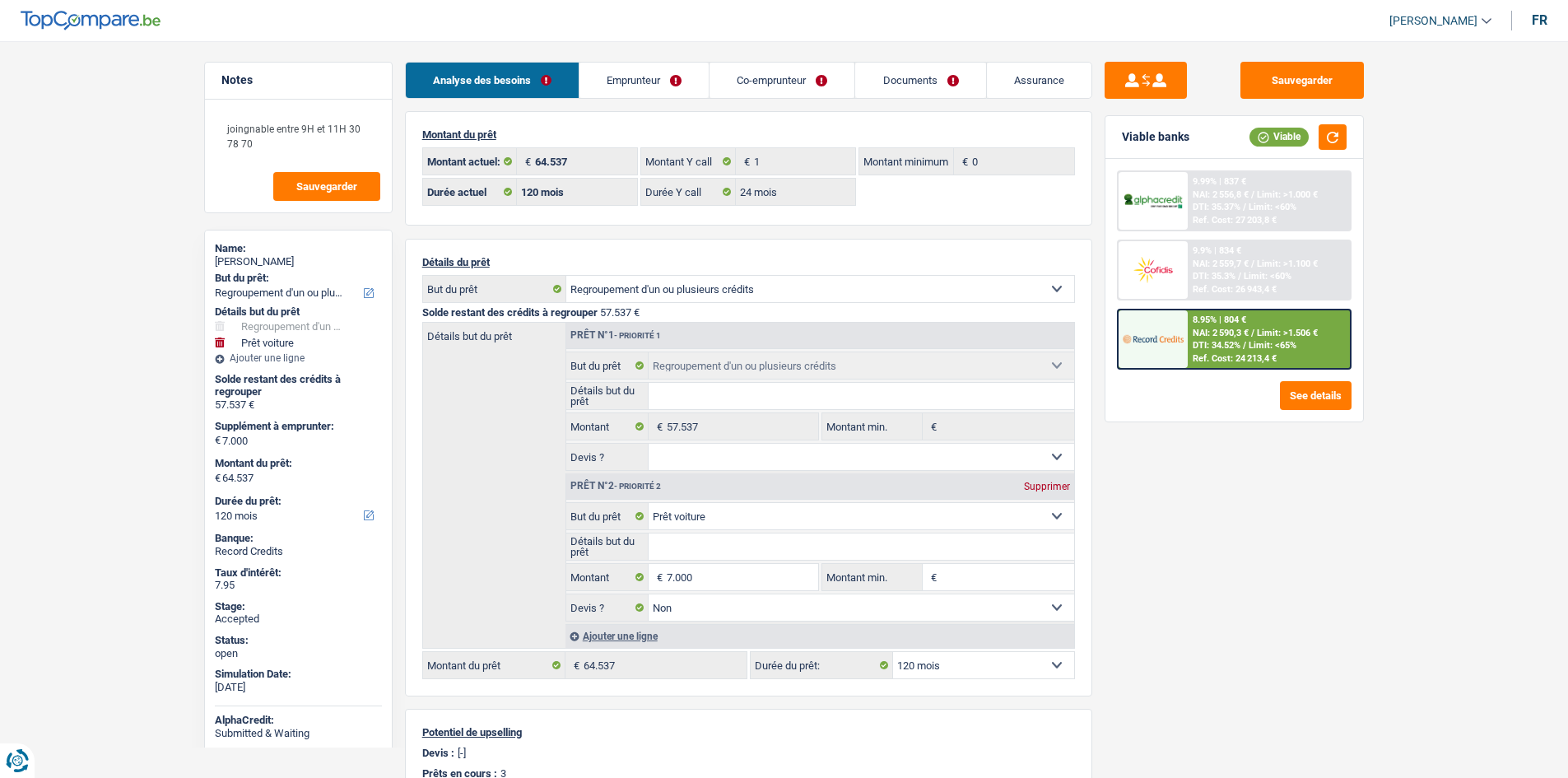
select select "24"
select select "refinancing"
select select "car"
select select "false"
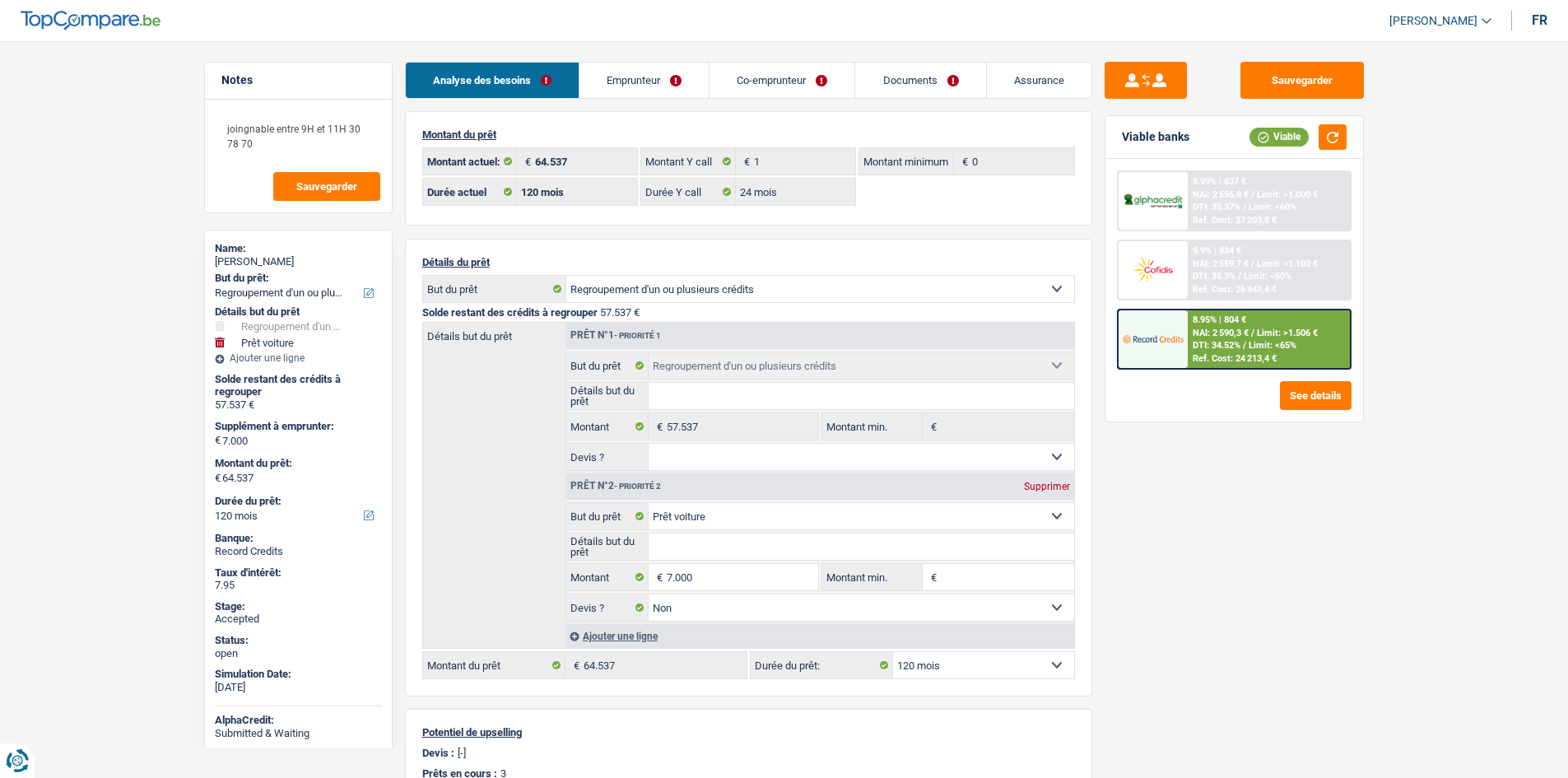
select select "120"
click at [121, 242] on main "Notes joingnable entre 9H et 11H 30 78 70 Sauvegarder Name: [PERSON_NAME] But d…" at bounding box center [784, 602] width 1568 height 1156
click at [683, 79] on link "Emprunteur" at bounding box center [644, 80] width 129 height 35
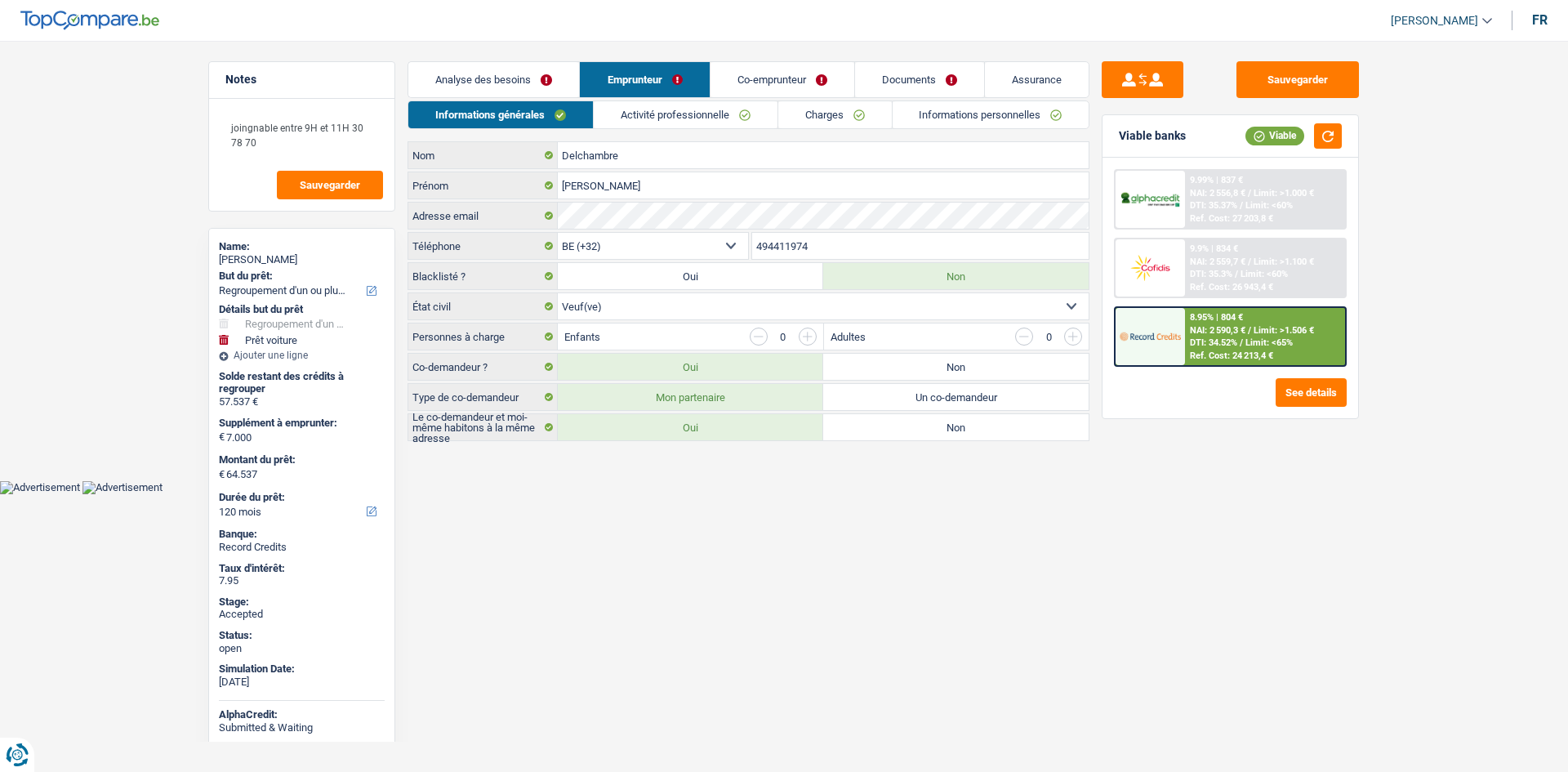
click at [786, 119] on link "Charges" at bounding box center [835, 114] width 113 height 27
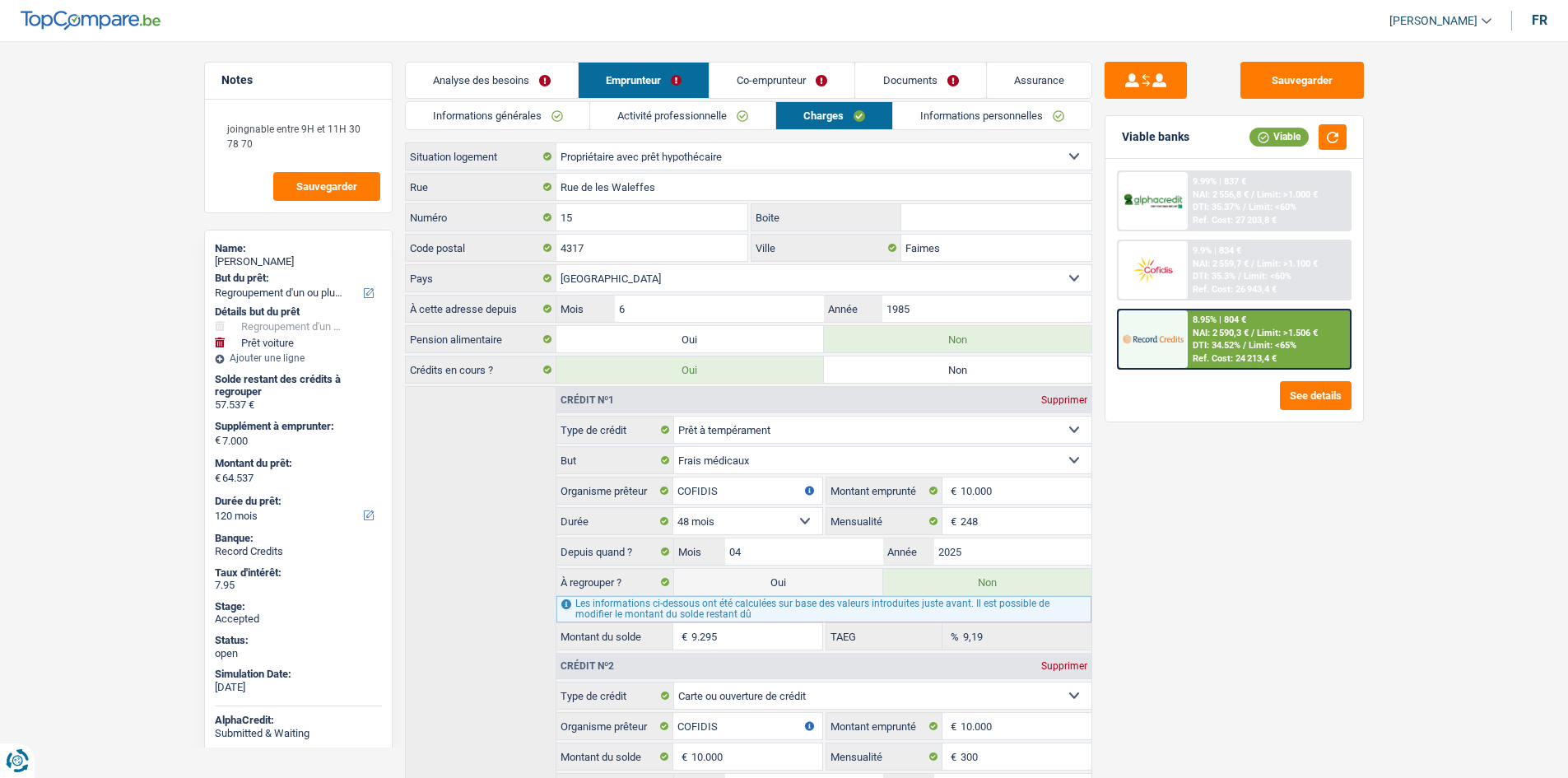
click at [785, 69] on link "Co-emprunteur" at bounding box center [782, 80] width 145 height 35
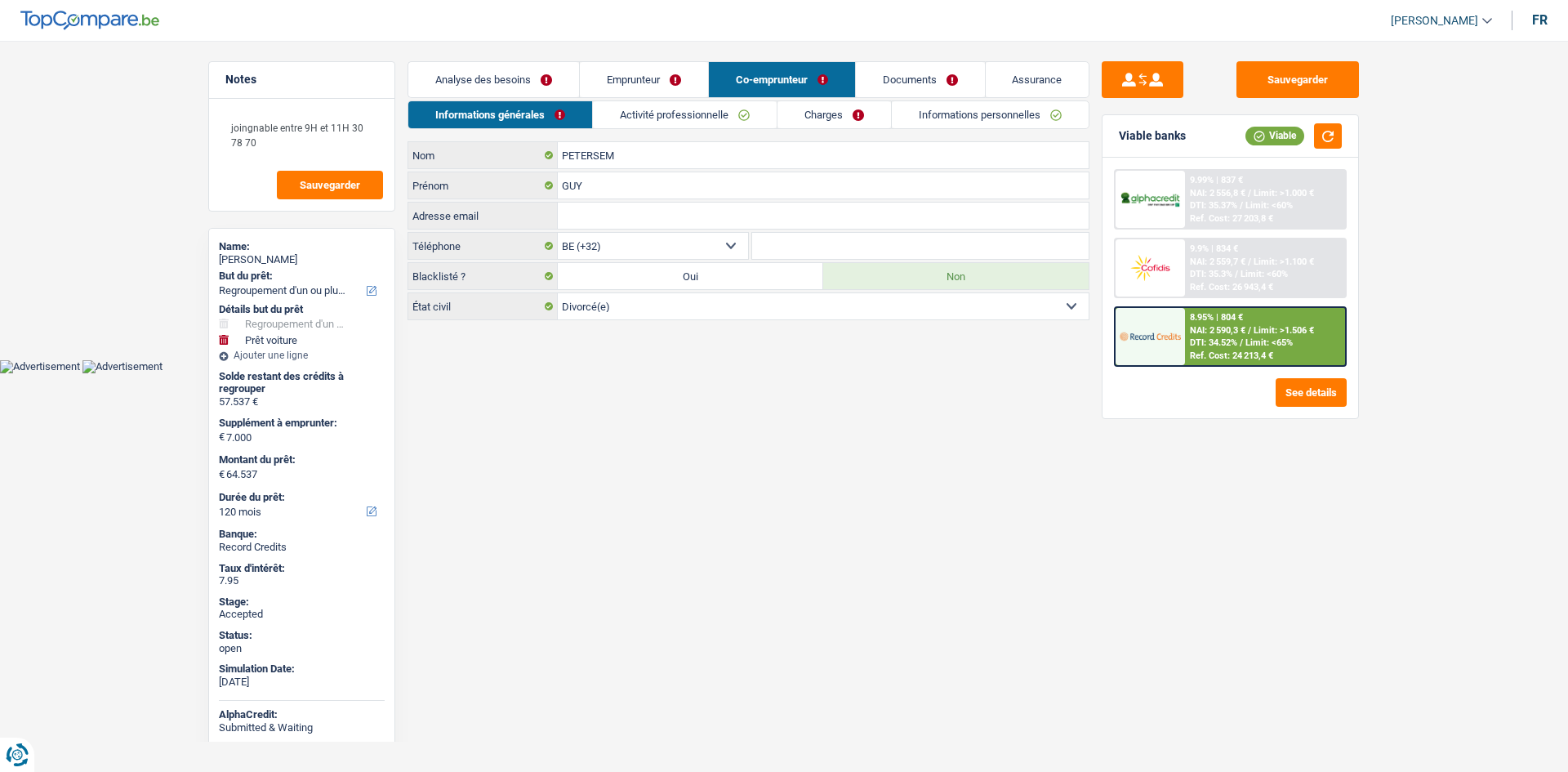
click at [709, 373] on html "Vous avez le contrôle de vos données Nous utilisons des cookies, tout comme nos…" at bounding box center [784, 186] width 1568 height 373
click at [704, 373] on html "Vous avez le contrôle de vos données Nous utilisons des cookies, tout comme nos…" at bounding box center [784, 186] width 1568 height 373
click at [297, 257] on div "[PERSON_NAME]" at bounding box center [302, 259] width 166 height 13
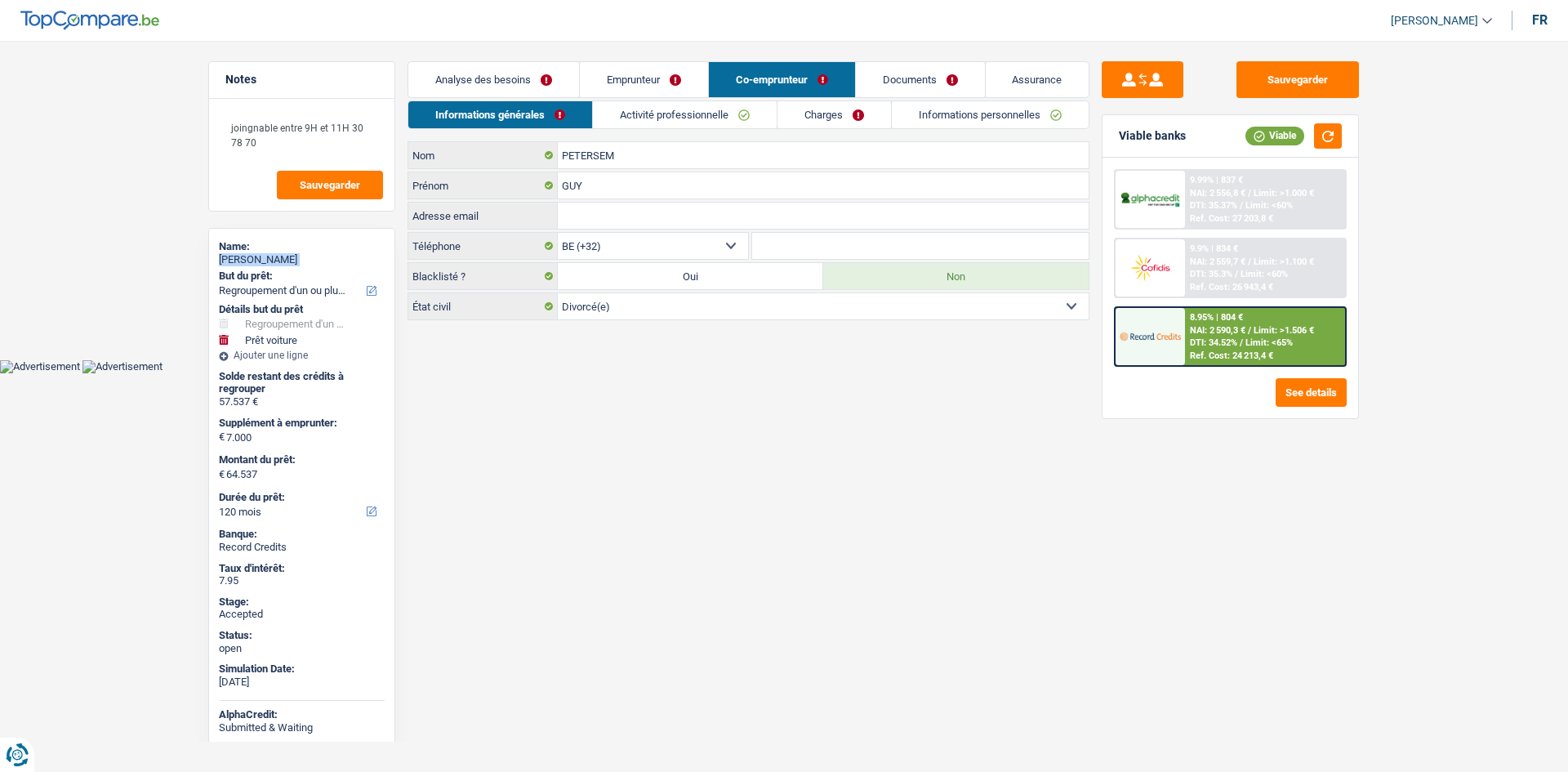
copy div "[PERSON_NAME]"
click at [641, 81] on link "Emprunteur" at bounding box center [643, 79] width 128 height 35
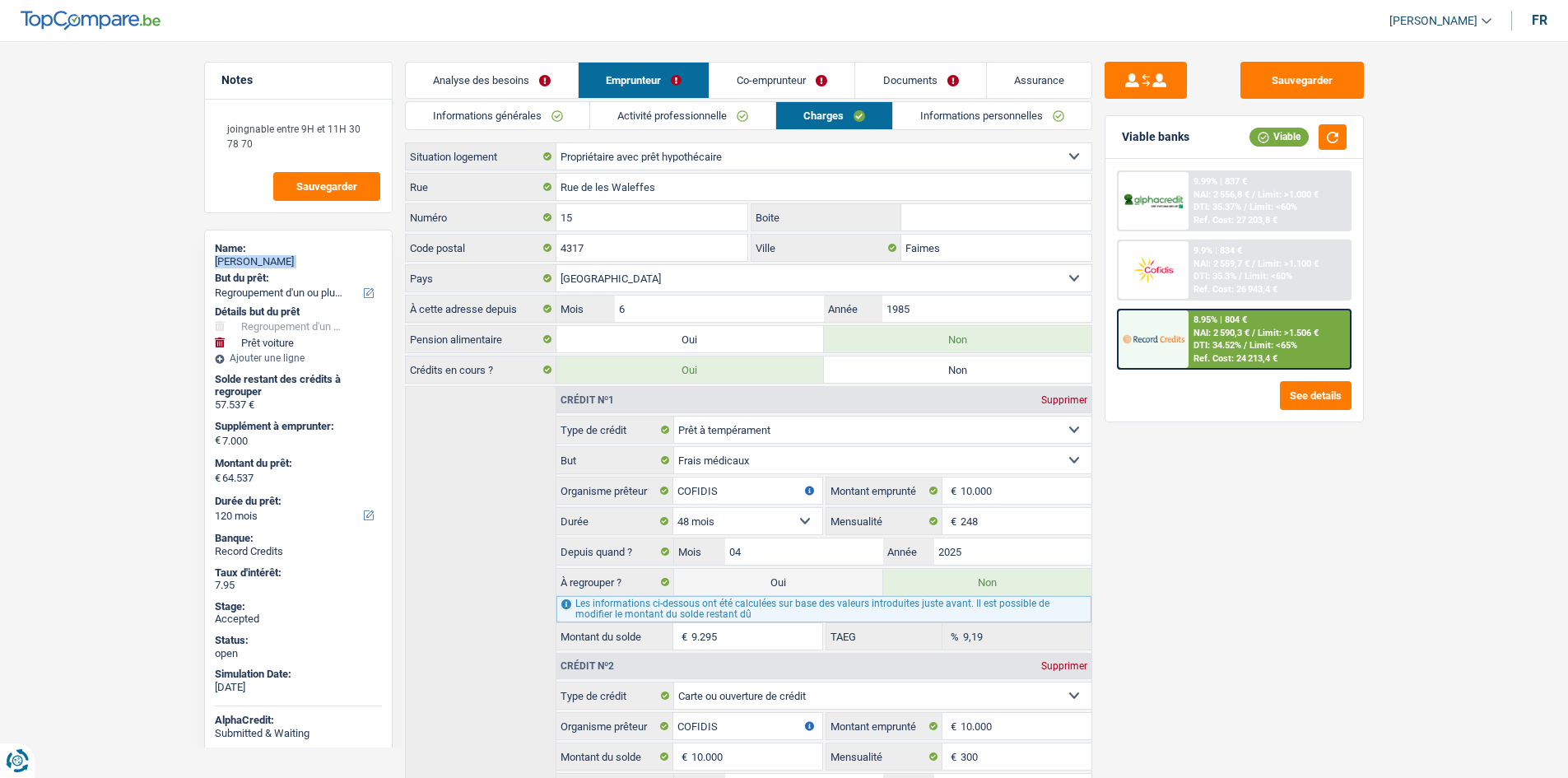
click at [571, 117] on link "Informations générales" at bounding box center [498, 115] width 184 height 27
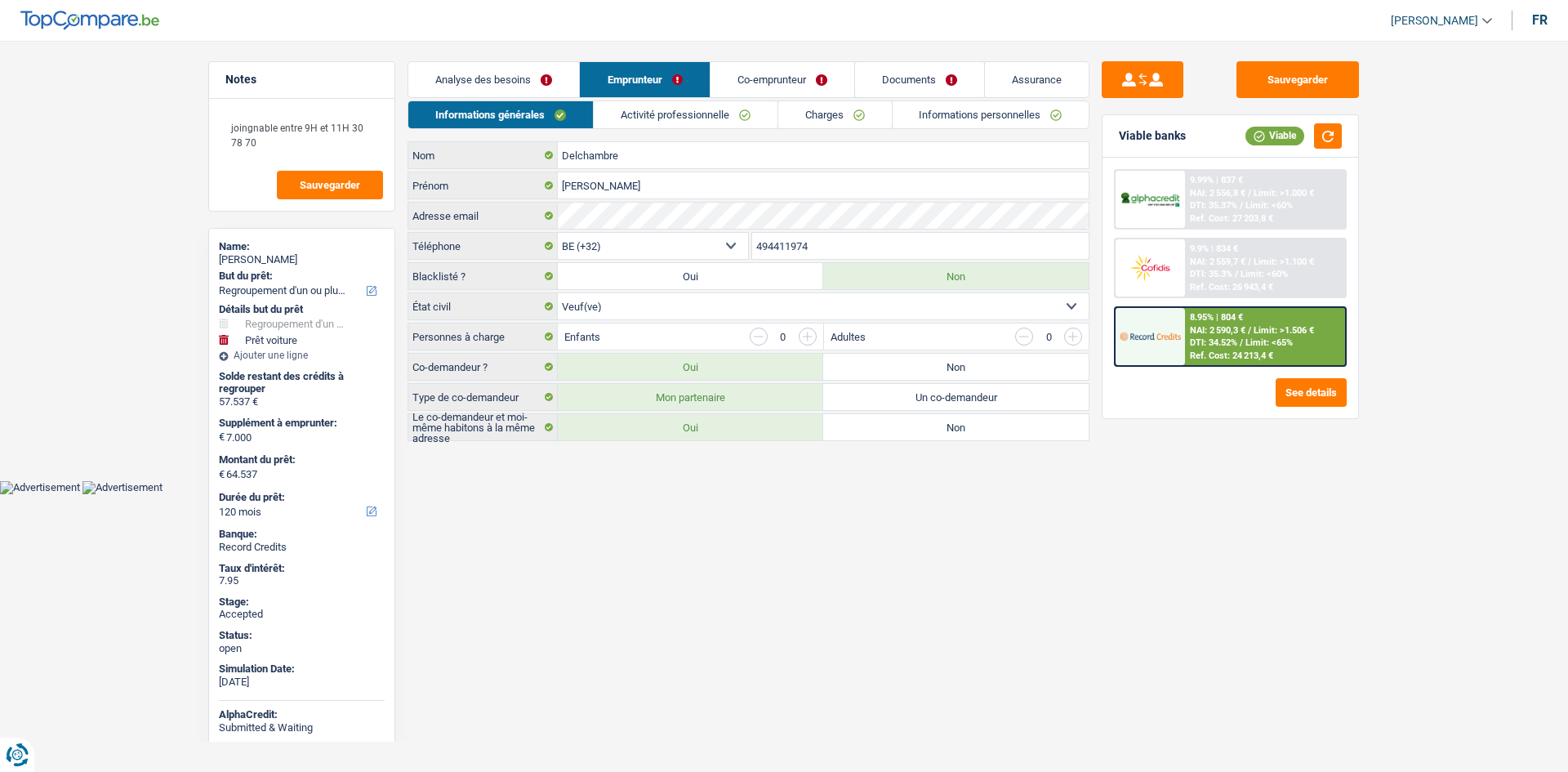
click at [804, 241] on input "494411974" at bounding box center [920, 246] width 337 height 26
click at [669, 494] on html "Vous avez le contrôle de vos données Nous utilisons des cookies, tout comme nos…" at bounding box center [784, 247] width 1568 height 494
click at [638, 106] on link "Activité professionnelle" at bounding box center [685, 114] width 184 height 27
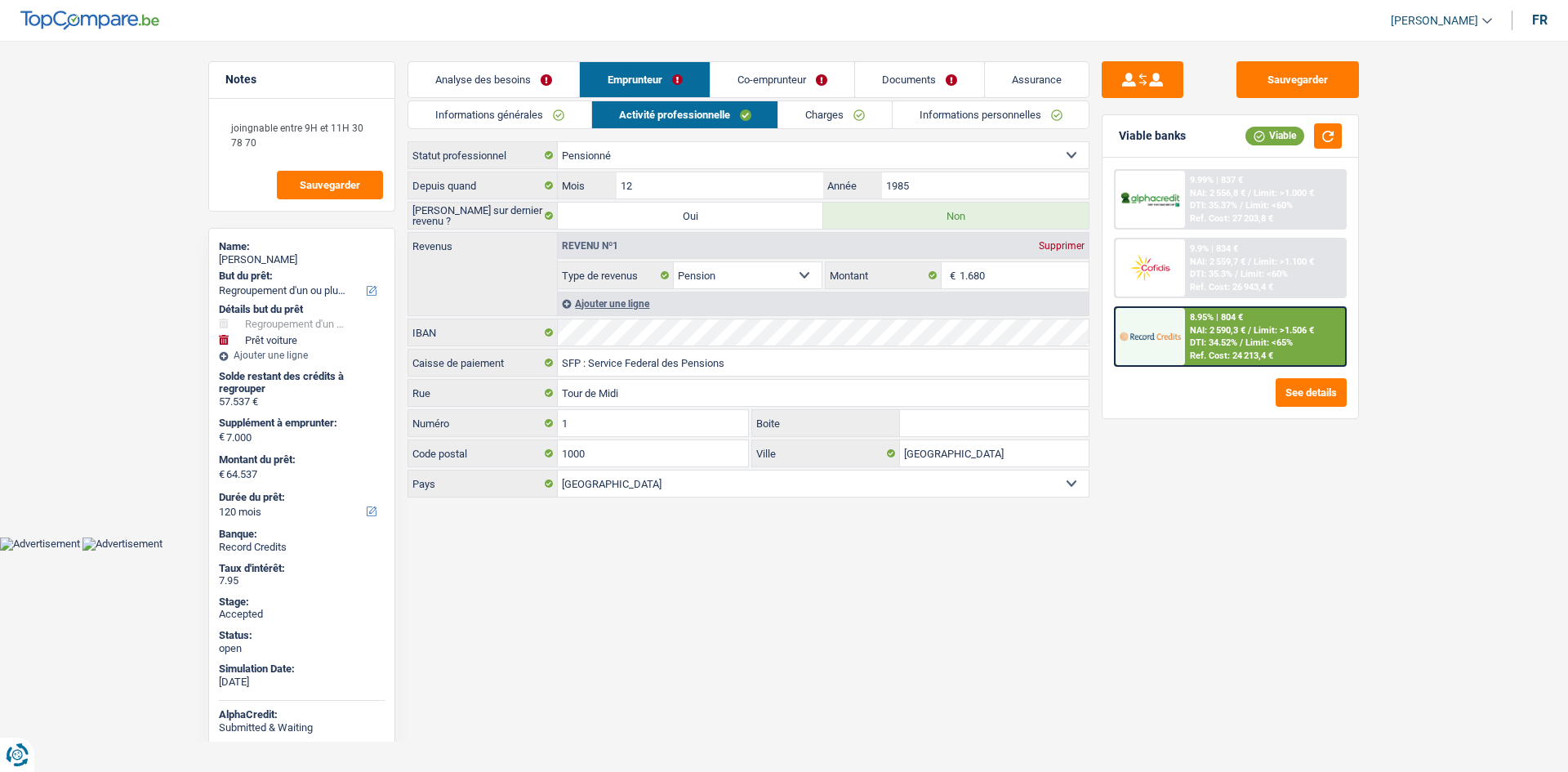
click at [744, 92] on link "Co-emprunteur" at bounding box center [782, 79] width 144 height 35
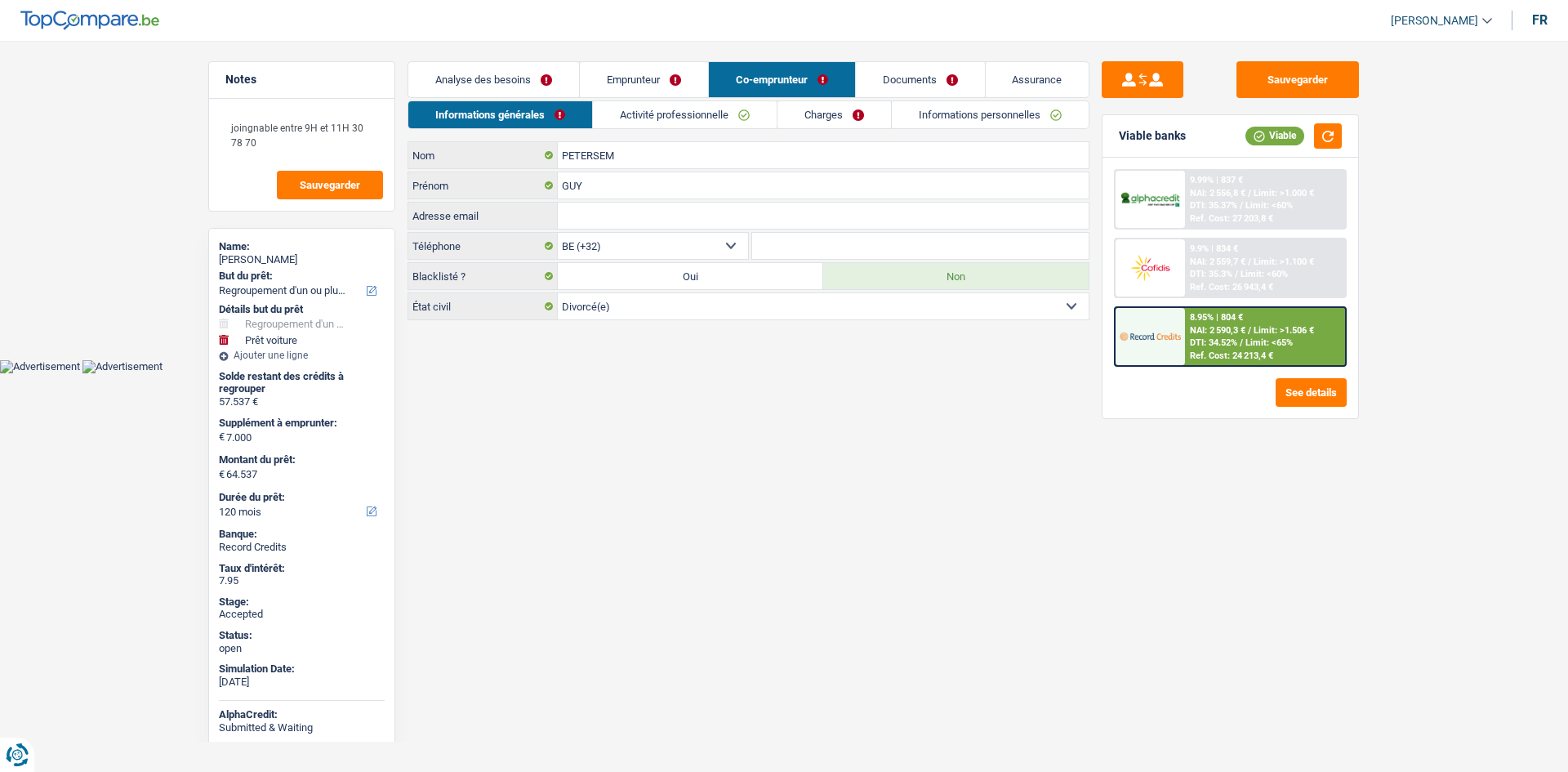
click at [682, 85] on link "Emprunteur" at bounding box center [643, 79] width 128 height 35
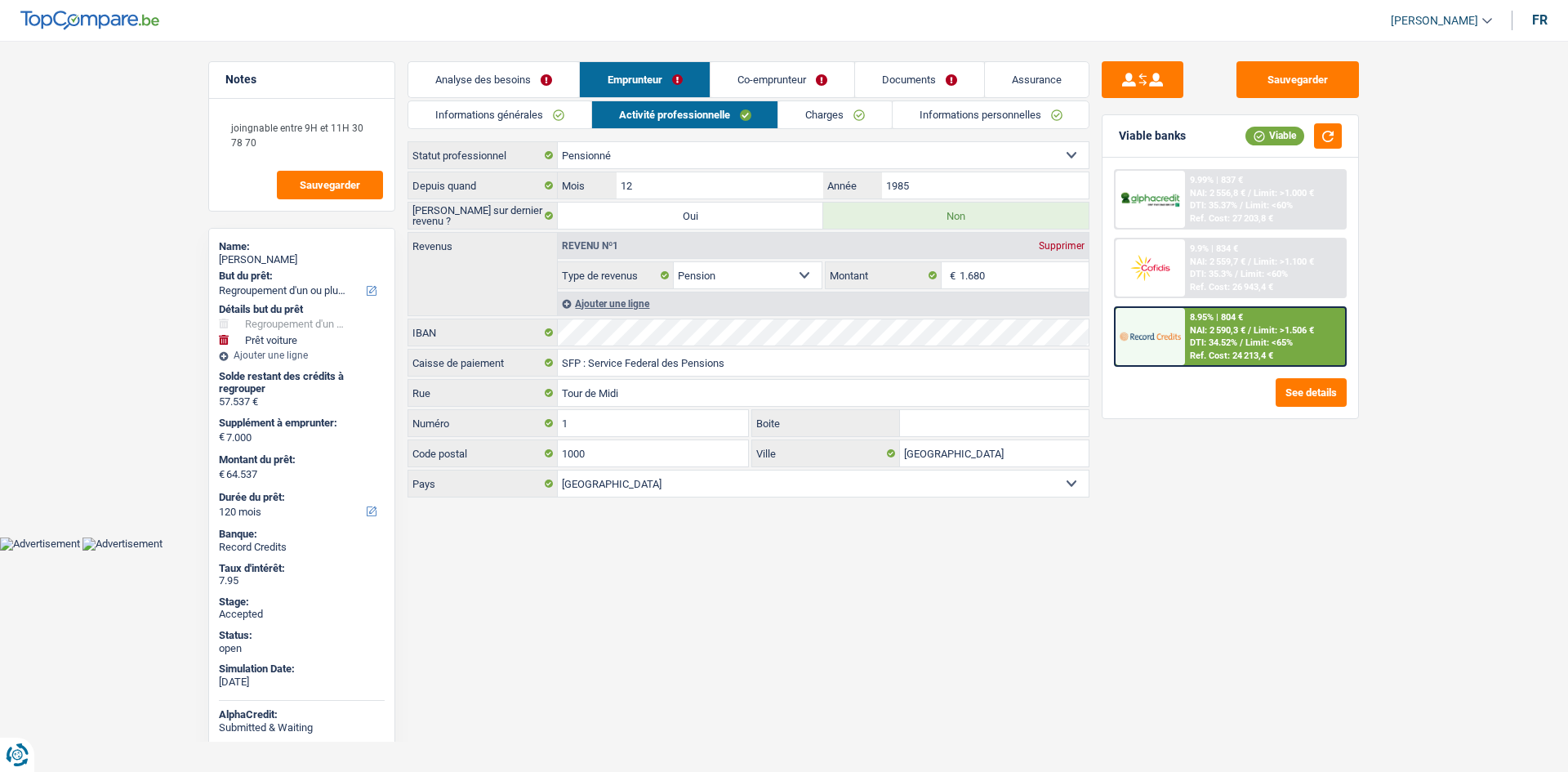
click at [825, 110] on link "Charges" at bounding box center [835, 114] width 113 height 27
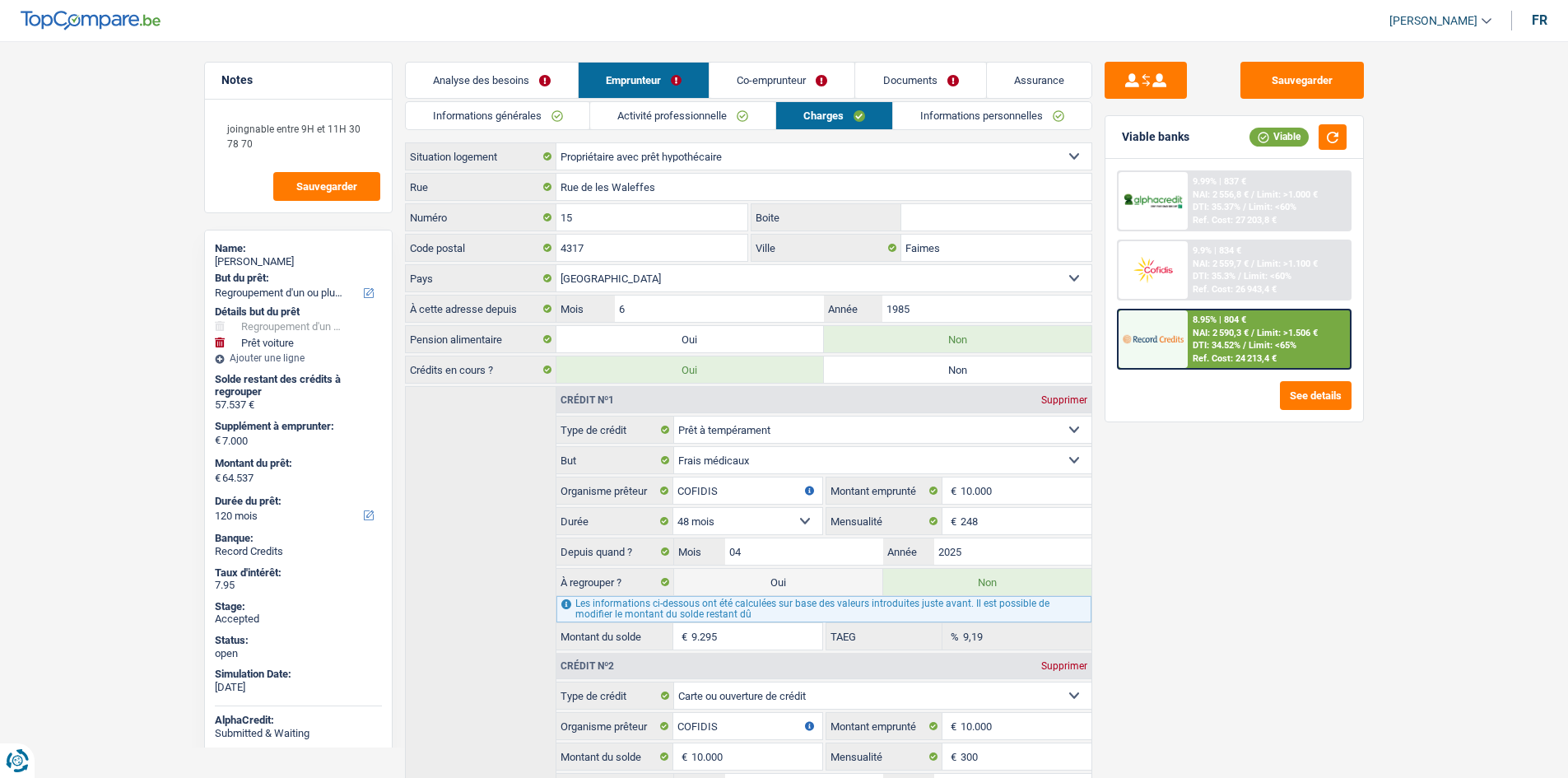
click at [1322, 594] on div "Sauvegarder Viable banks Viable 9.99% | 837 € NAI: 2 556,8 € / Limit: >1.000 € …" at bounding box center [1234, 404] width 284 height 686
click at [805, 83] on link "Co-emprunteur" at bounding box center [782, 80] width 145 height 35
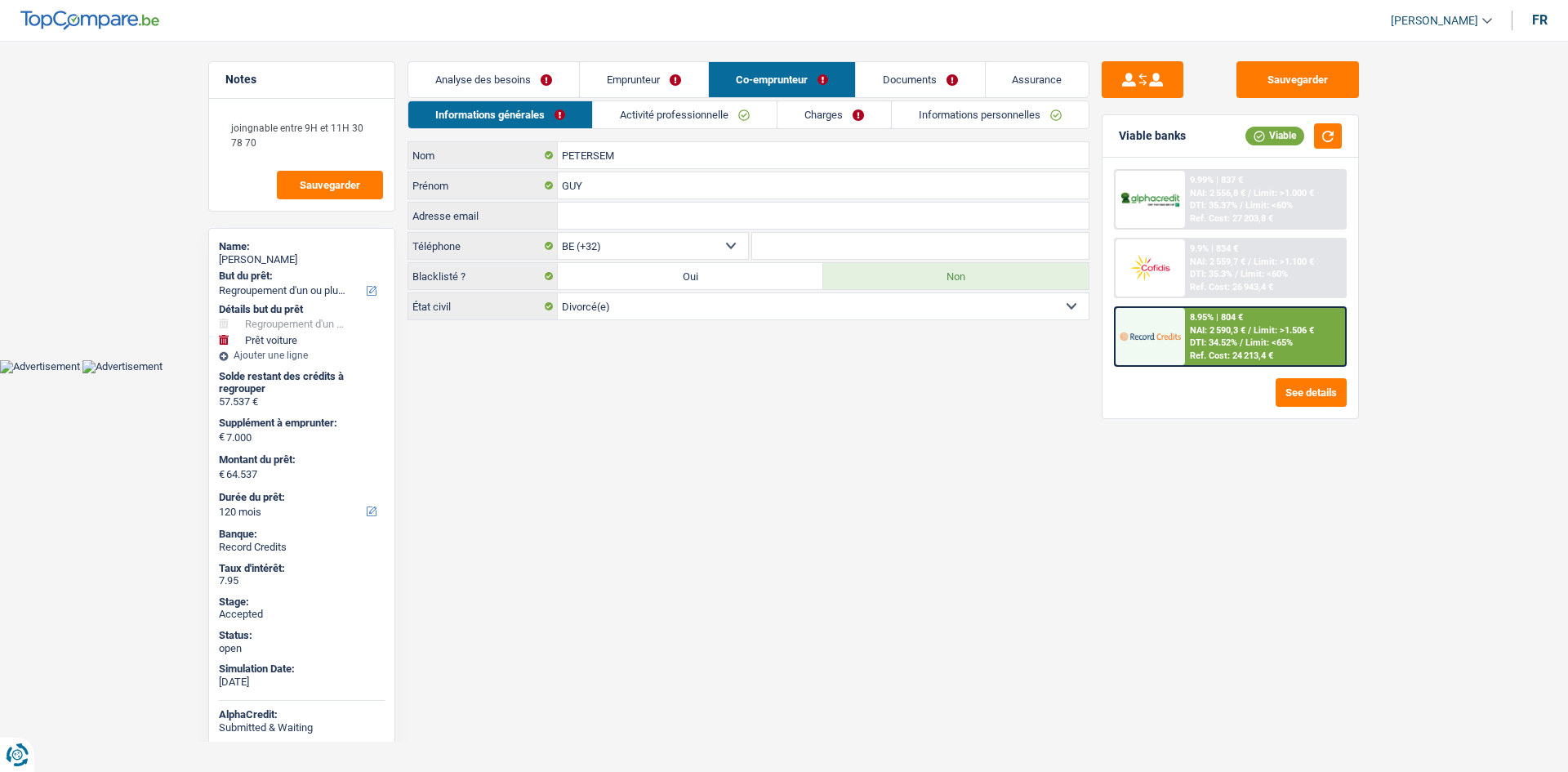
click at [835, 111] on link "Charges" at bounding box center [834, 114] width 113 height 27
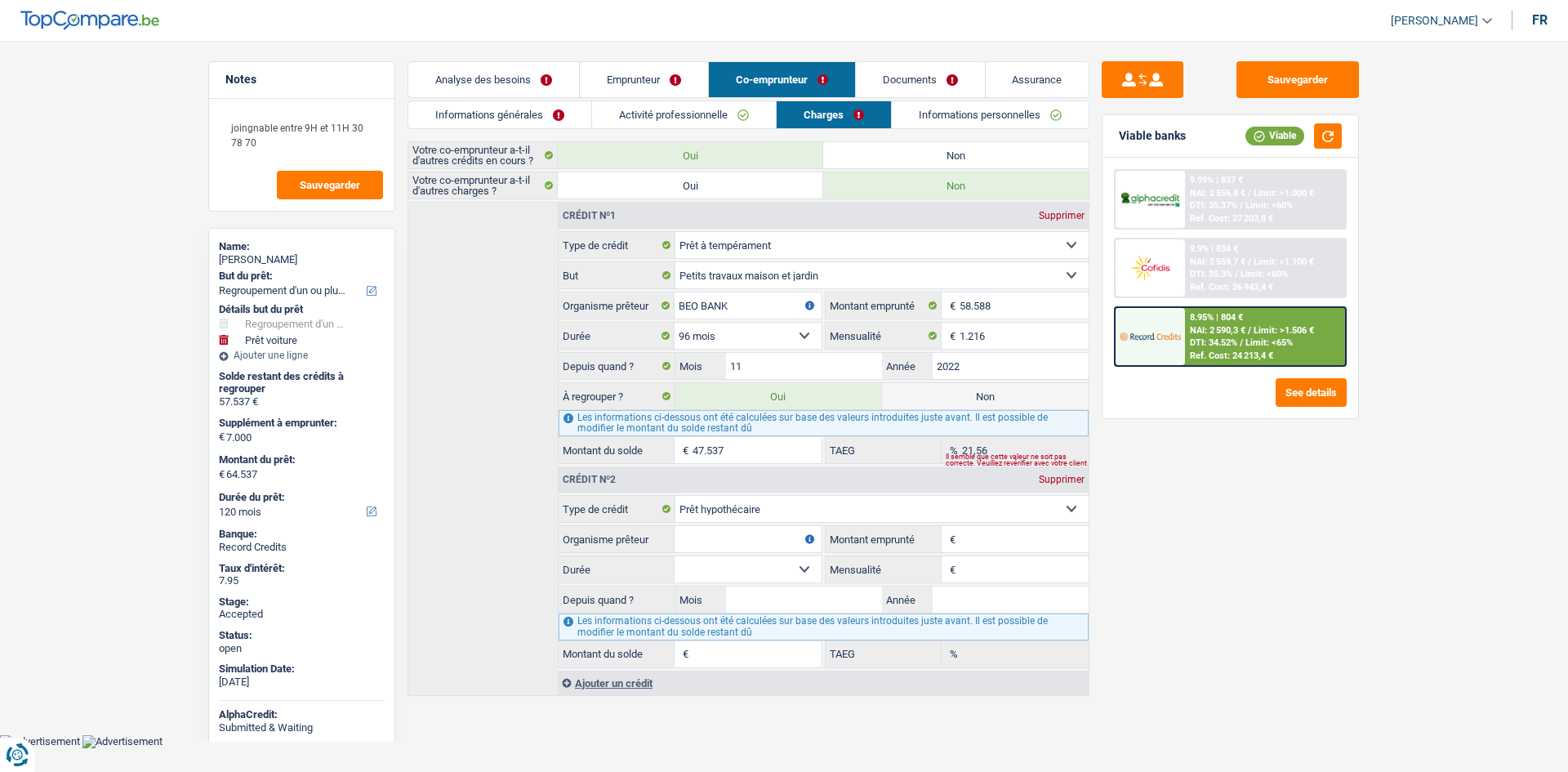
click at [700, 73] on link "Emprunteur" at bounding box center [643, 79] width 128 height 35
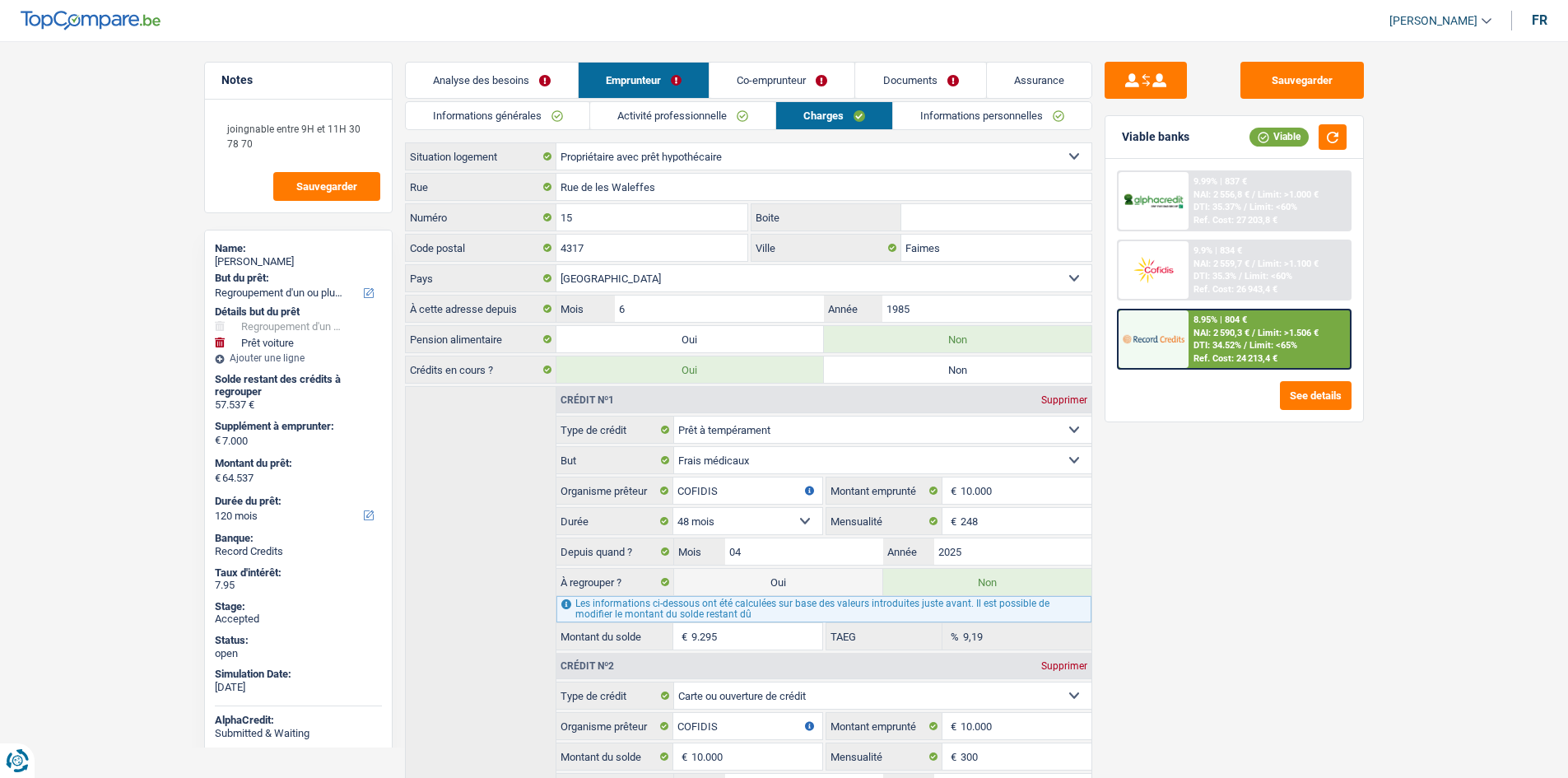
click at [946, 105] on link "Informations personnelles" at bounding box center [993, 115] width 199 height 27
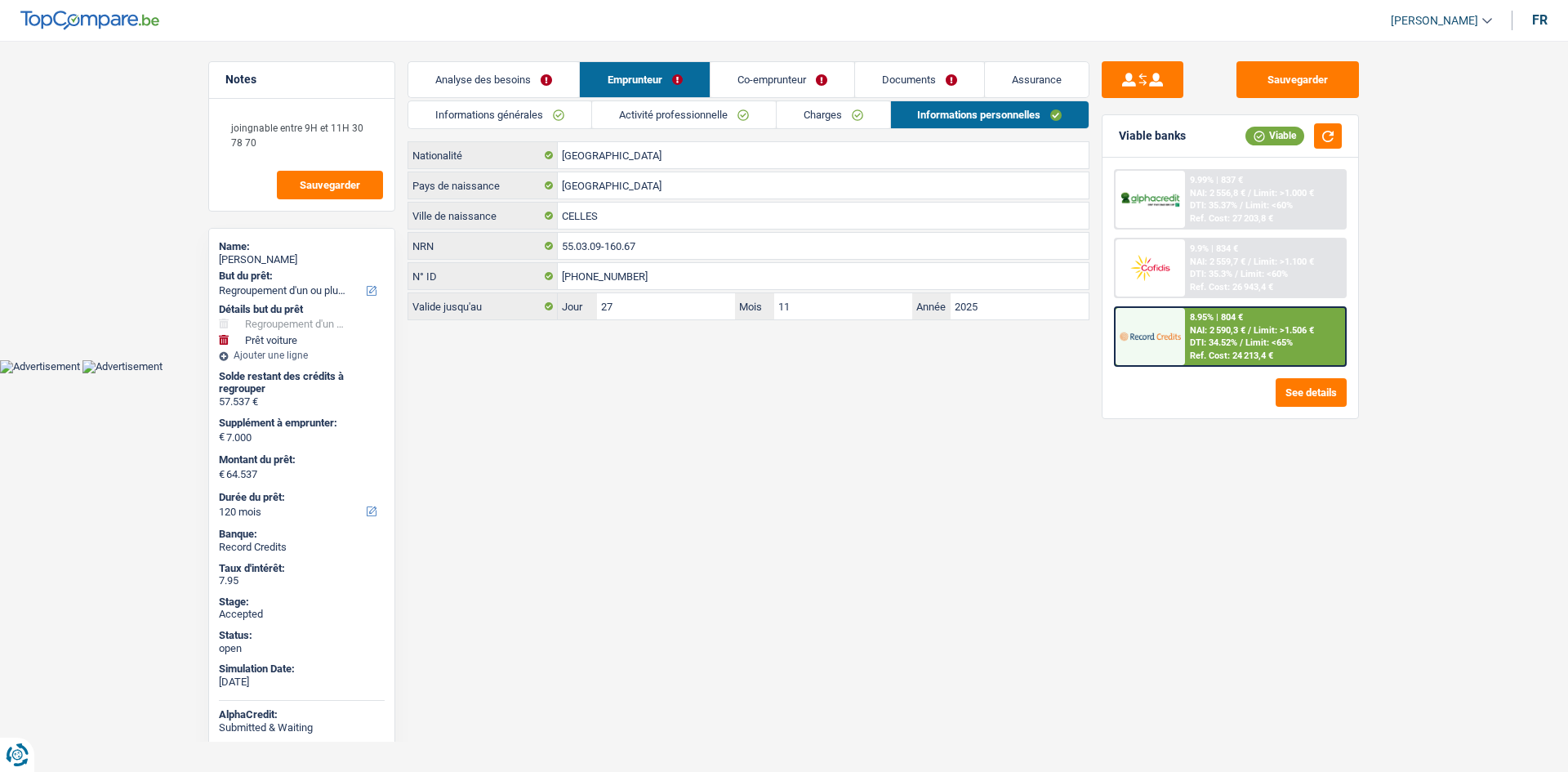
click at [680, 373] on html "Vous avez le contrôle de vos données Nous utilisons des cookies, tout comme nos…" at bounding box center [784, 186] width 1568 height 373
click at [800, 71] on link "Co-emprunteur" at bounding box center [782, 79] width 144 height 35
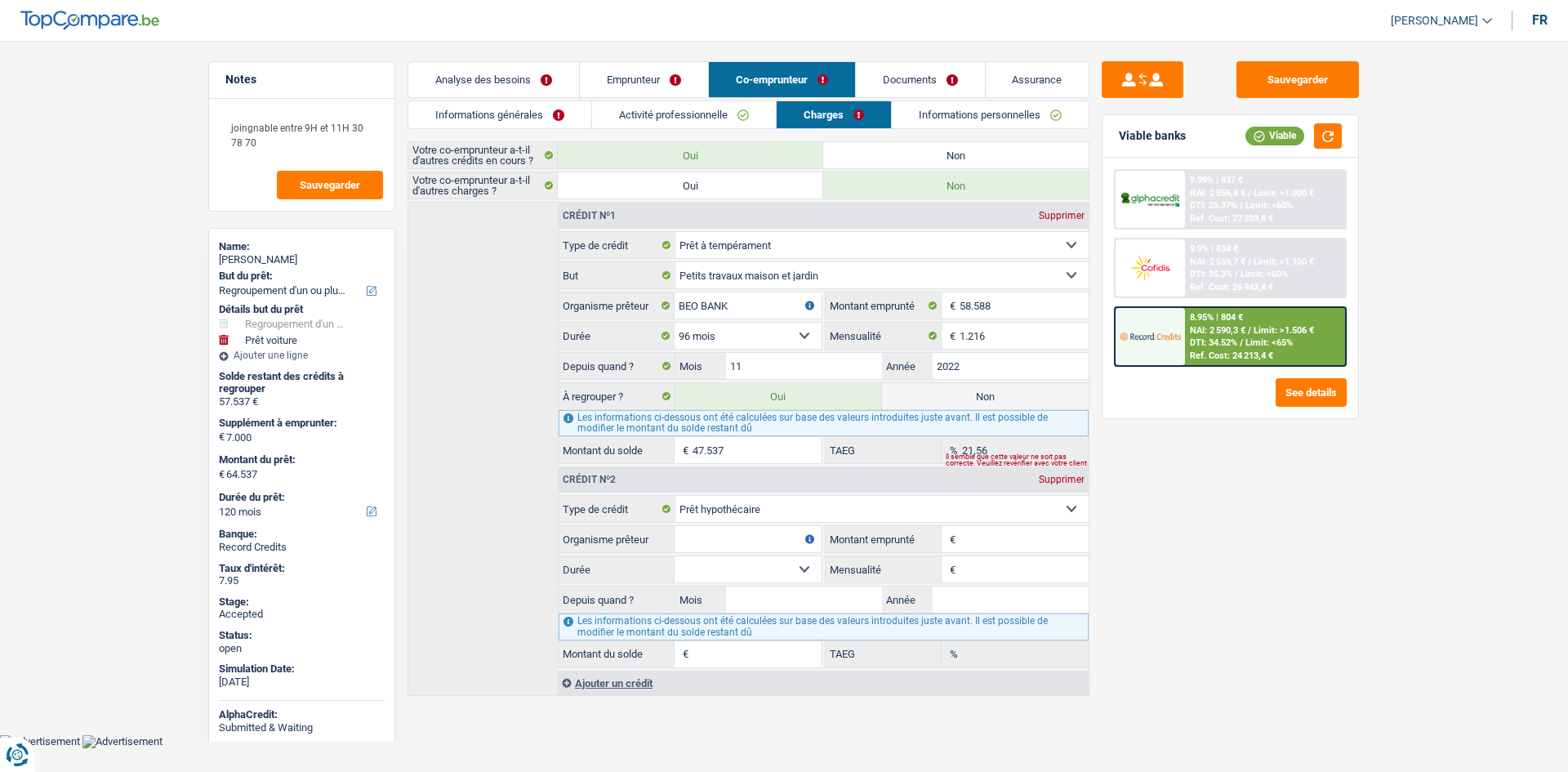
click at [954, 121] on link "Informations personnelles" at bounding box center [990, 114] width 197 height 27
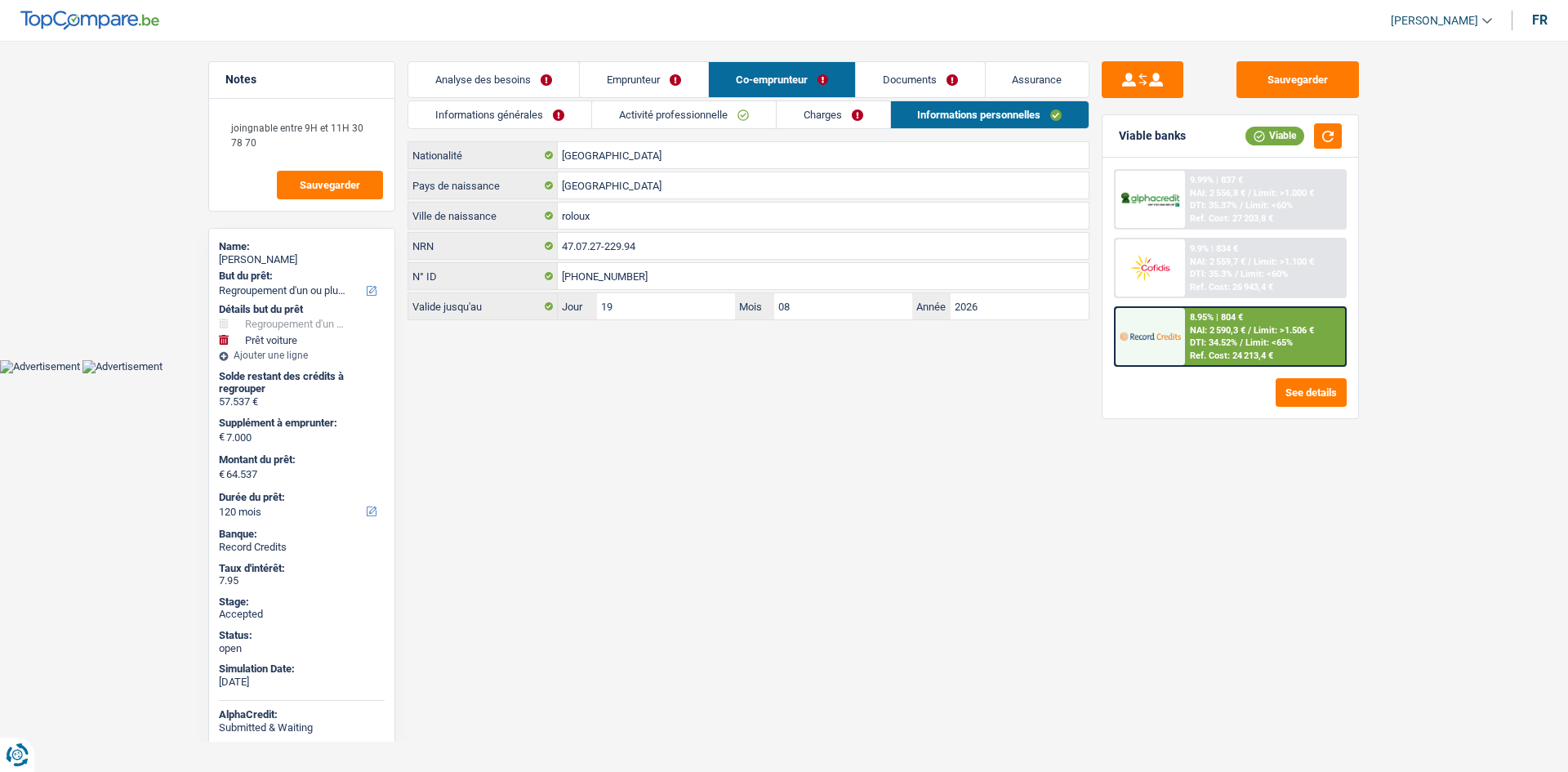
click at [925, 68] on link "Documents" at bounding box center [920, 79] width 129 height 35
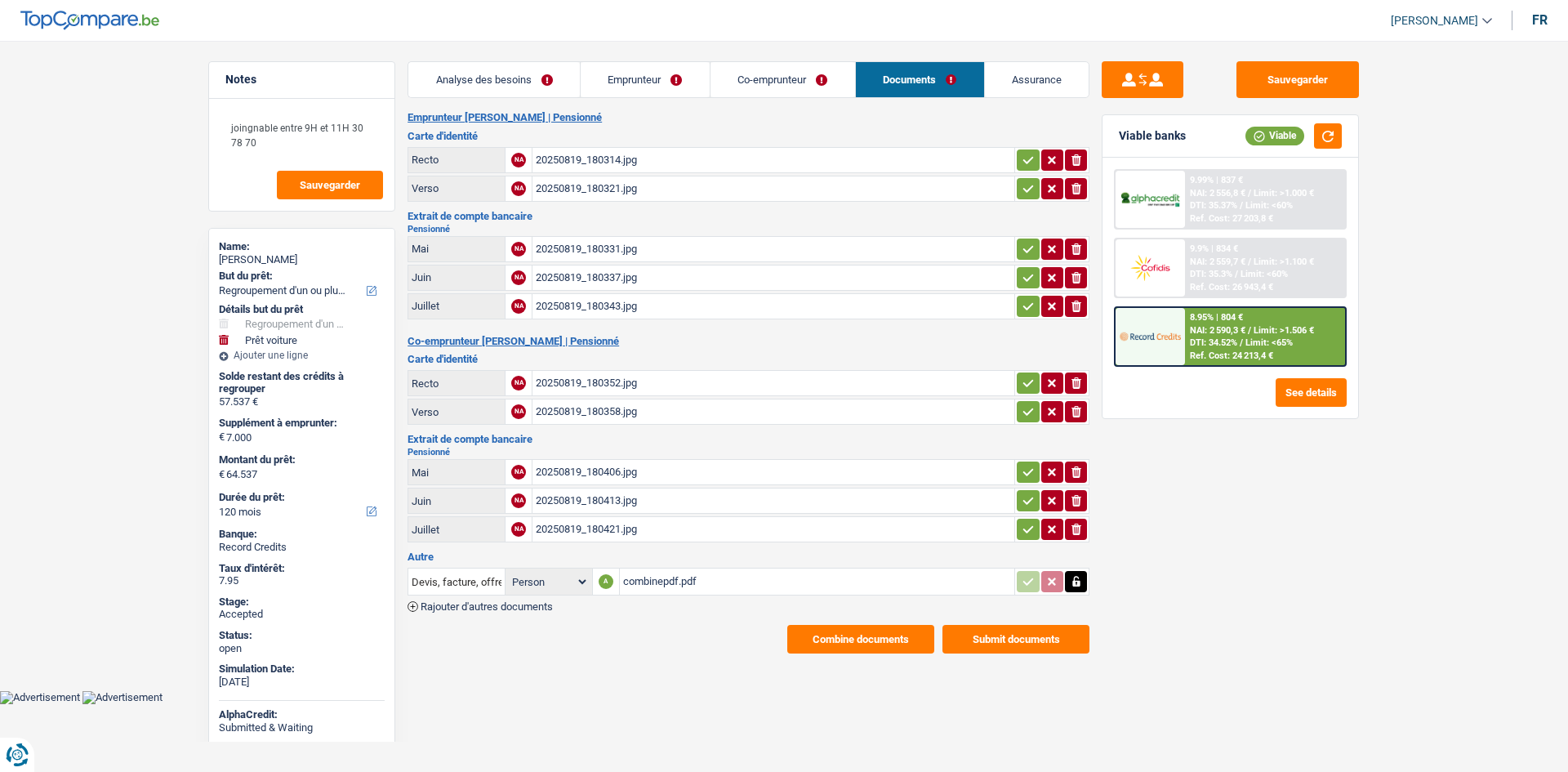
click at [991, 76] on link "Assurance" at bounding box center [1037, 79] width 105 height 35
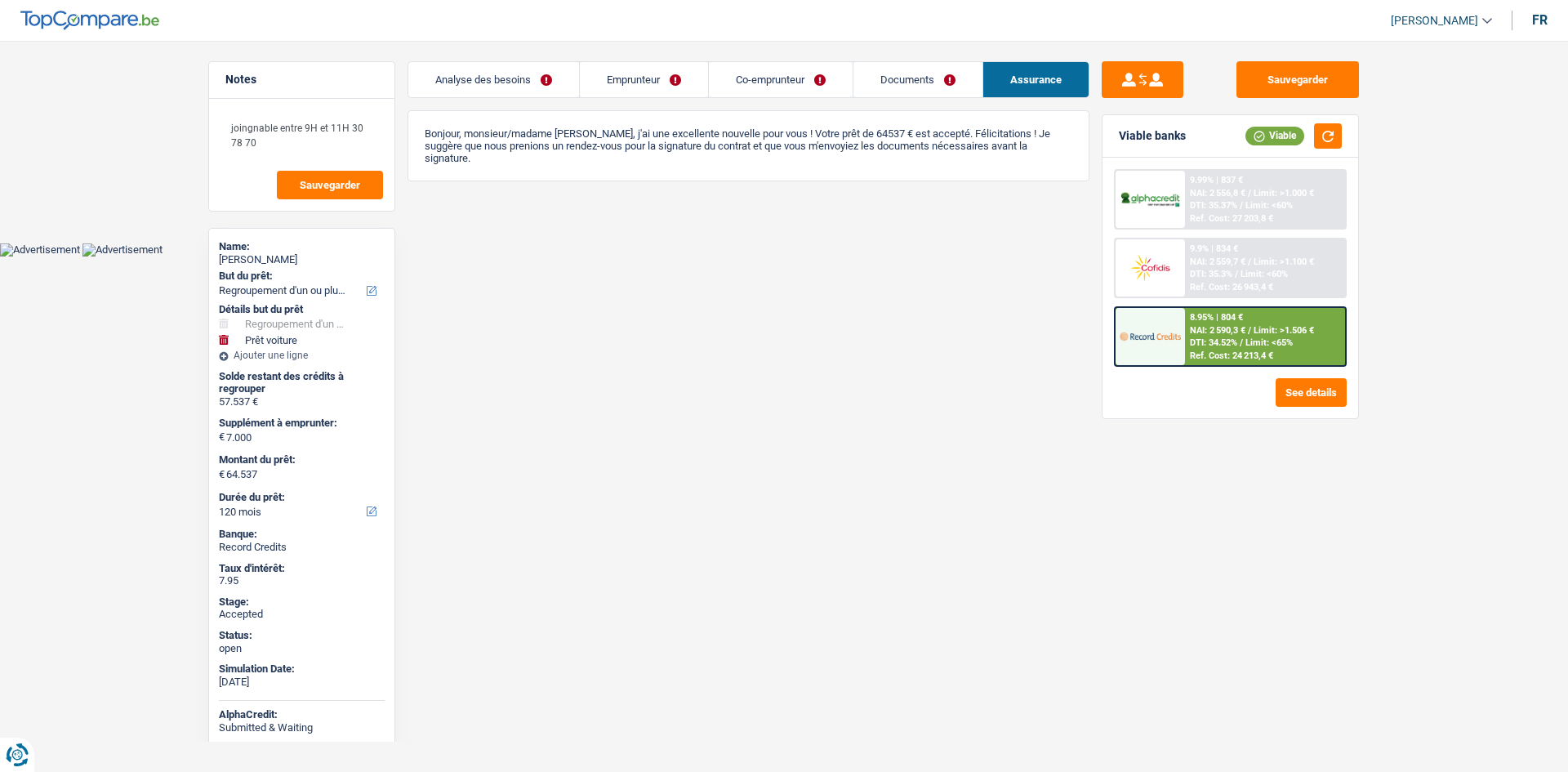
click at [501, 94] on link "Analyse des besoins" at bounding box center [494, 79] width 171 height 35
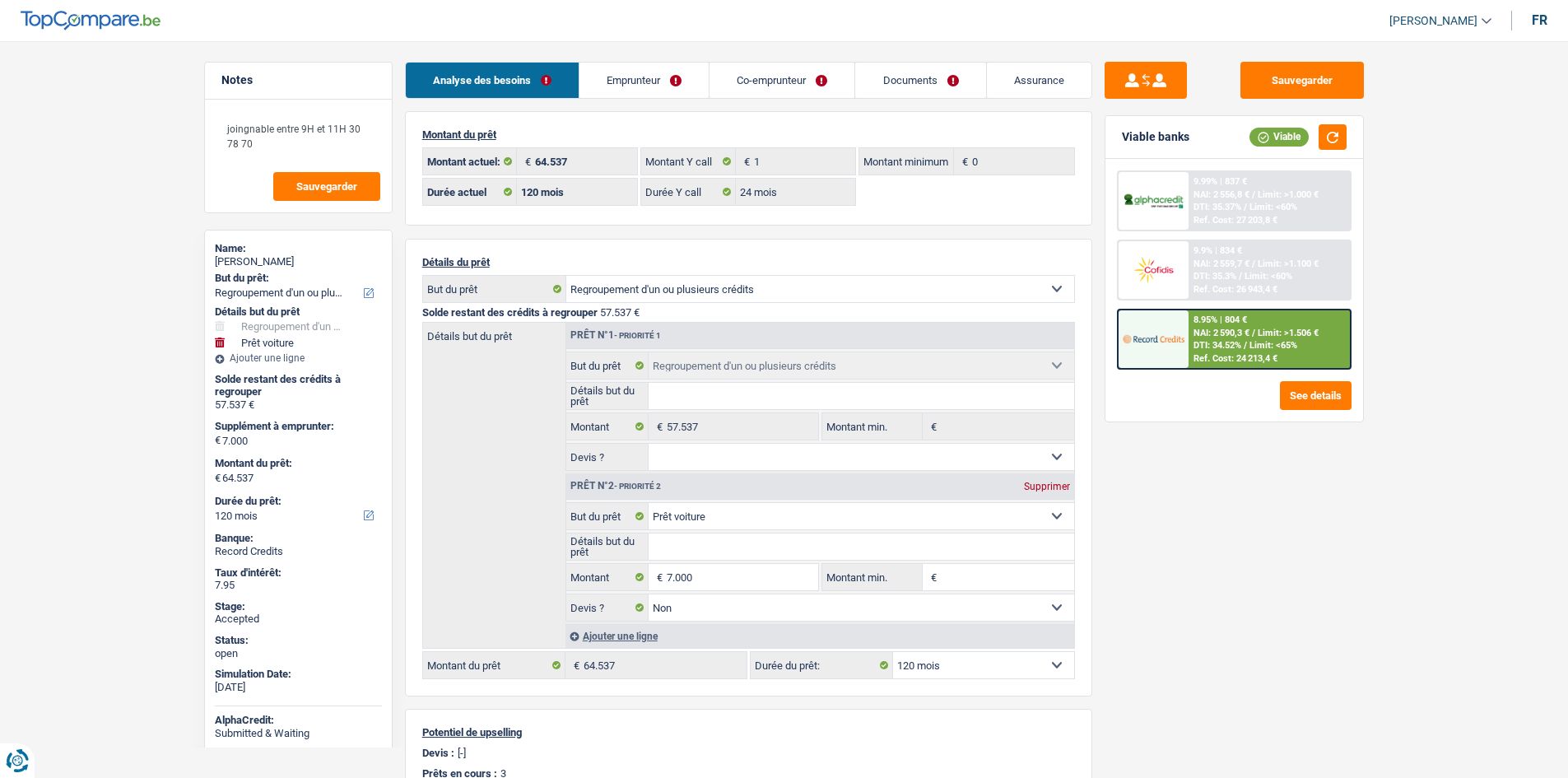
click at [187, 216] on main "Notes joingnable entre 9H et 11H 30 78 70 Sauvegarder Name: [PERSON_NAME] But d…" at bounding box center [784, 602] width 1568 height 1156
click at [669, 90] on link "Emprunteur" at bounding box center [644, 80] width 129 height 35
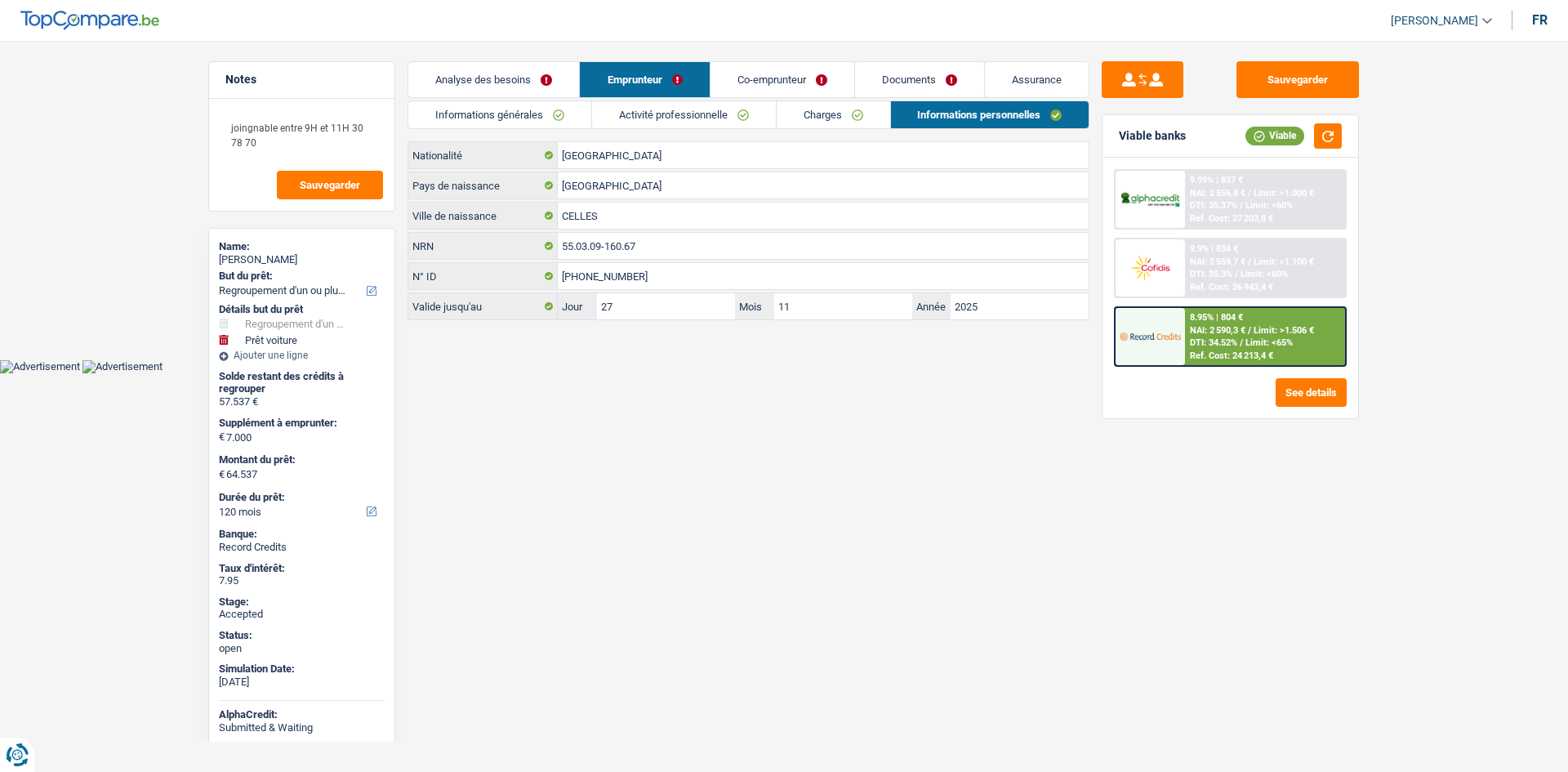
click at [800, 118] on link "Charges" at bounding box center [833, 114] width 113 height 27
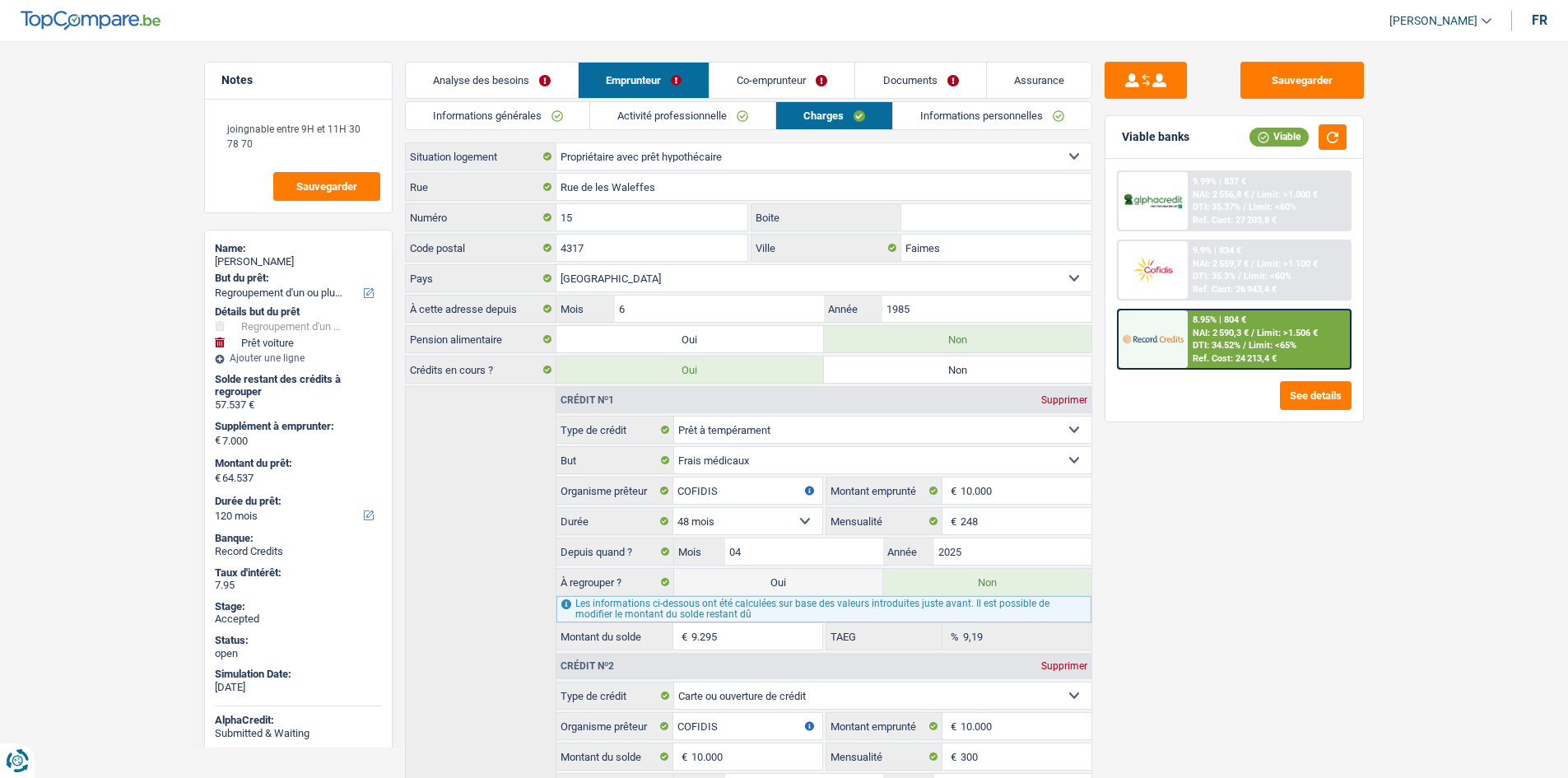
click at [801, 86] on link "Co-emprunteur" at bounding box center [782, 80] width 145 height 35
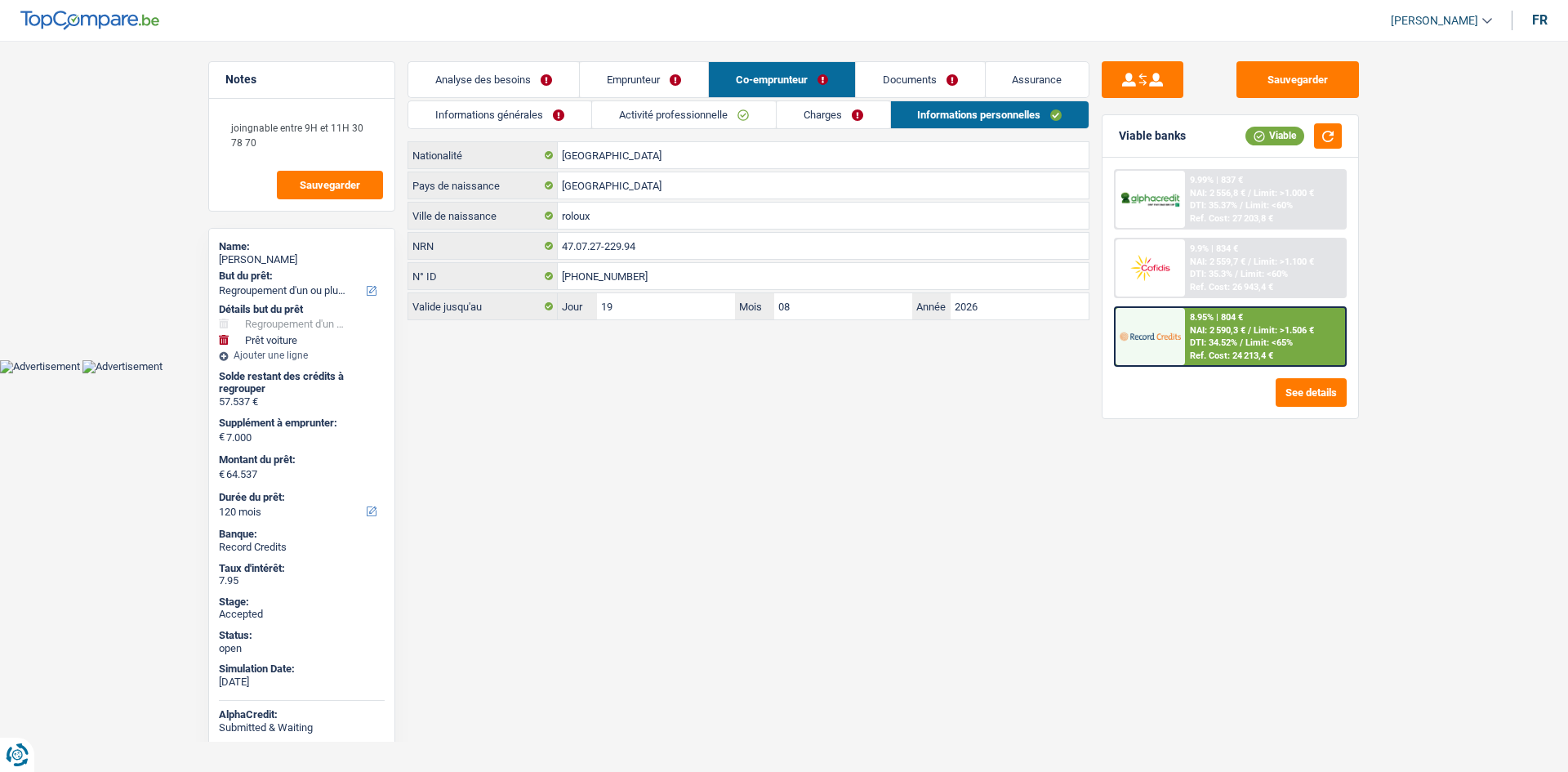
click at [875, 119] on link "Charges" at bounding box center [833, 114] width 113 height 27
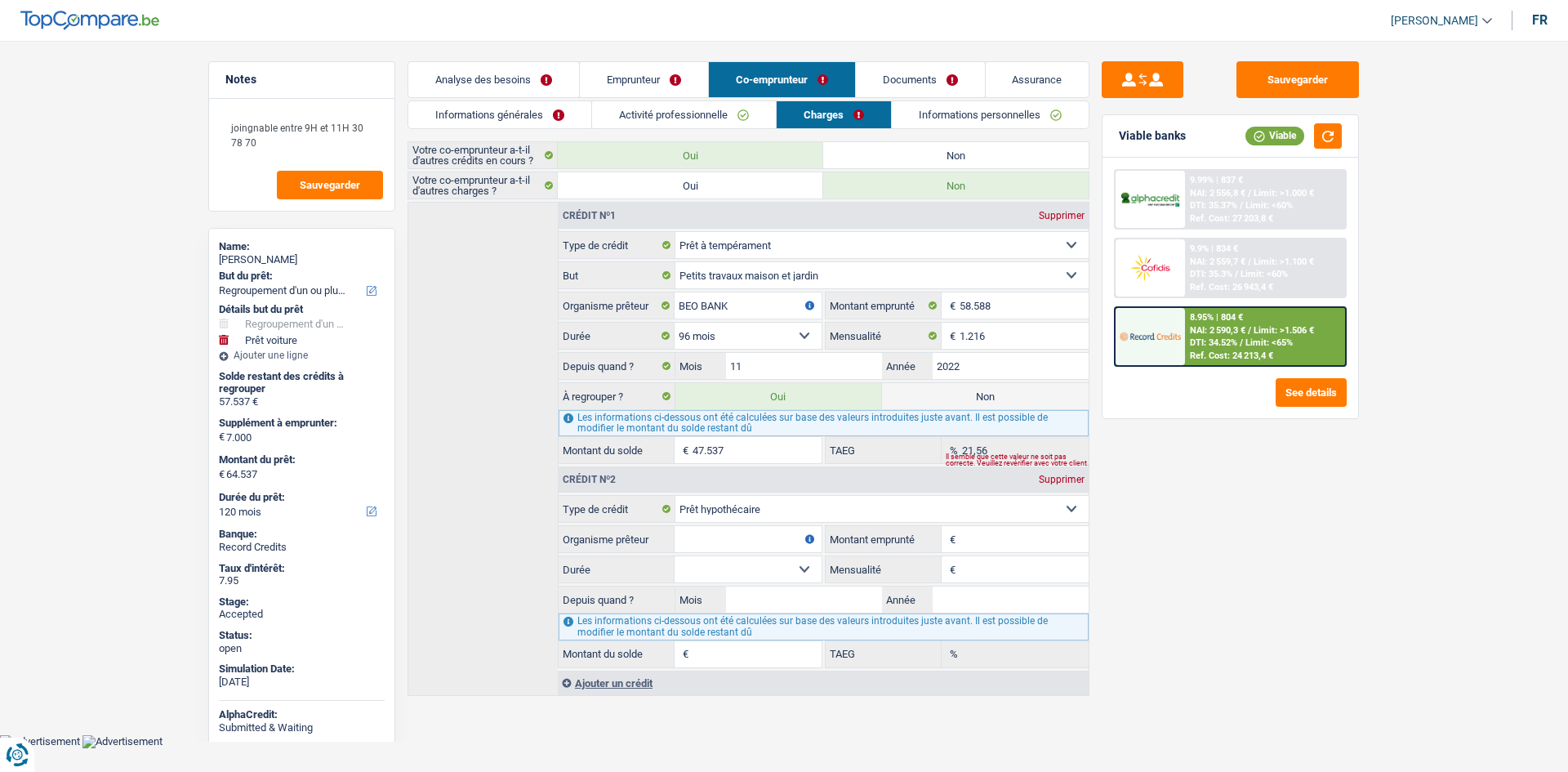
click at [527, 78] on link "Analyse des besoins" at bounding box center [494, 79] width 171 height 35
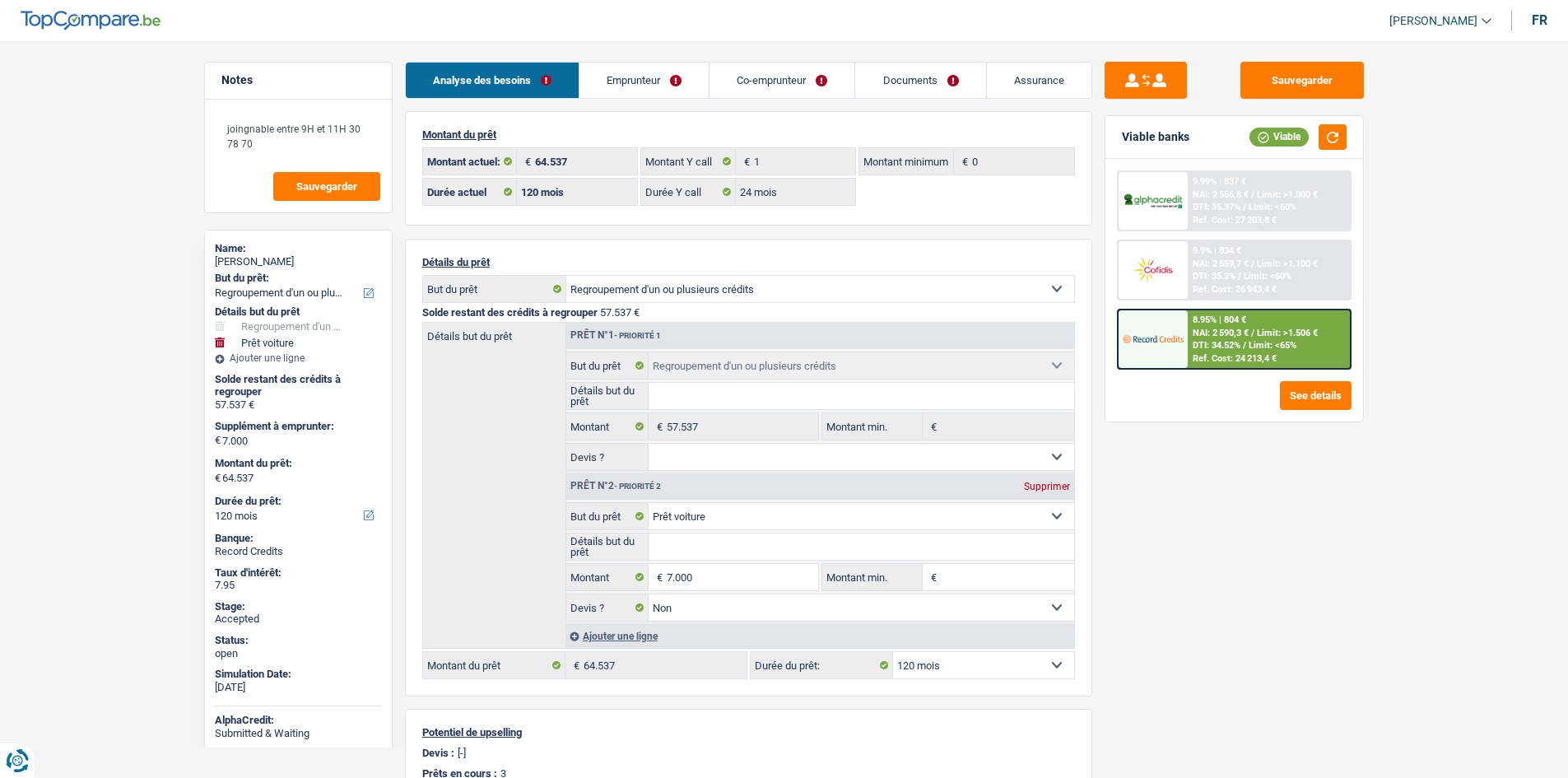
click at [126, 184] on main "Notes joingnable entre 9H et 11H 30 78 70 Sauvegarder Name: [PERSON_NAME] But d…" at bounding box center [784, 602] width 1568 height 1156
click at [654, 76] on link "Emprunteur" at bounding box center [644, 80] width 129 height 35
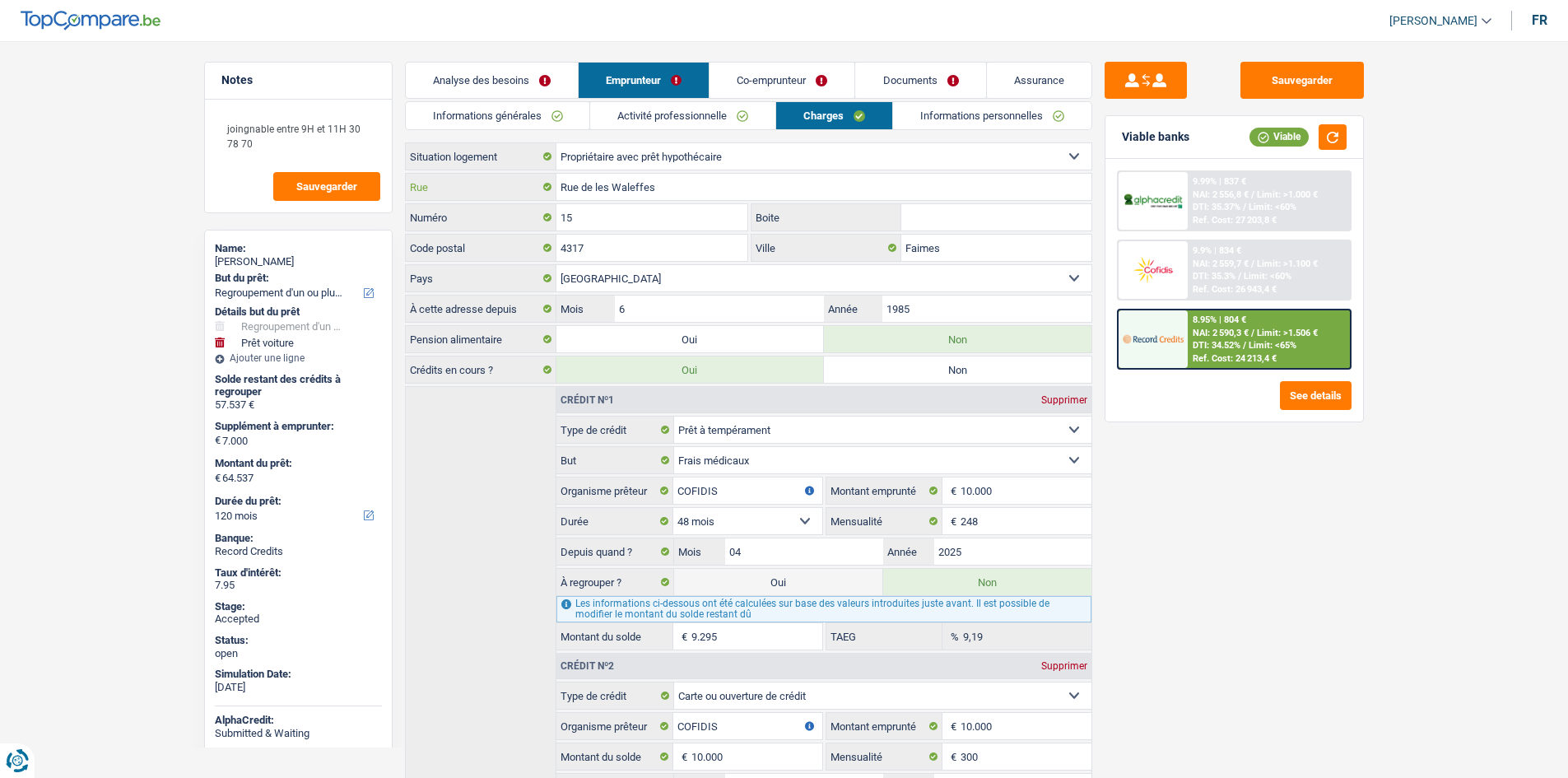
click at [690, 192] on input "Rue de les Waleffes" at bounding box center [823, 187] width 535 height 26
click at [617, 206] on input "15" at bounding box center [652, 217] width 191 height 26
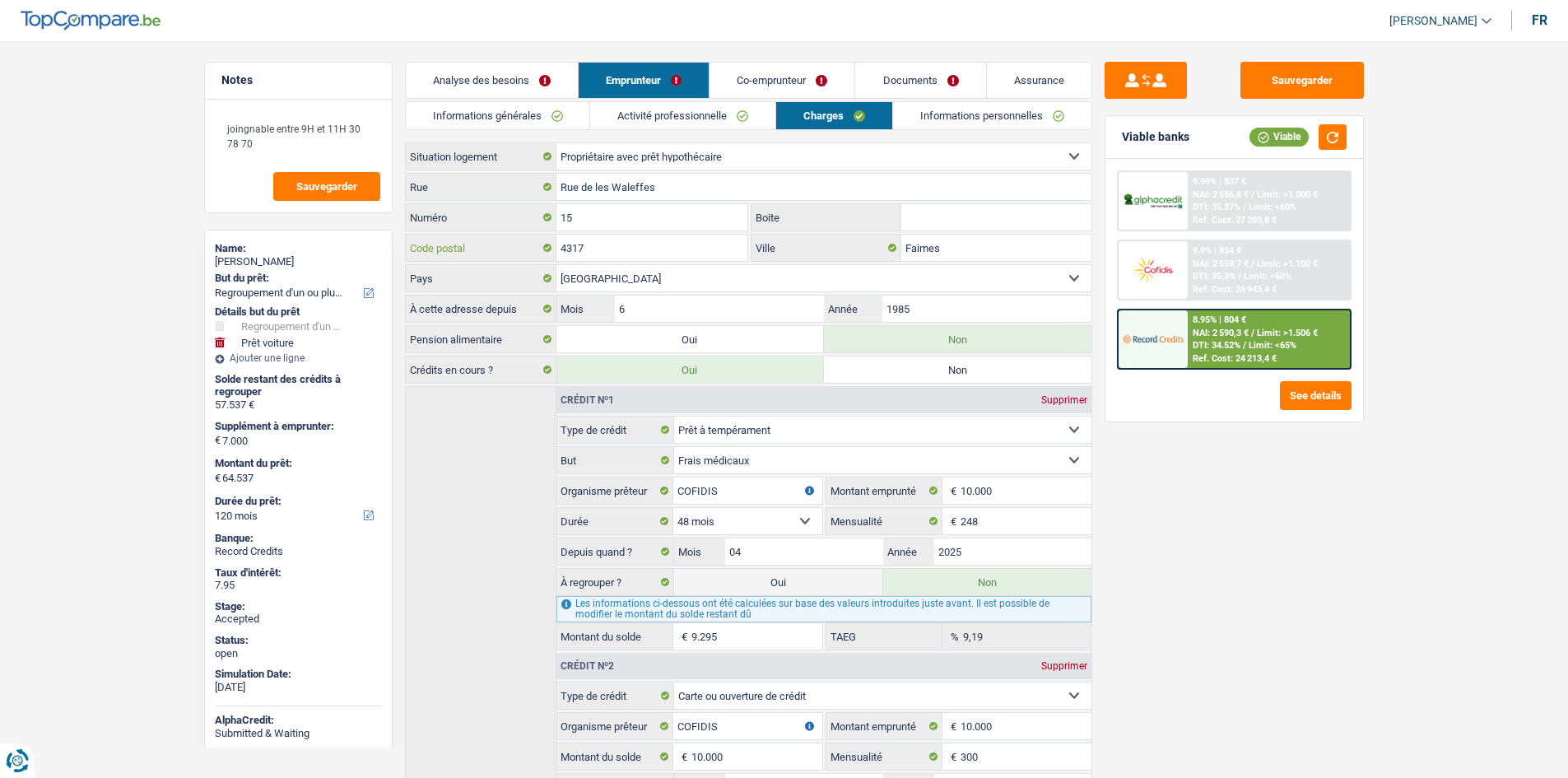
click at [668, 248] on input "4317" at bounding box center [652, 248] width 191 height 26
click at [987, 251] on input "Faimes" at bounding box center [996, 248] width 190 height 26
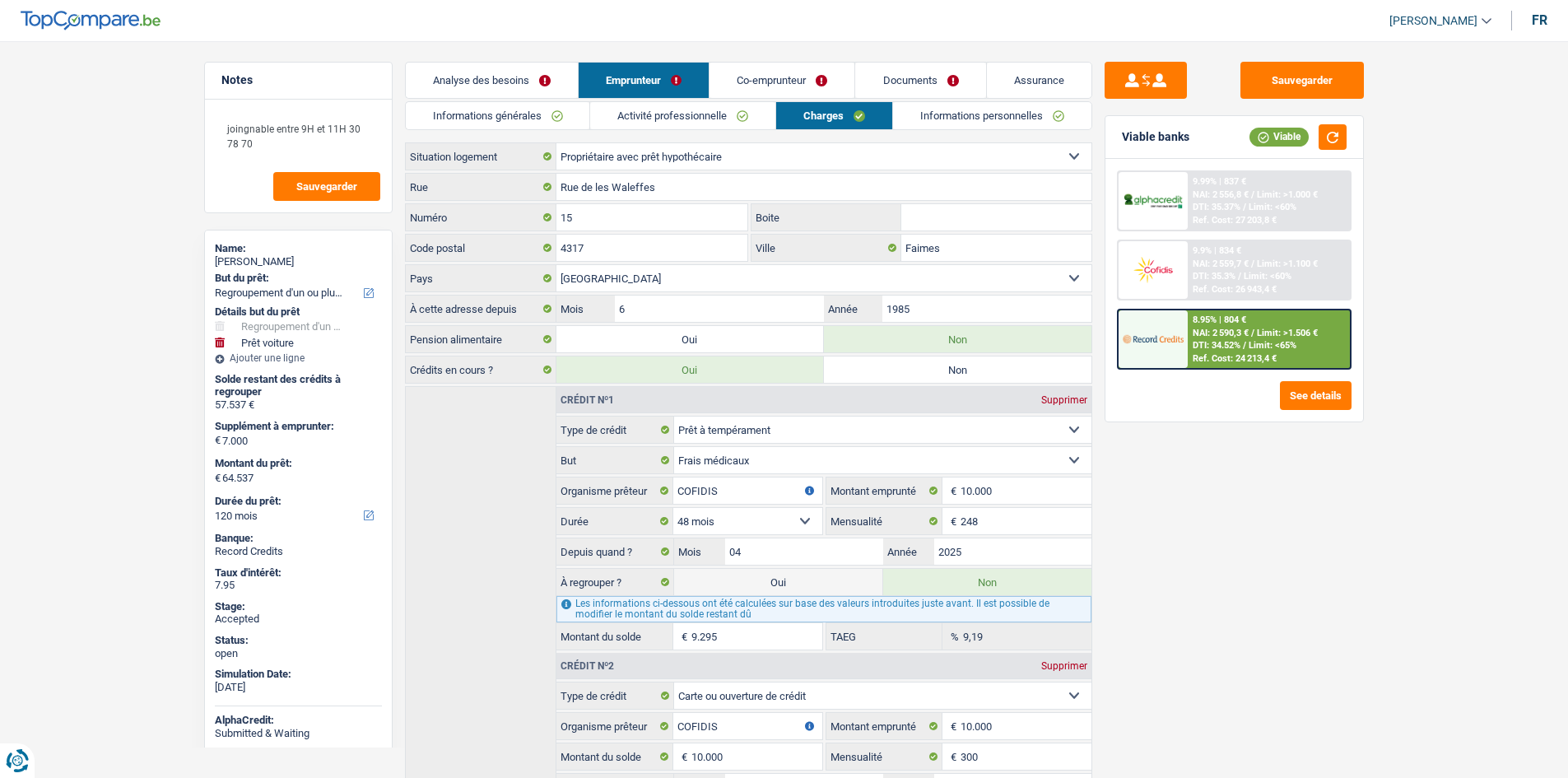
click at [962, 119] on link "Informations personnelles" at bounding box center [993, 115] width 199 height 27
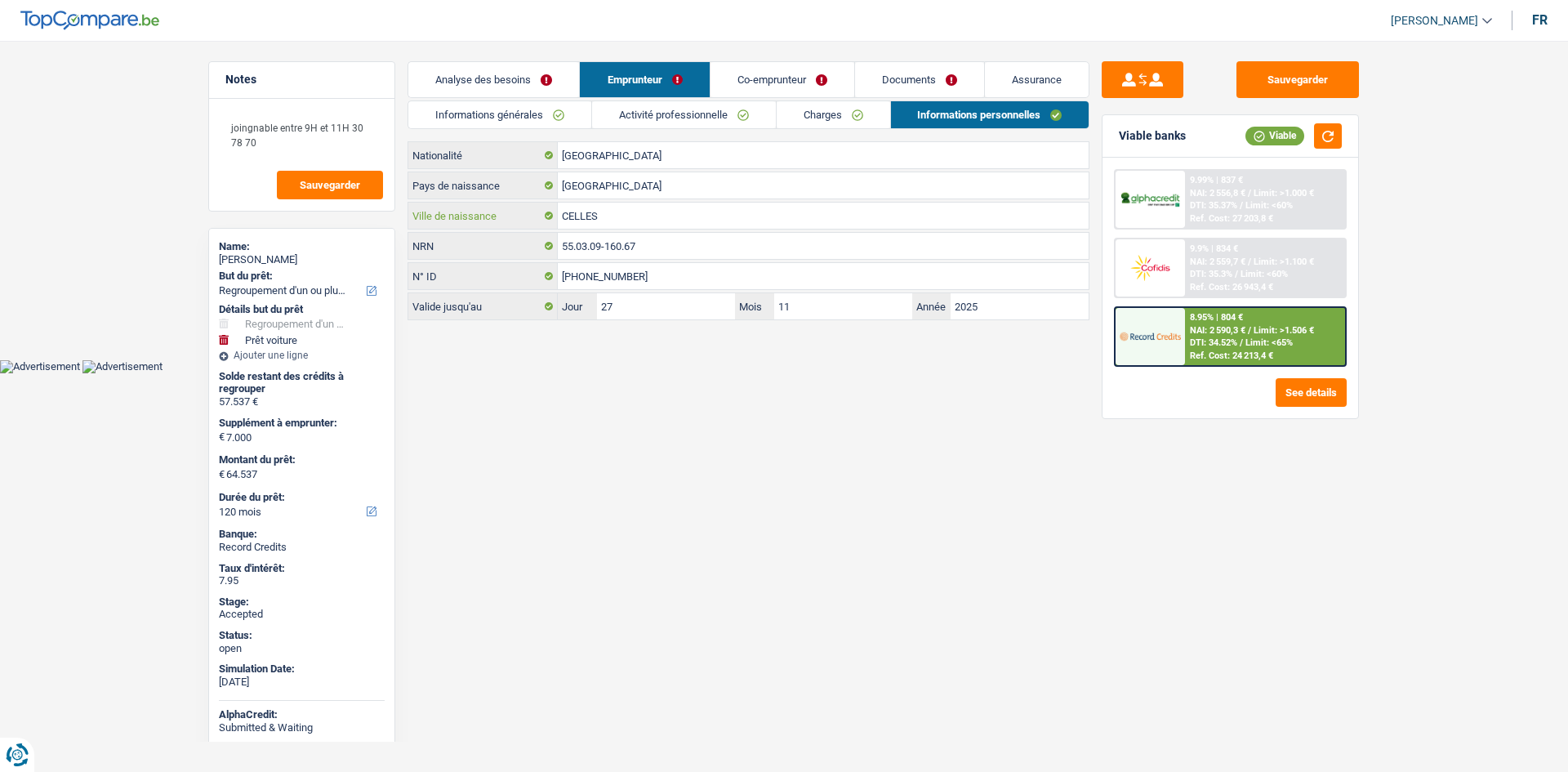
click at [670, 222] on input "CELLES" at bounding box center [823, 215] width 531 height 26
click at [863, 119] on link "Charges" at bounding box center [833, 114] width 113 height 27
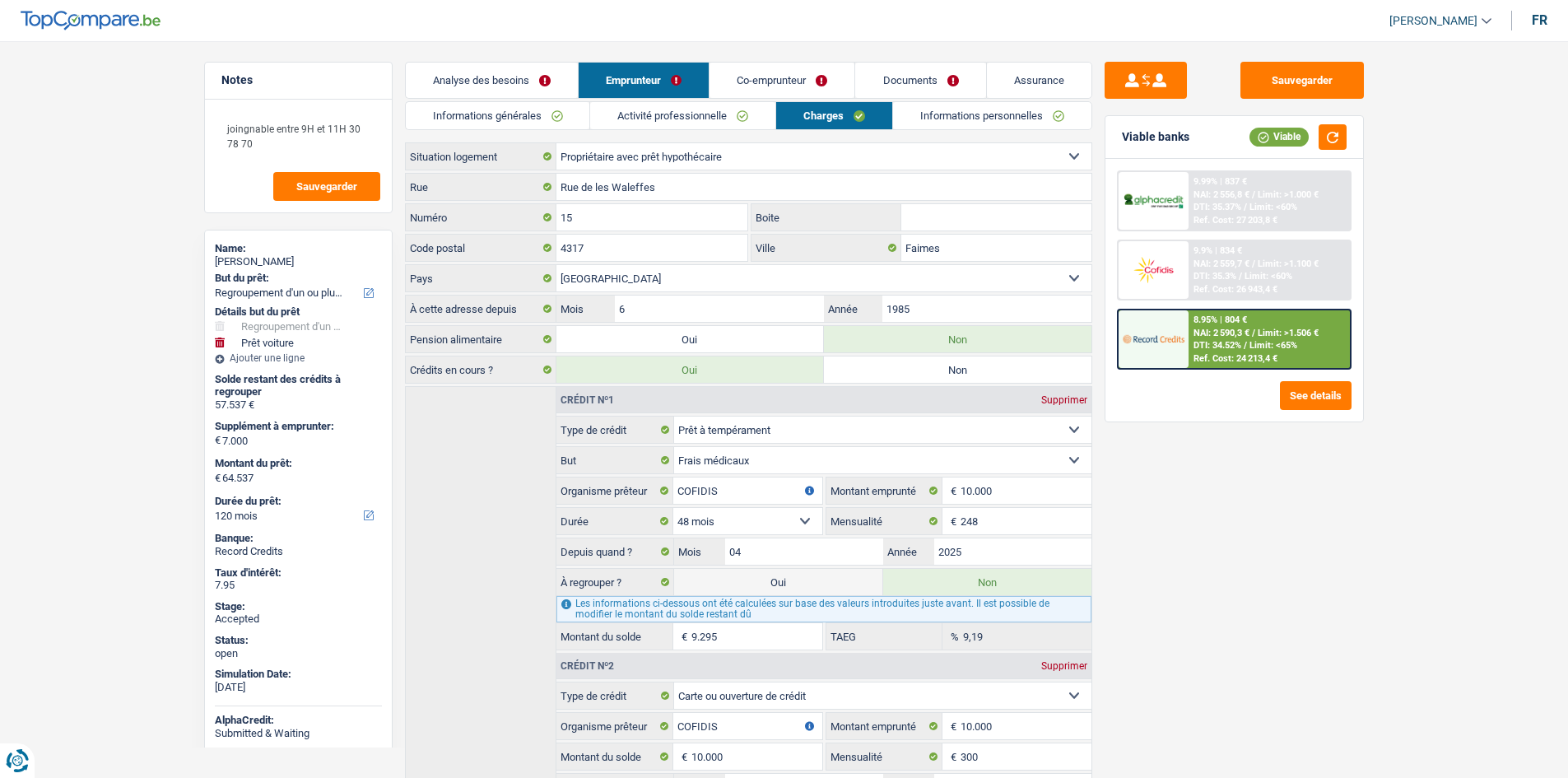
click at [936, 111] on link "Informations personnelles" at bounding box center [993, 115] width 199 height 27
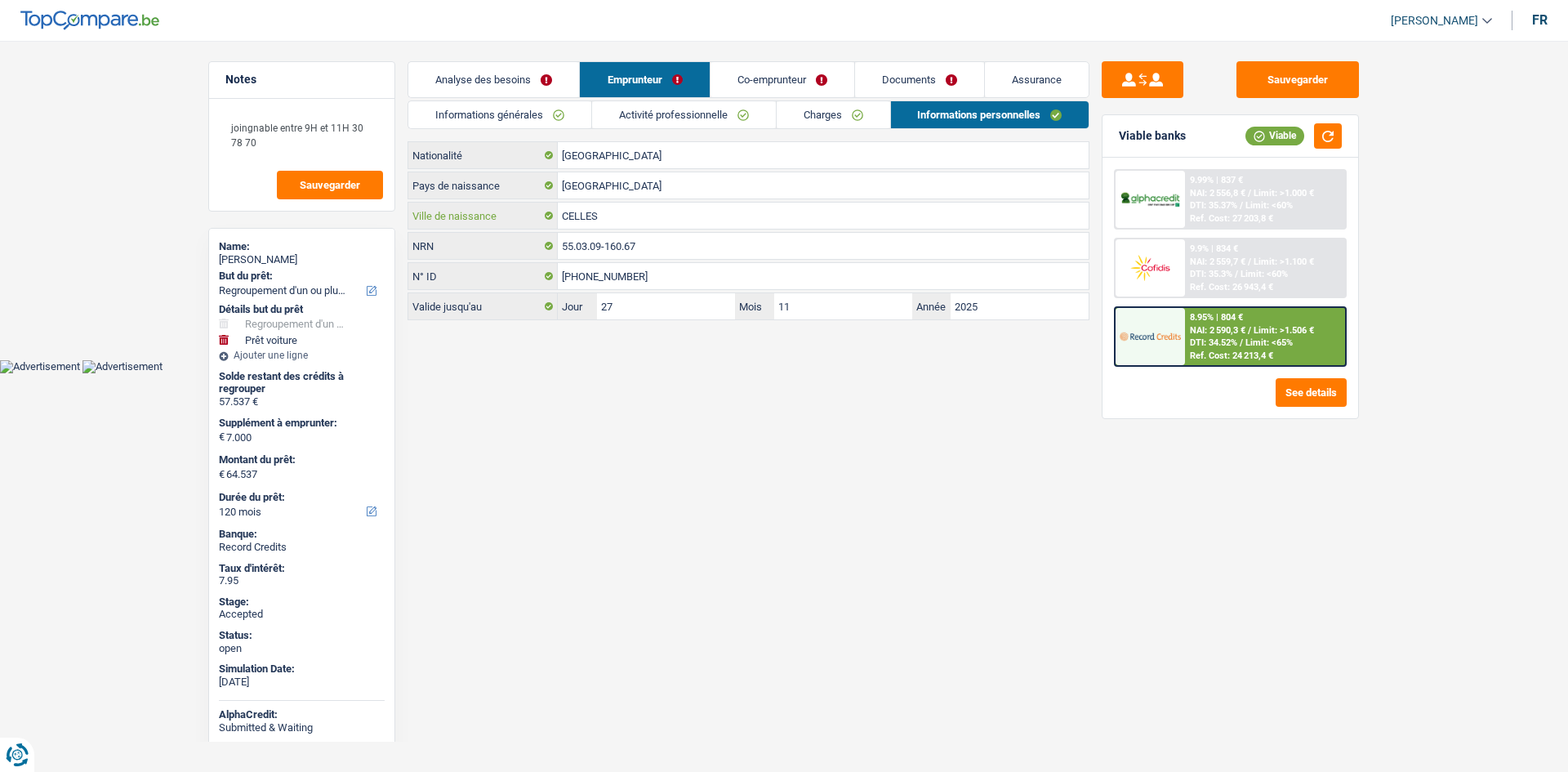
click at [638, 213] on input "CELLES" at bounding box center [823, 215] width 531 height 26
click at [708, 109] on link "Activité professionnelle" at bounding box center [683, 114] width 184 height 27
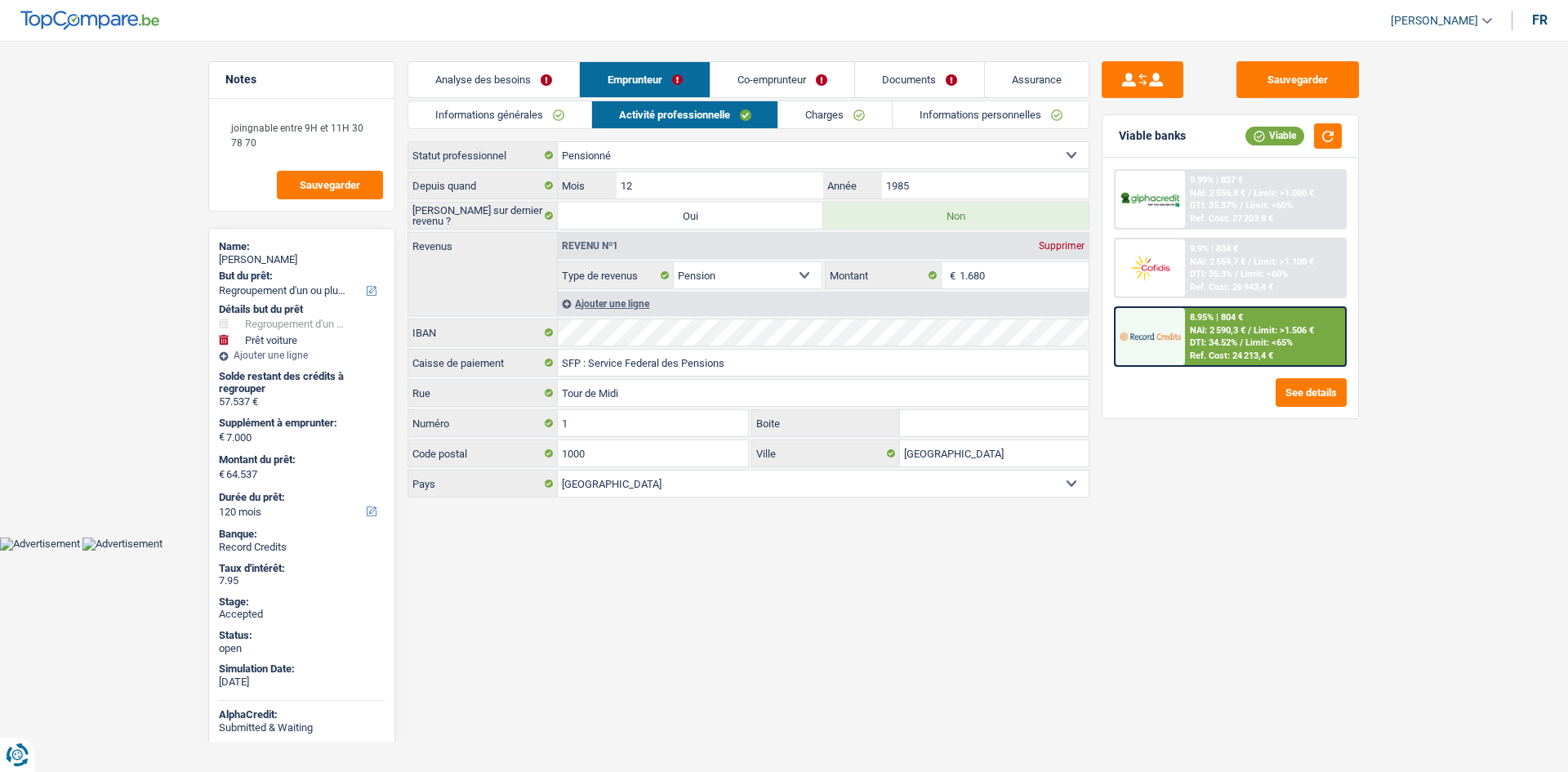
click at [934, 123] on link "Informations personnelles" at bounding box center [991, 114] width 197 height 27
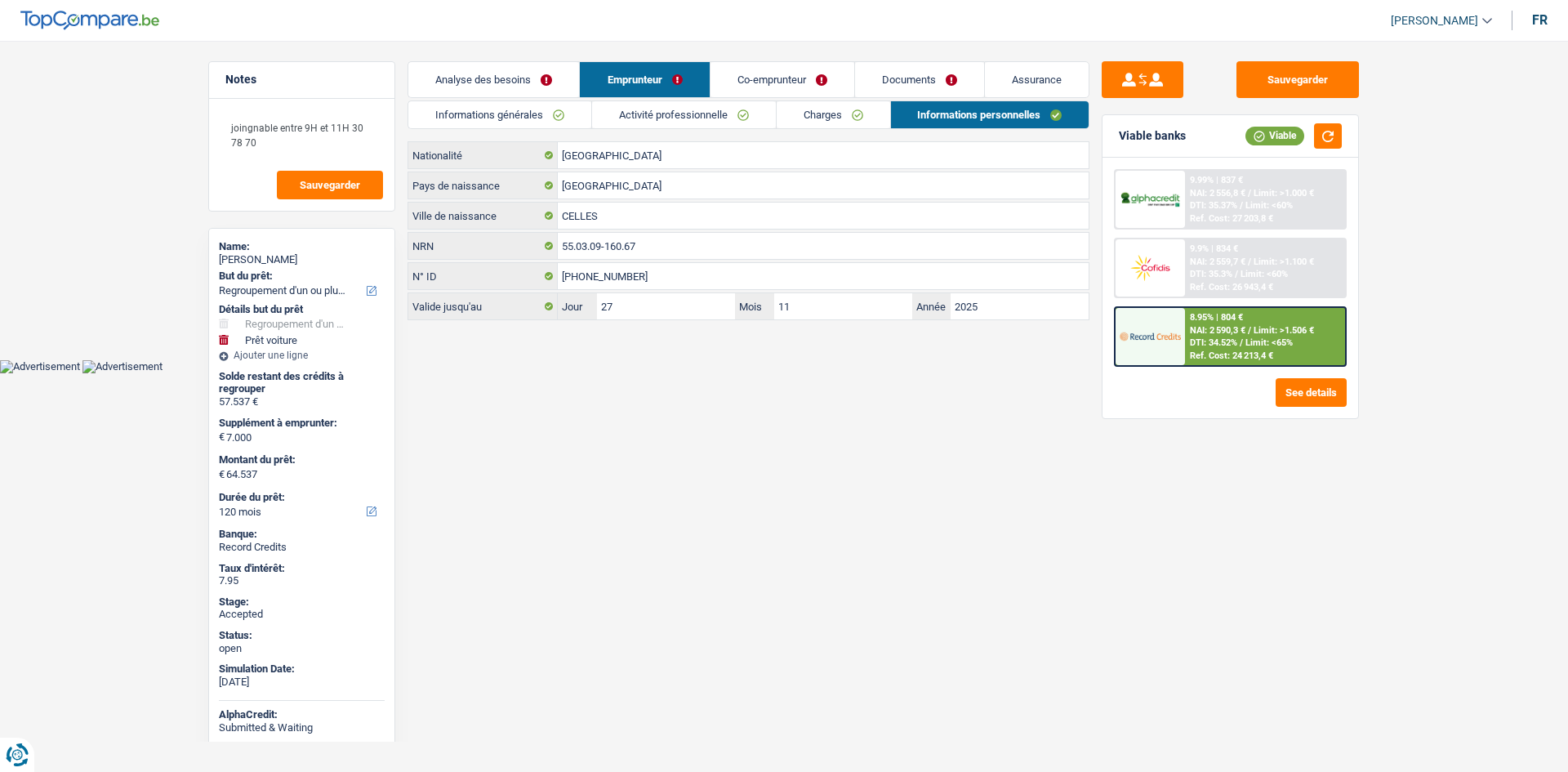
click at [824, 82] on link "Co-emprunteur" at bounding box center [782, 79] width 144 height 35
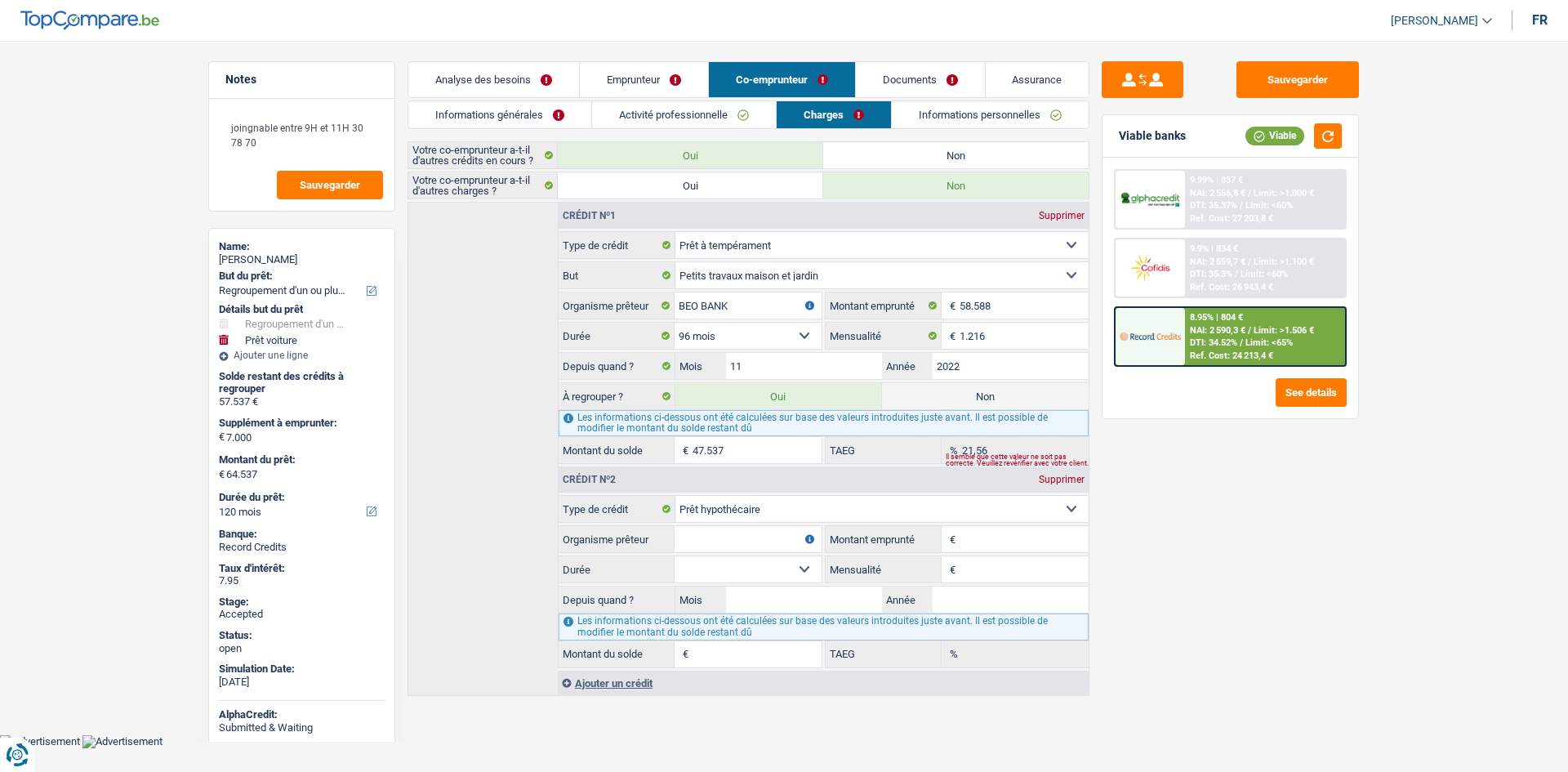
click at [945, 110] on link "Informations personnelles" at bounding box center [990, 114] width 197 height 27
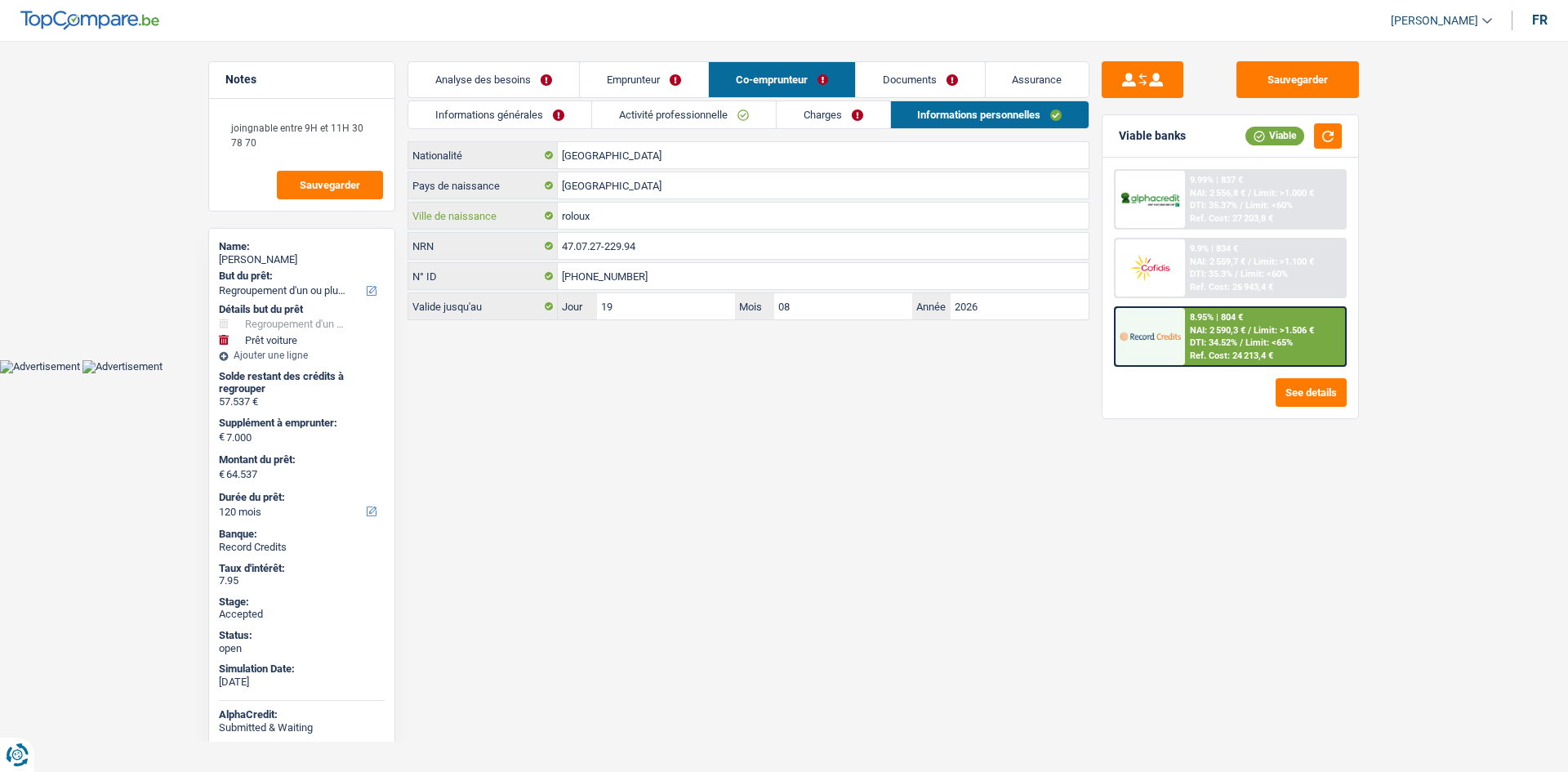
click at [695, 222] on input "roloux" at bounding box center [823, 215] width 531 height 26
click at [546, 116] on link "Informations générales" at bounding box center [500, 114] width 183 height 27
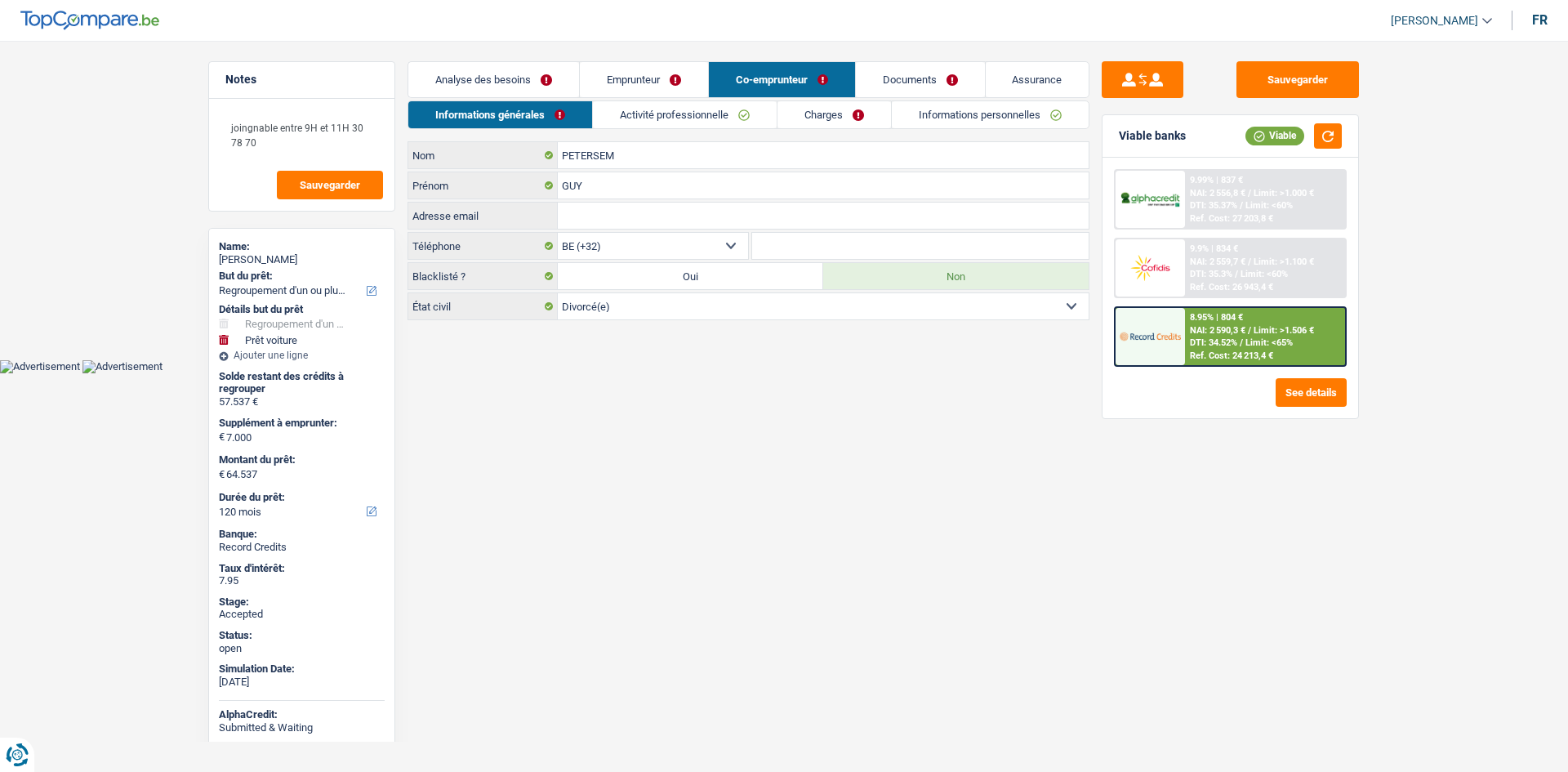
click at [620, 71] on link "Emprunteur" at bounding box center [643, 79] width 128 height 35
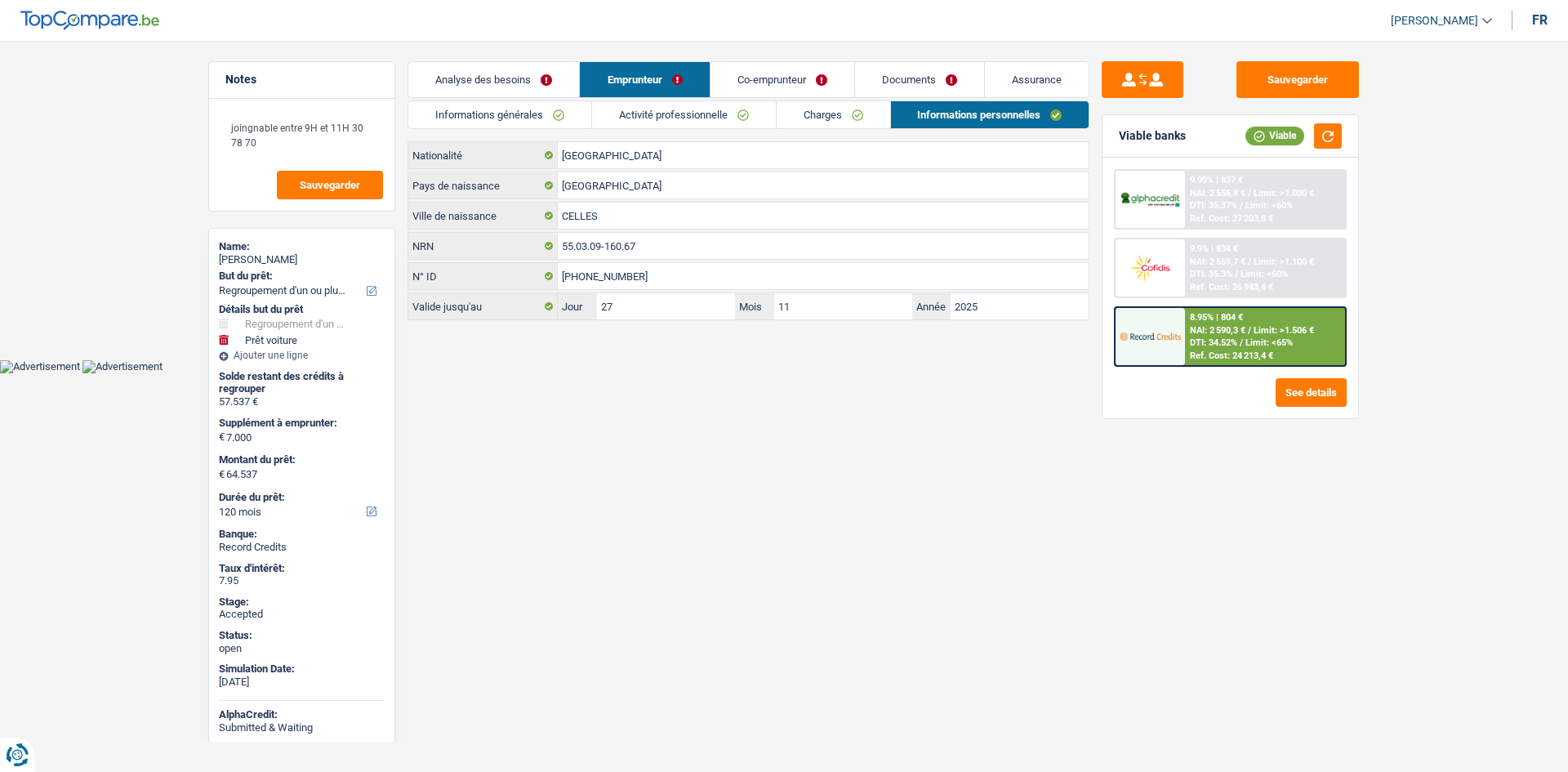
click at [553, 107] on link "Informations générales" at bounding box center [500, 114] width 183 height 27
